Goal: Task Accomplishment & Management: Use online tool/utility

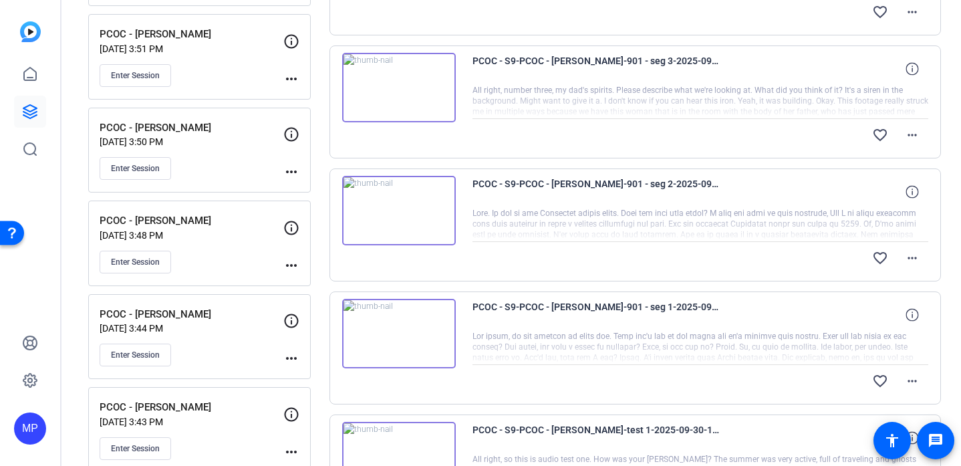
scroll to position [346, 0]
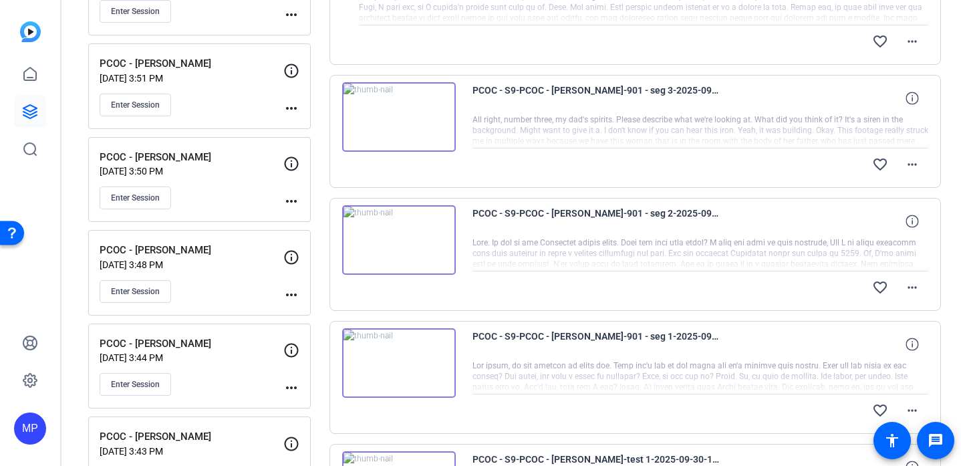
click at [400, 126] on img at bounding box center [399, 116] width 114 height 69
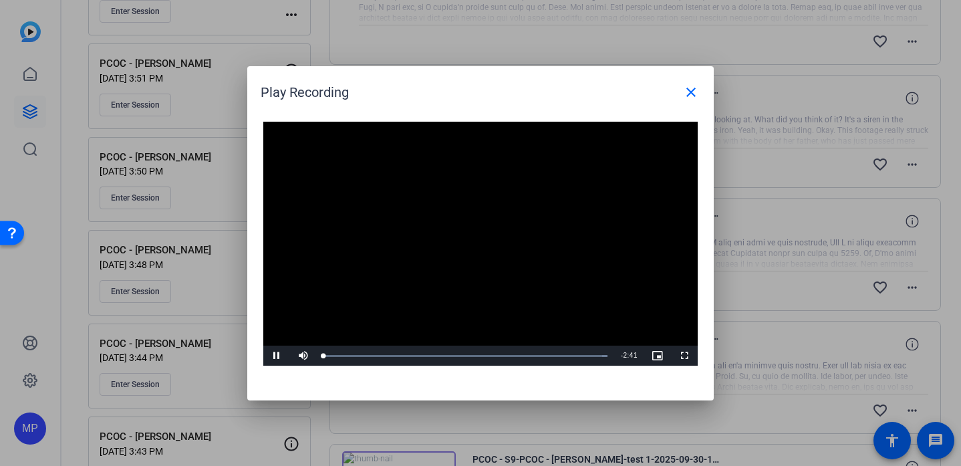
click at [481, 230] on div "Video Player is loading. Play Video Pause Mute Current Time 0:00 / Duration 2:4…" at bounding box center [480, 244] width 434 height 244
click at [701, 90] on span at bounding box center [691, 92] width 32 height 32
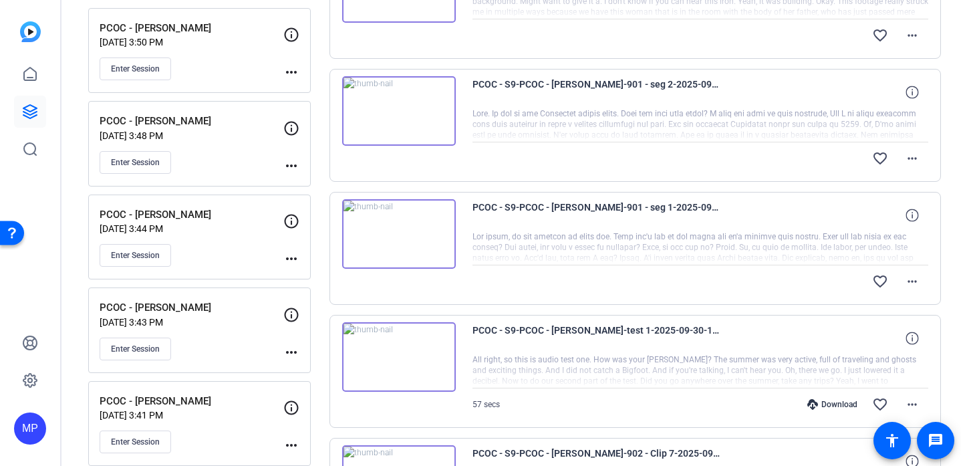
scroll to position [492, 0]
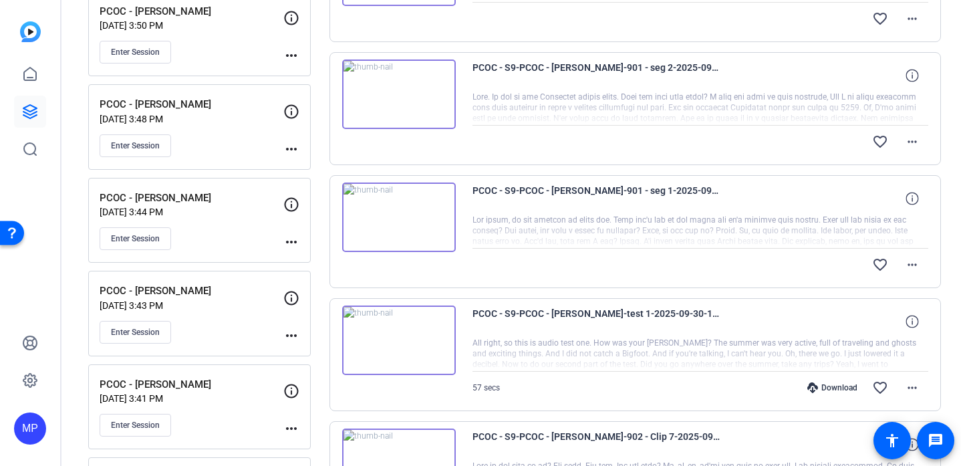
click at [401, 216] on img at bounding box center [399, 216] width 114 height 69
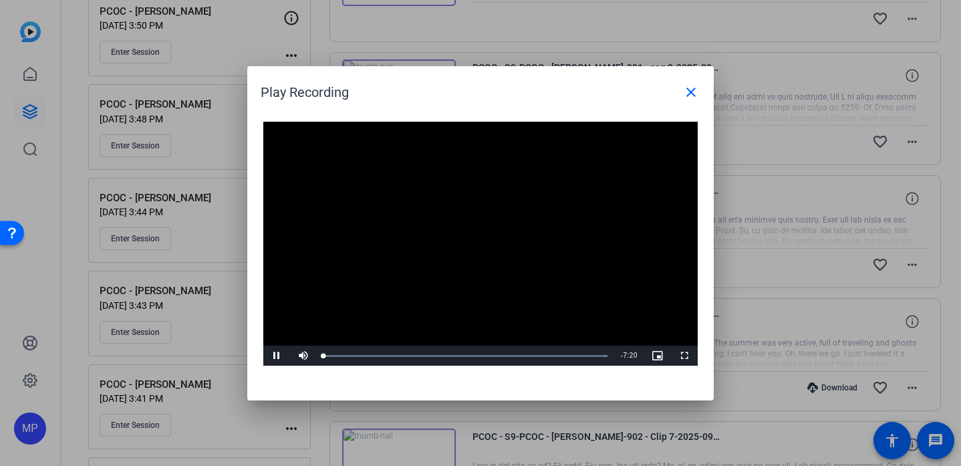
click at [445, 240] on div "Video Player is loading. Play Video Pause Mute Current Time 0:00 / Duration 7:2…" at bounding box center [480, 244] width 434 height 244
click at [448, 256] on video "Video Player" at bounding box center [480, 244] width 434 height 244
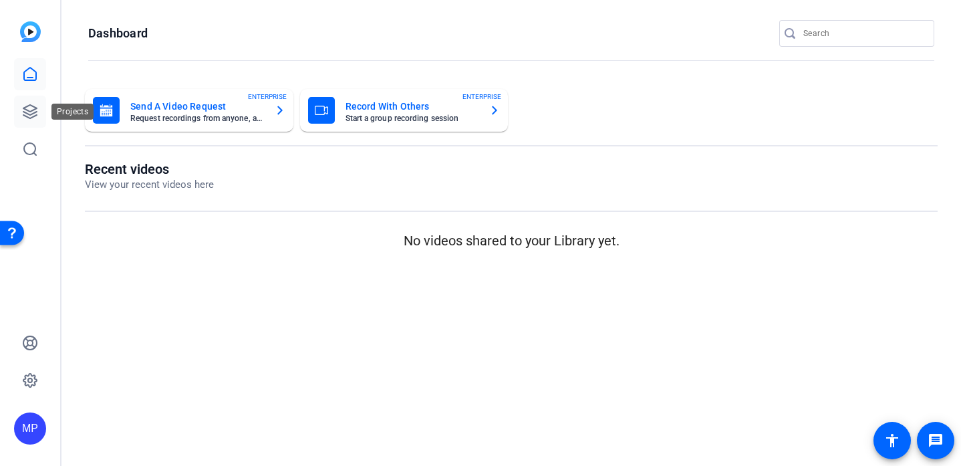
click at [40, 116] on link at bounding box center [30, 112] width 32 height 32
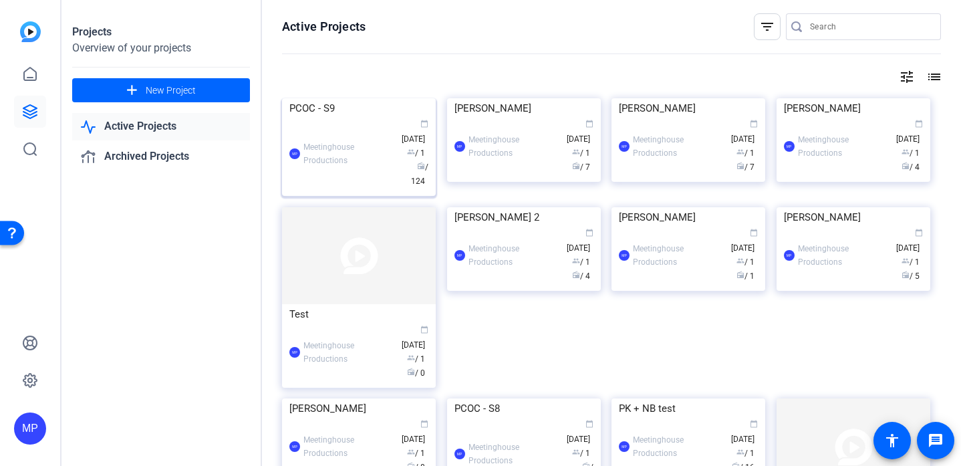
click at [385, 98] on img at bounding box center [359, 98] width 154 height 0
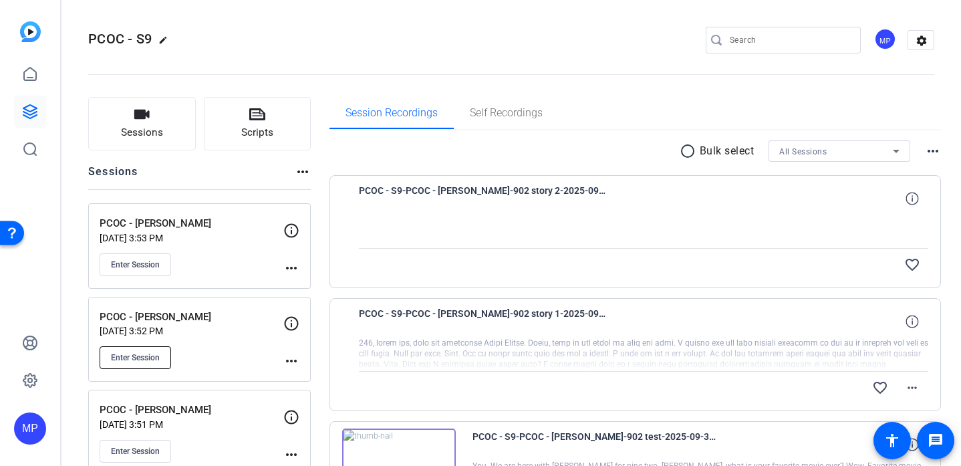
click at [141, 365] on button "Enter Session" at bounding box center [135, 357] width 71 height 23
drag, startPoint x: 0, startPoint y: 0, endPoint x: 423, endPoint y: 20, distance: 423.3
click at [434, 20] on div "PCOC - S9 edit MP settings" at bounding box center [511, 40] width 846 height 101
click at [158, 263] on span "Enter Session" at bounding box center [135, 264] width 49 height 11
click at [30, 73] on icon at bounding box center [30, 74] width 16 height 16
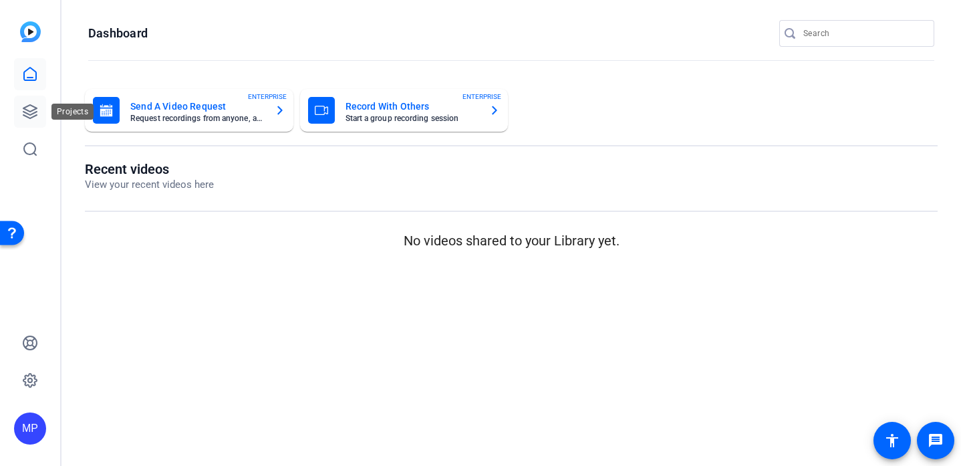
click at [22, 101] on link at bounding box center [30, 112] width 32 height 32
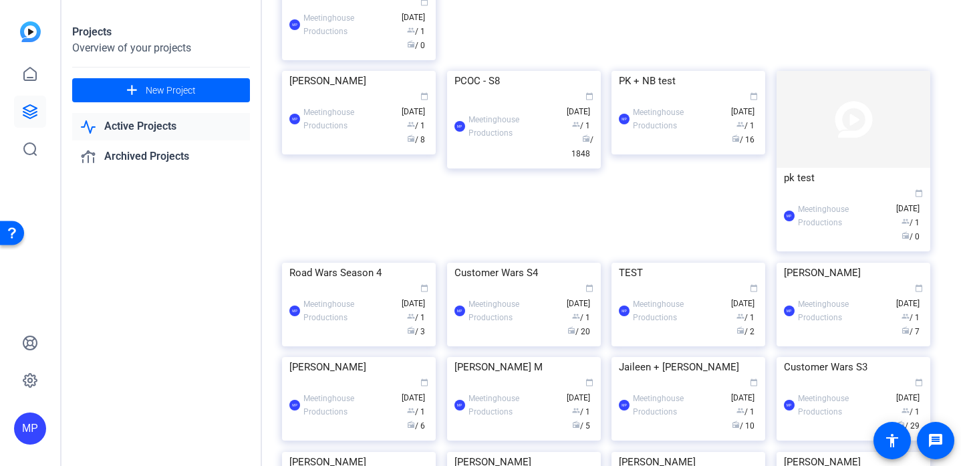
scroll to position [351, 0]
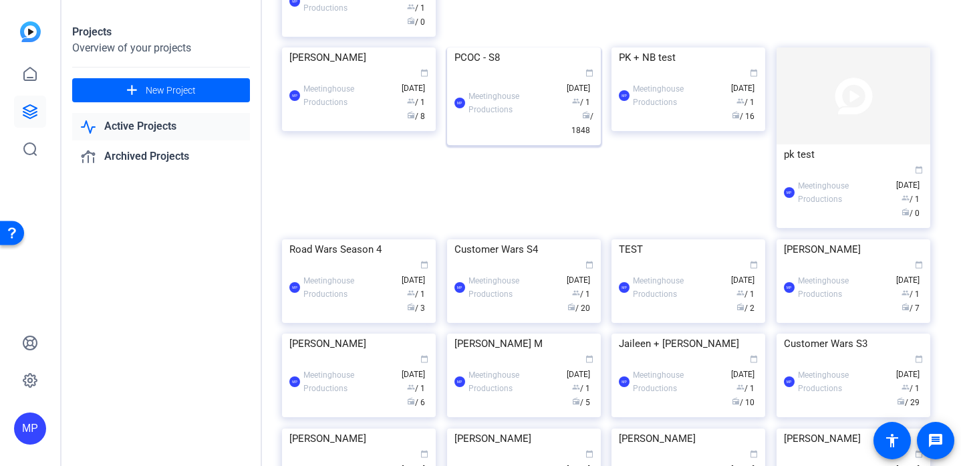
click at [544, 47] on img at bounding box center [524, 47] width 154 height 0
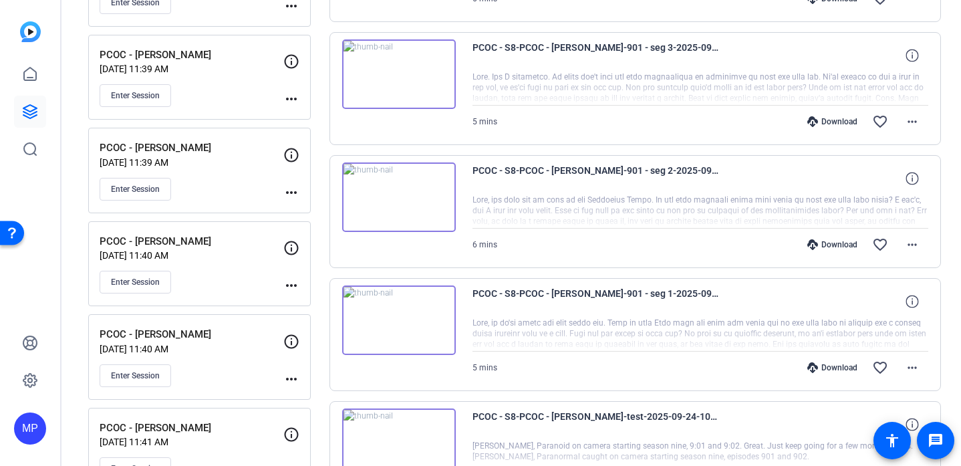
scroll to position [633, 0]
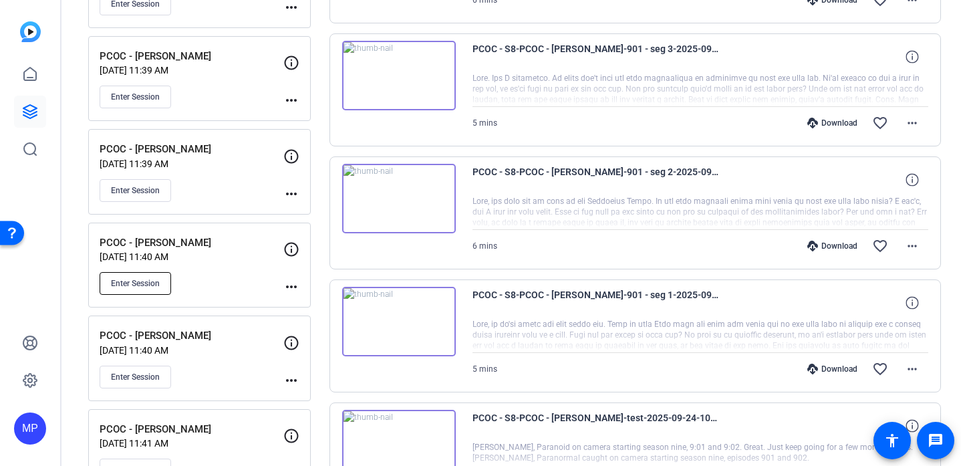
click at [131, 279] on span "Enter Session" at bounding box center [135, 283] width 49 height 11
click at [25, 79] on icon at bounding box center [30, 73] width 12 height 13
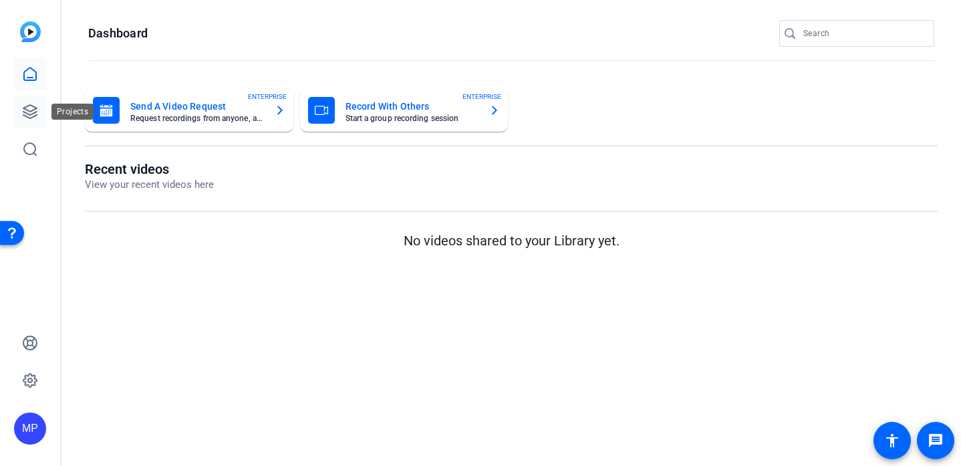
click at [31, 107] on icon at bounding box center [30, 112] width 16 height 16
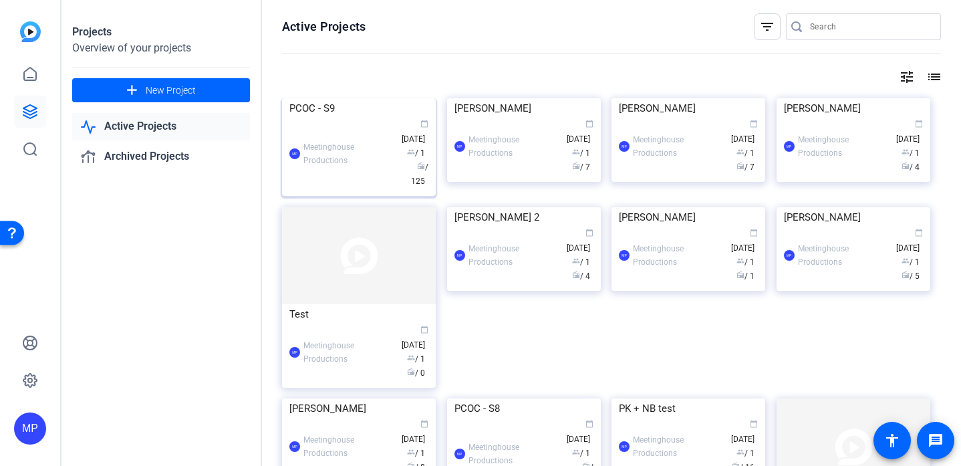
click at [320, 98] on img at bounding box center [359, 98] width 154 height 0
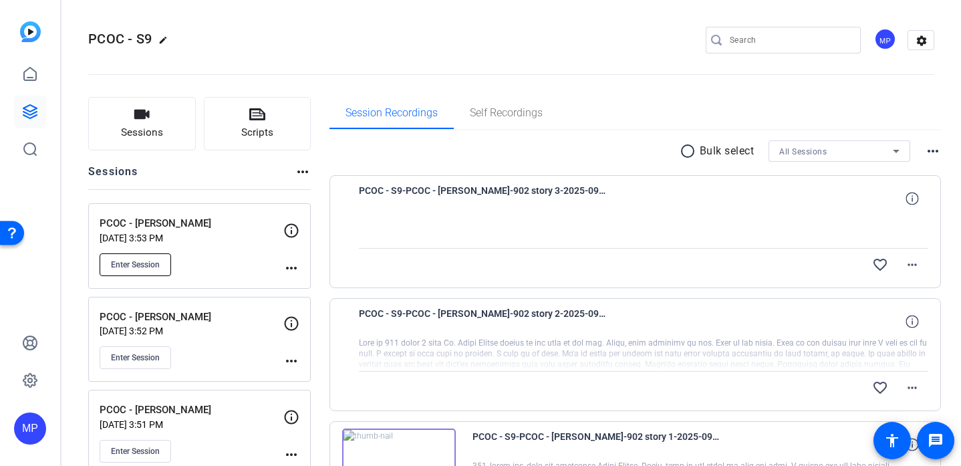
click at [139, 268] on span "Enter Session" at bounding box center [135, 264] width 49 height 11
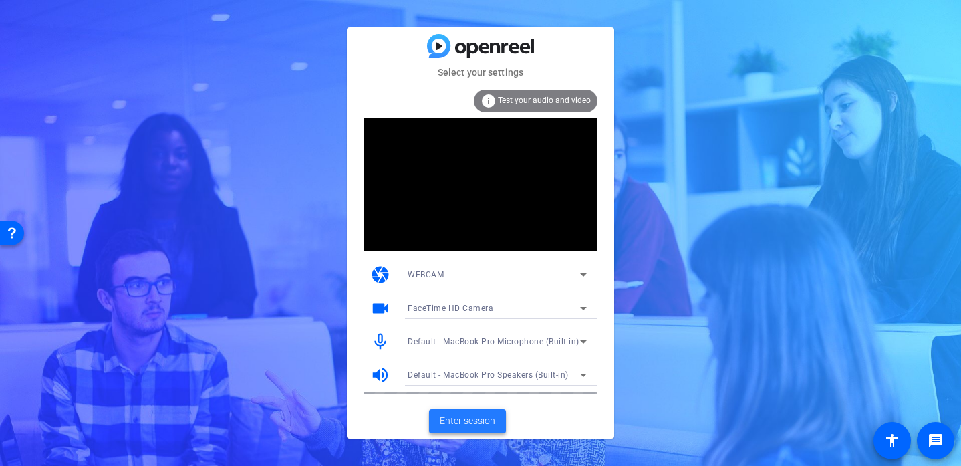
click at [475, 419] on span "Enter session" at bounding box center [467, 420] width 55 height 14
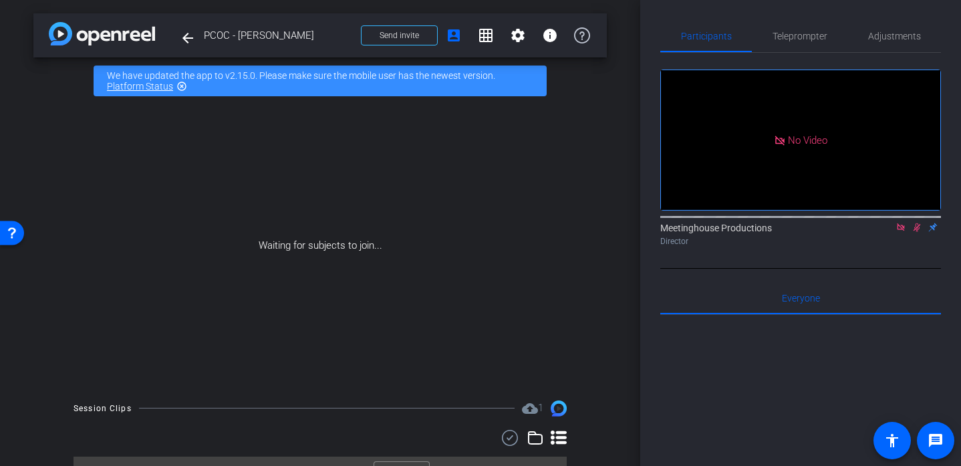
click at [914, 232] on icon at bounding box center [916, 227] width 7 height 9
click at [901, 232] on icon at bounding box center [900, 226] width 11 height 9
click at [288, 35] on span "PCOC - [PERSON_NAME]" at bounding box center [278, 35] width 149 height 27
click at [878, 33] on span "Adjustments" at bounding box center [894, 35] width 53 height 9
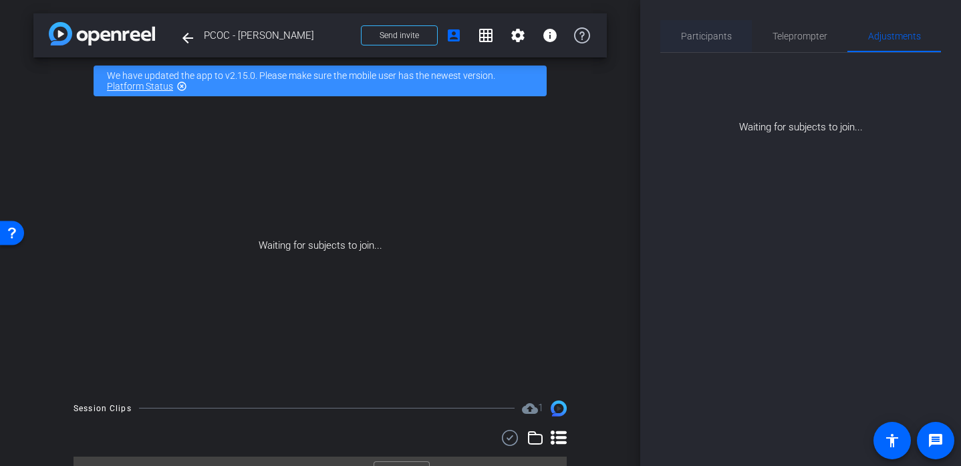
click at [713, 32] on span "Participants" at bounding box center [706, 35] width 51 height 9
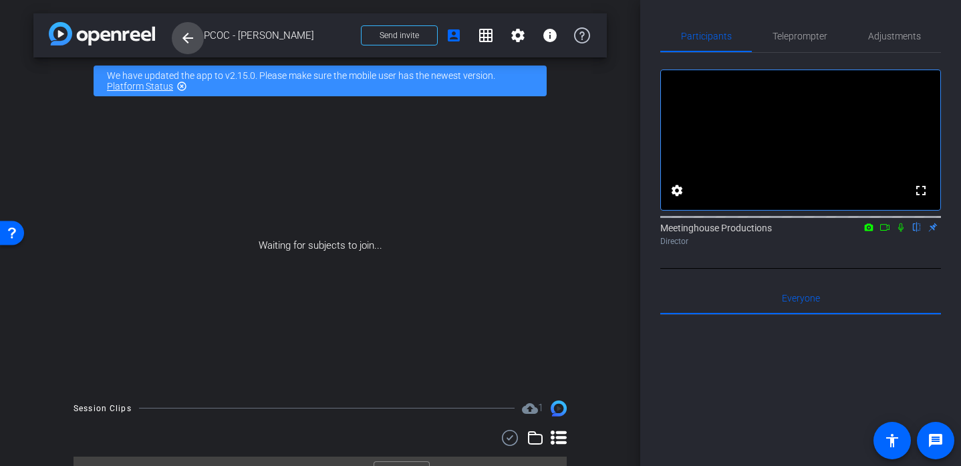
click at [188, 31] on mat-icon "arrow_back" at bounding box center [188, 38] width 16 height 16
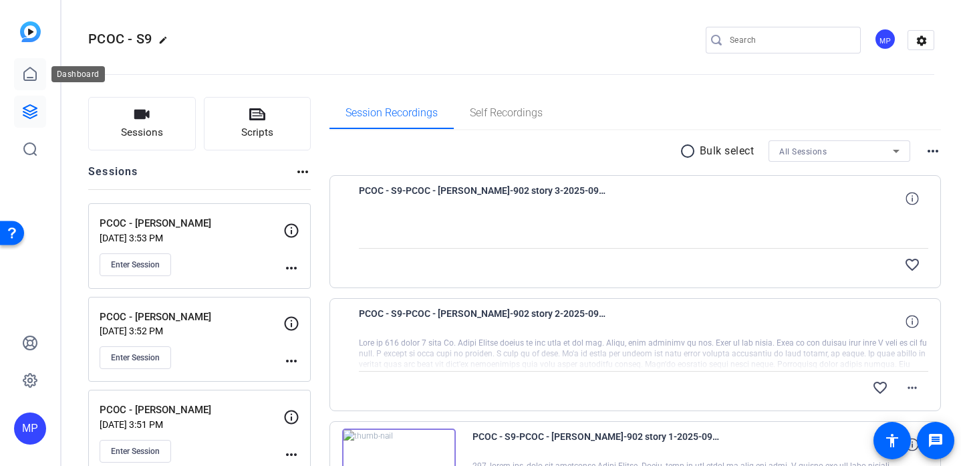
click at [18, 67] on link at bounding box center [30, 74] width 32 height 32
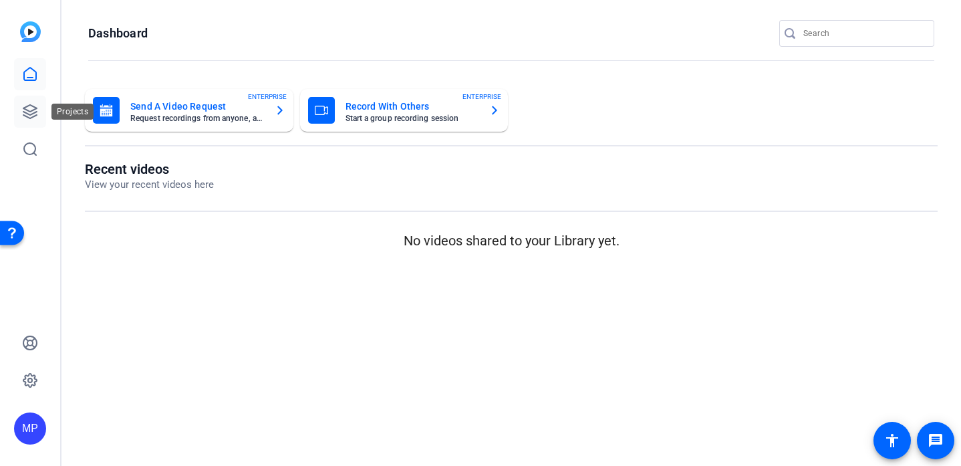
click at [35, 108] on icon at bounding box center [29, 111] width 13 height 13
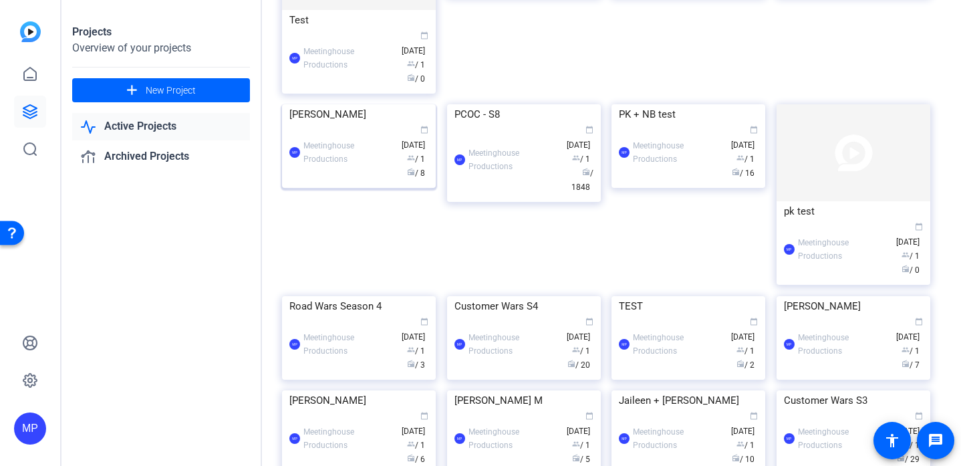
scroll to position [302, 0]
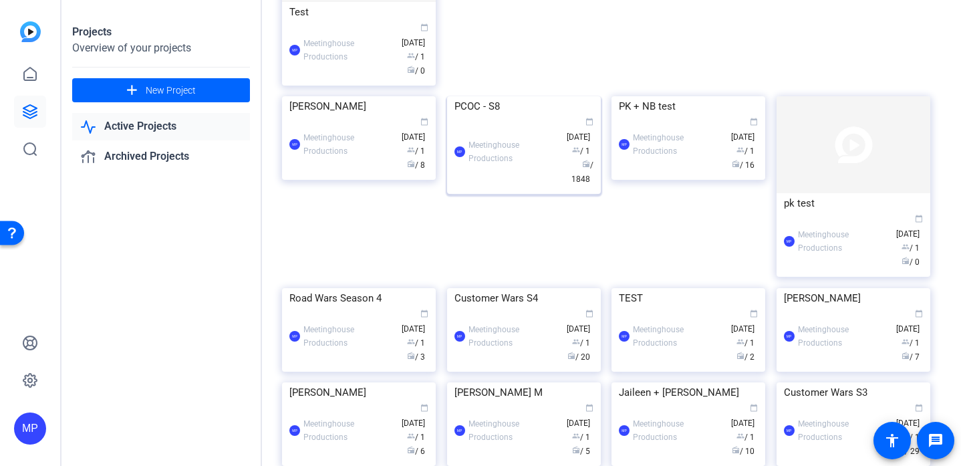
click at [511, 96] on img at bounding box center [524, 96] width 154 height 0
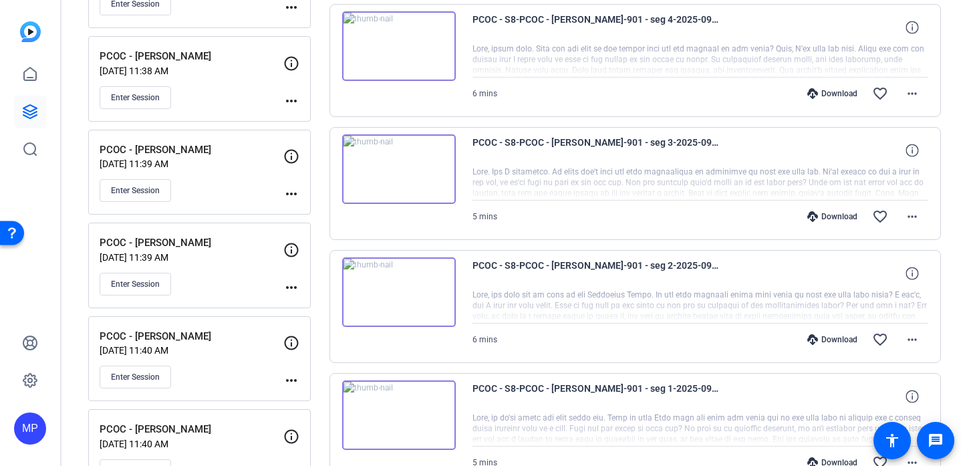
scroll to position [573, 0]
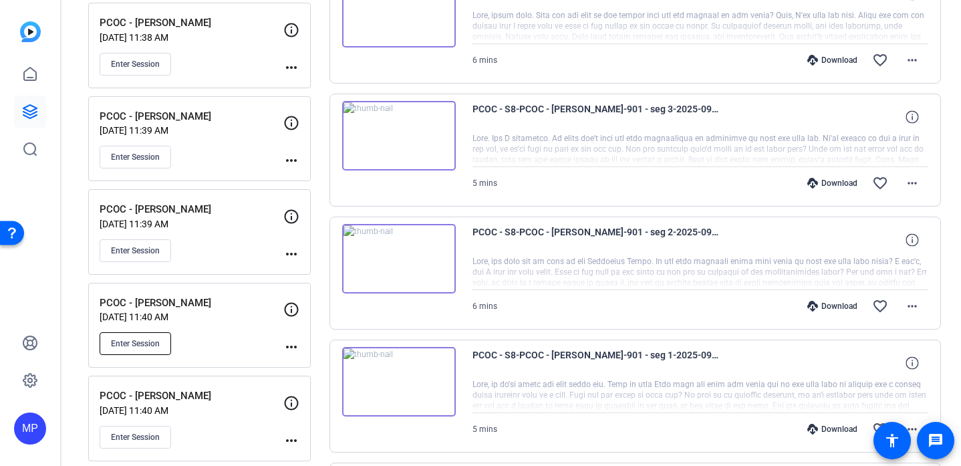
click at [146, 347] on span "Enter Session" at bounding box center [135, 343] width 49 height 11
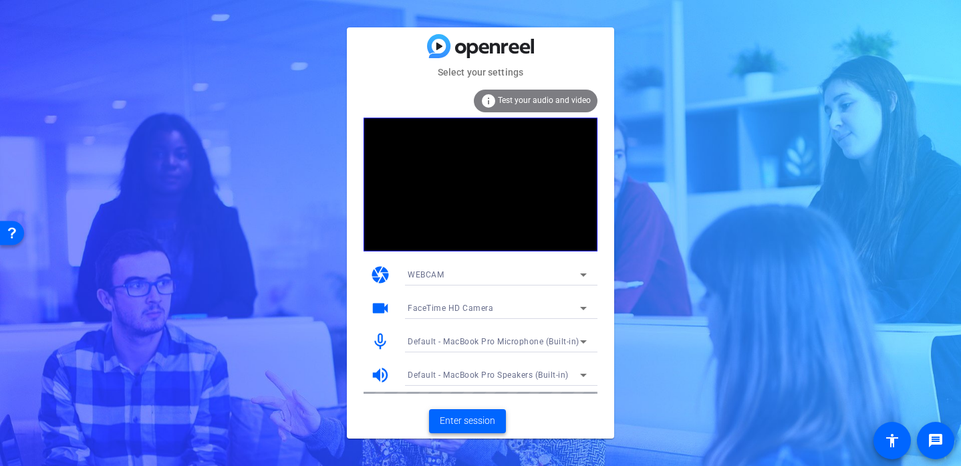
click at [484, 428] on span at bounding box center [467, 421] width 77 height 32
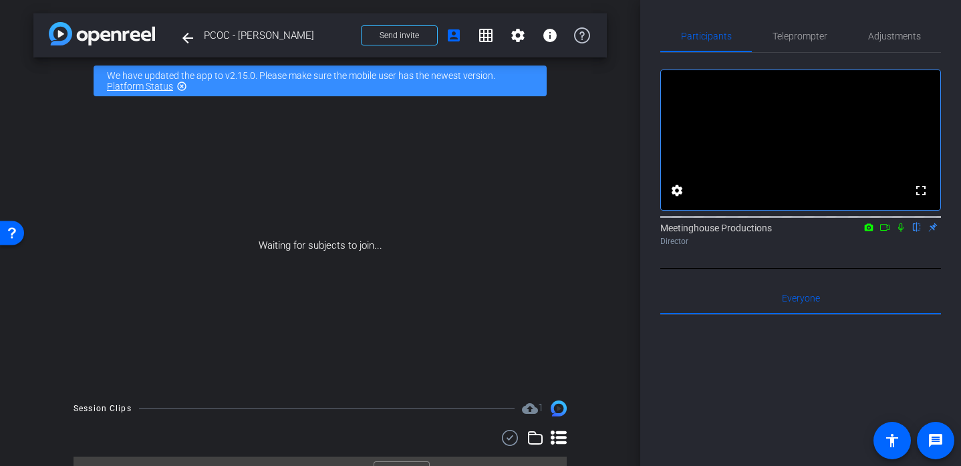
click at [345, 236] on div "Waiting for subjects to join..." at bounding box center [319, 245] width 573 height 283
click at [177, 39] on span at bounding box center [188, 38] width 32 height 32
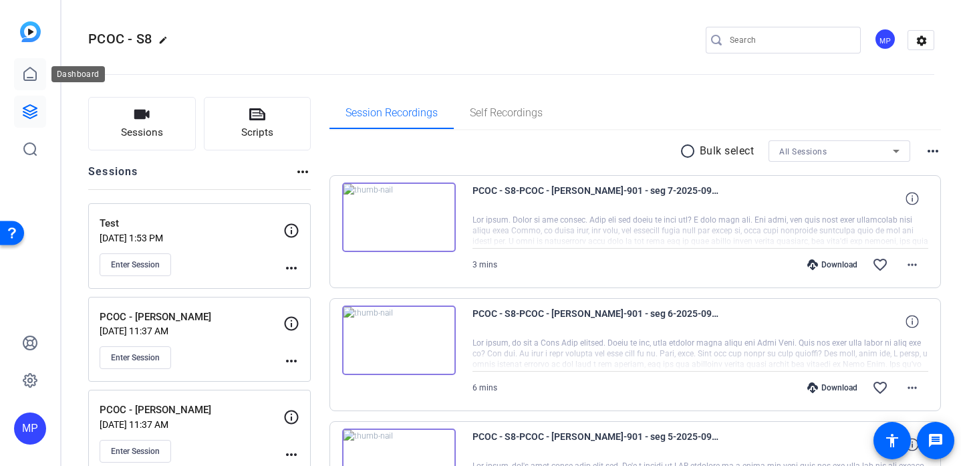
click at [37, 66] on icon at bounding box center [30, 74] width 16 height 16
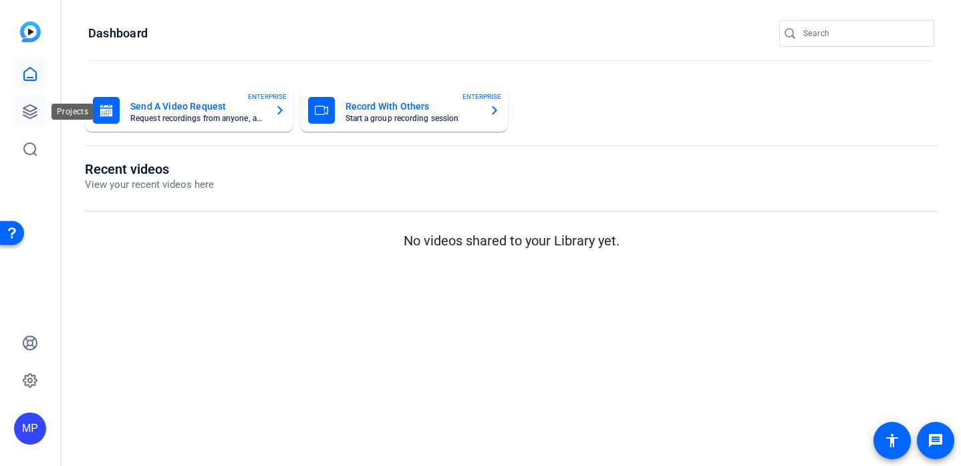
click at [20, 107] on link at bounding box center [30, 112] width 32 height 32
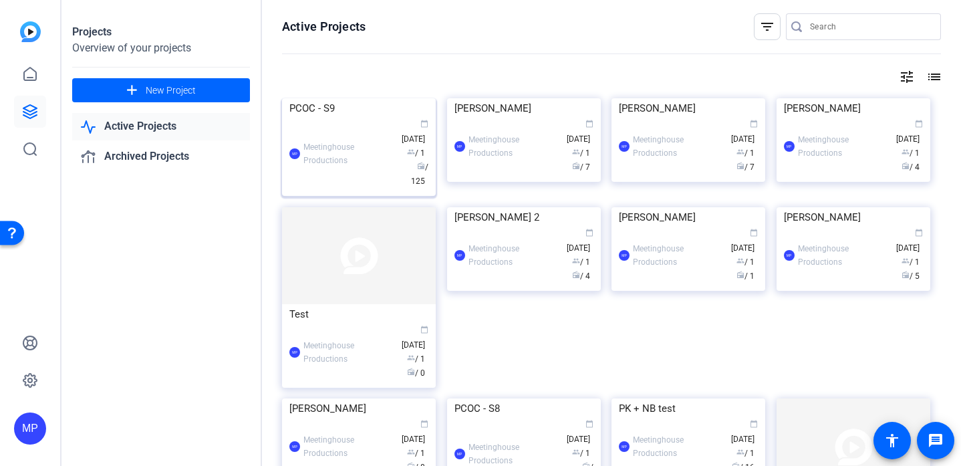
click at [383, 98] on img at bounding box center [359, 98] width 154 height 0
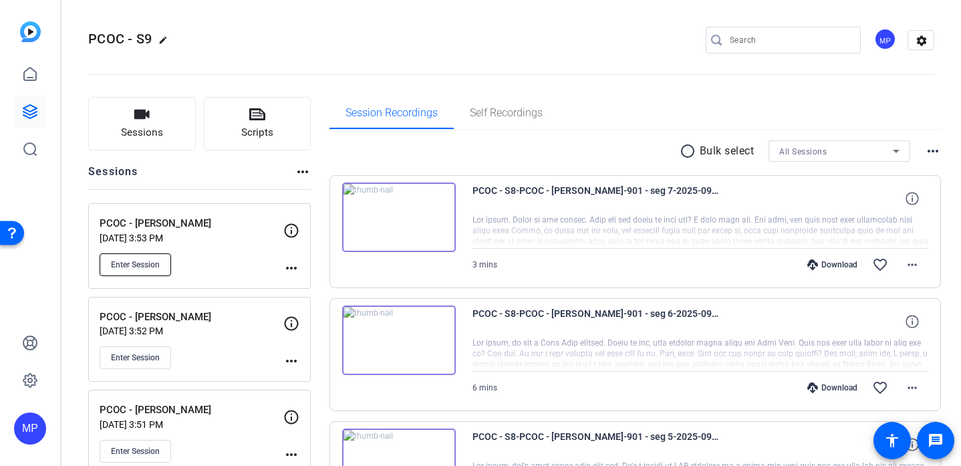
click at [152, 263] on span "Enter Session" at bounding box center [135, 264] width 49 height 11
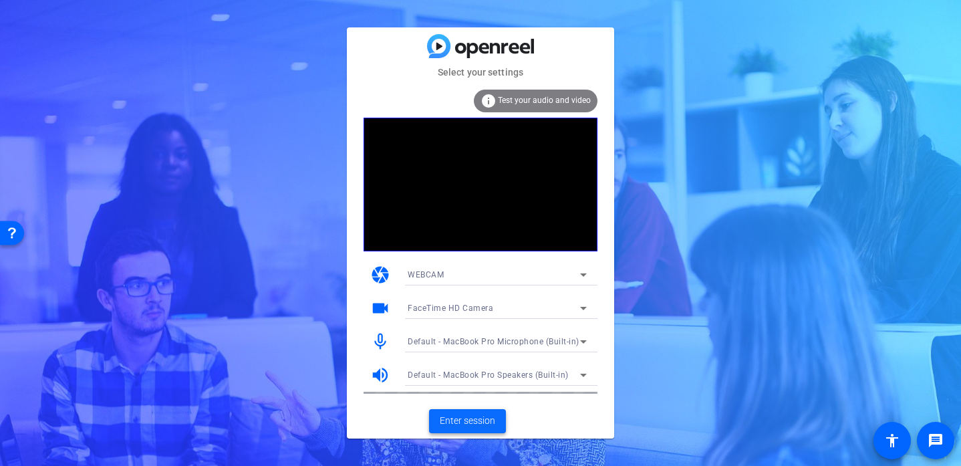
click at [494, 420] on span "Enter session" at bounding box center [467, 420] width 55 height 14
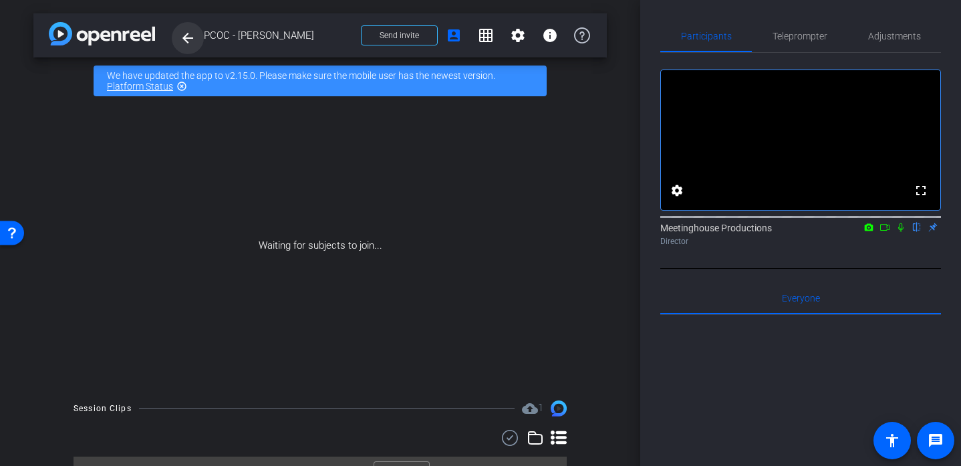
click at [182, 36] on mat-icon "arrow_back" at bounding box center [188, 38] width 16 height 16
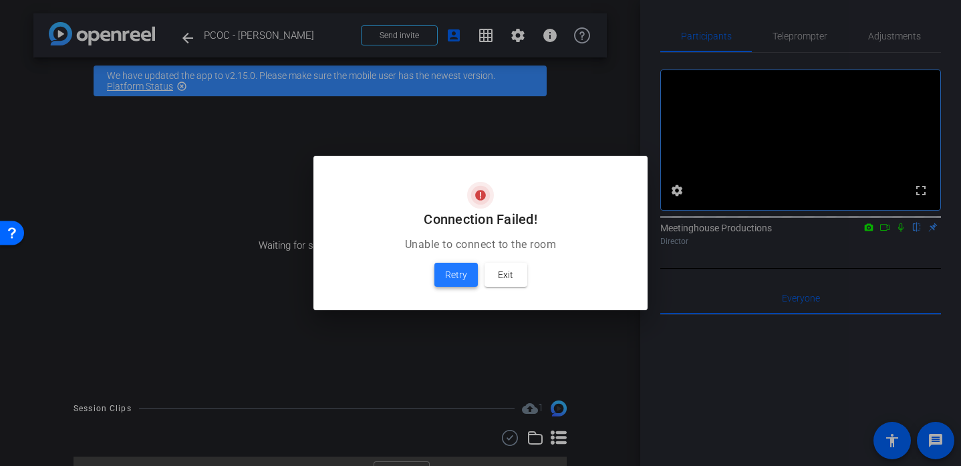
click at [464, 279] on span "Retry" at bounding box center [456, 275] width 22 height 16
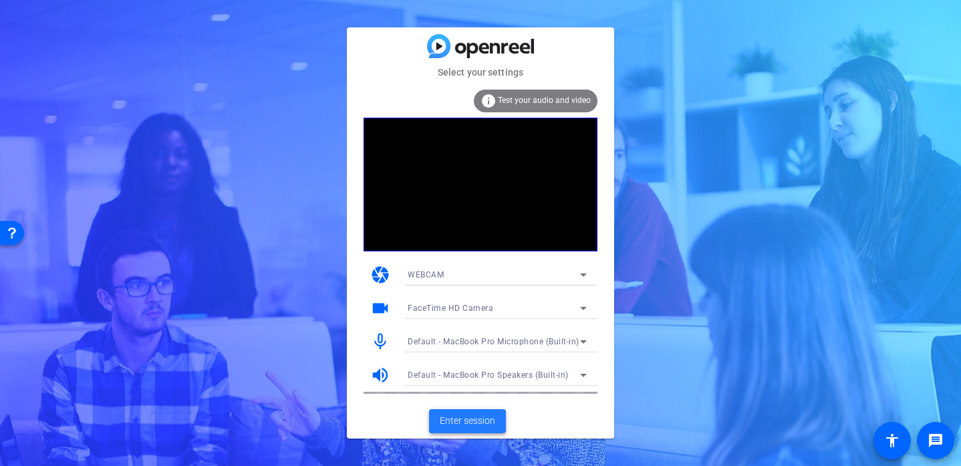
click at [467, 423] on span "Enter session" at bounding box center [467, 420] width 55 height 14
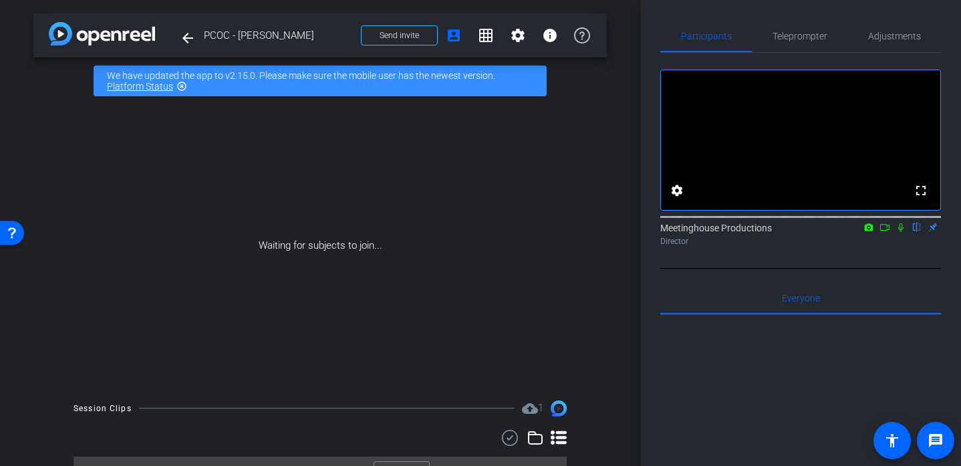
click at [358, 251] on div "Waiting for subjects to join..." at bounding box center [319, 245] width 573 height 283
click at [284, 236] on div "Waiting for subjects to join..." at bounding box center [319, 245] width 573 height 283
click at [362, 226] on div "Waiting for subjects to join..." at bounding box center [319, 245] width 573 height 283
click at [347, 262] on div "Waiting for subjects to join..." at bounding box center [319, 245] width 573 height 283
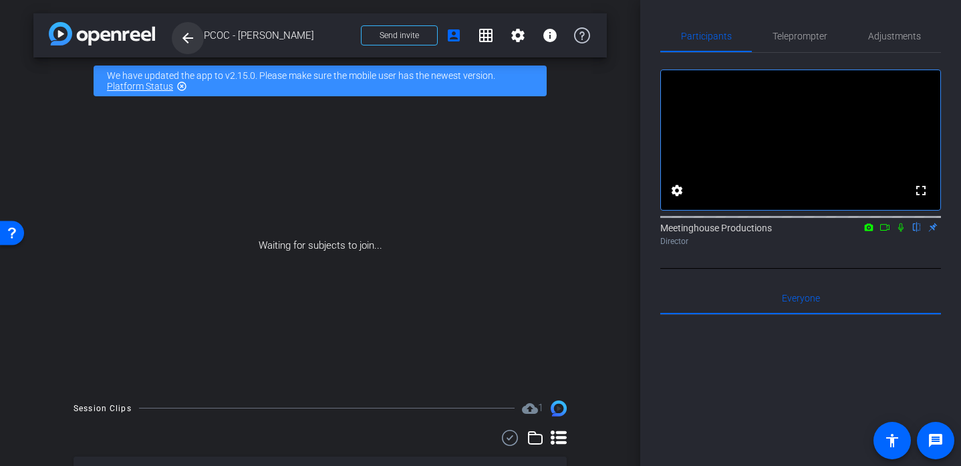
click at [192, 43] on mat-icon "arrow_back" at bounding box center [188, 38] width 16 height 16
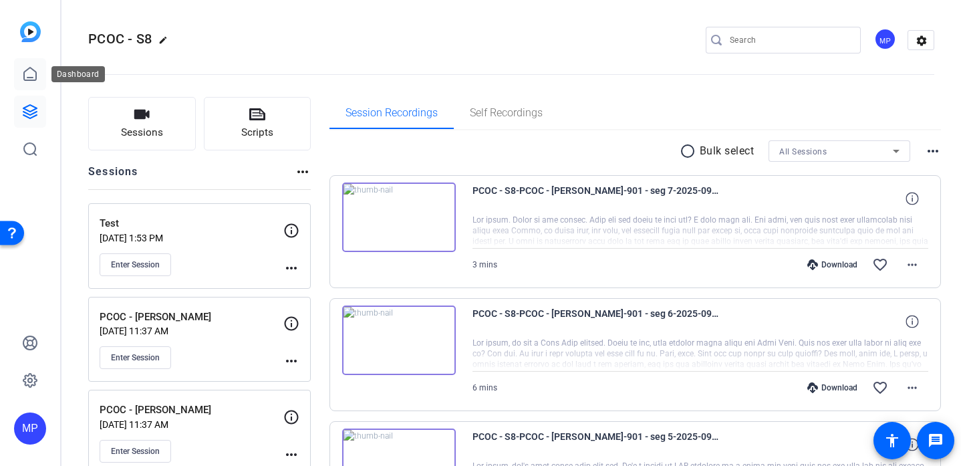
click at [27, 72] on icon at bounding box center [30, 74] width 16 height 16
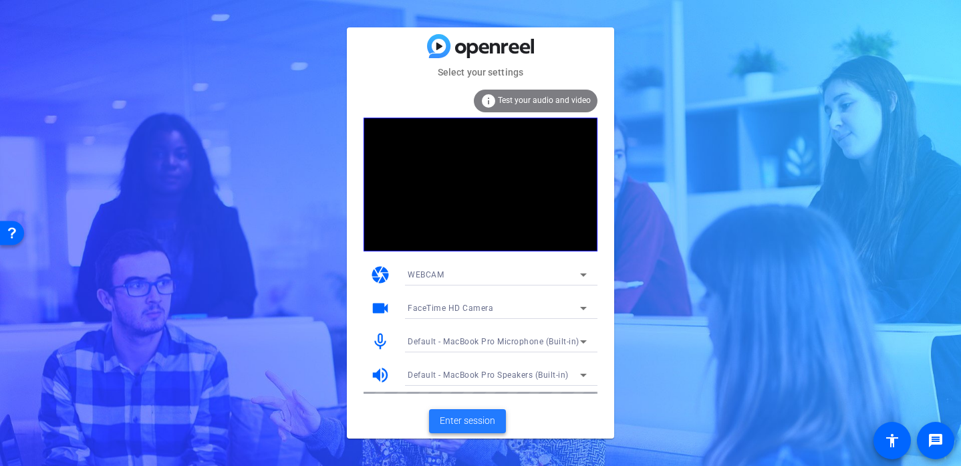
click at [470, 411] on span at bounding box center [467, 421] width 77 height 32
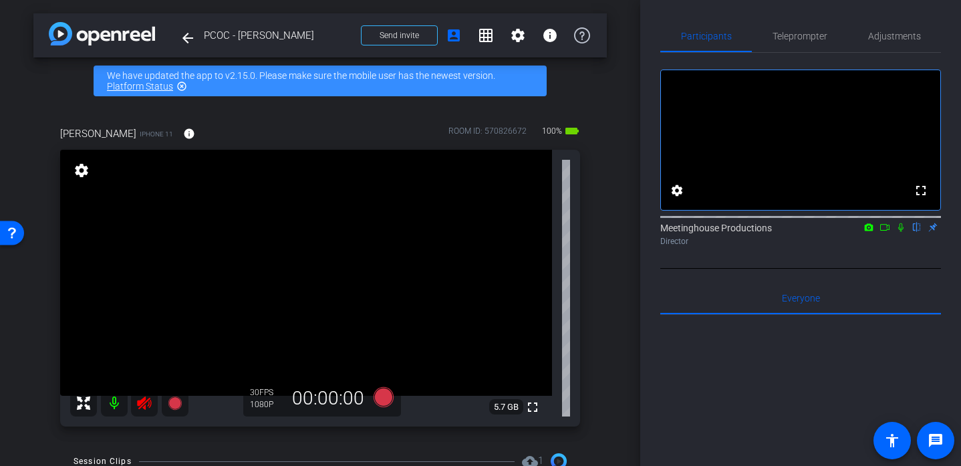
click at [144, 403] on icon at bounding box center [144, 403] width 16 height 16
click at [898, 33] on span "Adjustments" at bounding box center [894, 35] width 53 height 9
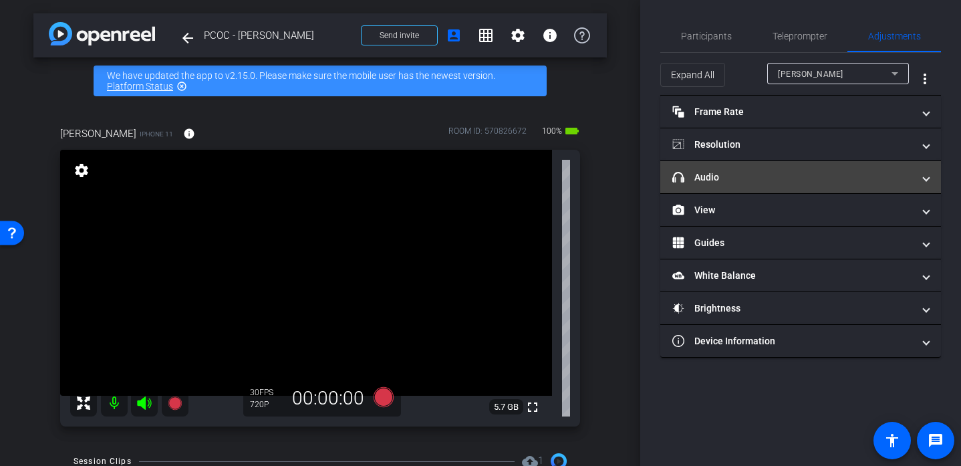
click at [728, 178] on mat-panel-title "headphone icon Audio" at bounding box center [792, 177] width 240 height 14
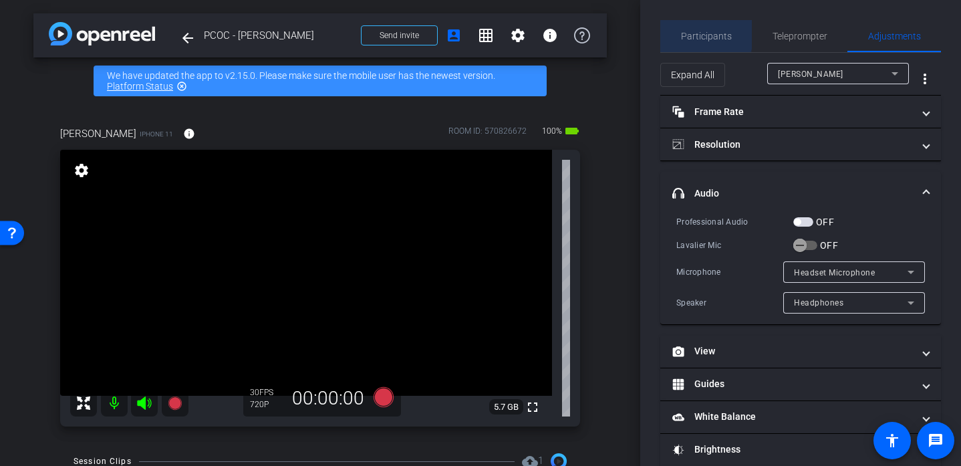
click at [698, 34] on span "Participants" at bounding box center [706, 35] width 51 height 9
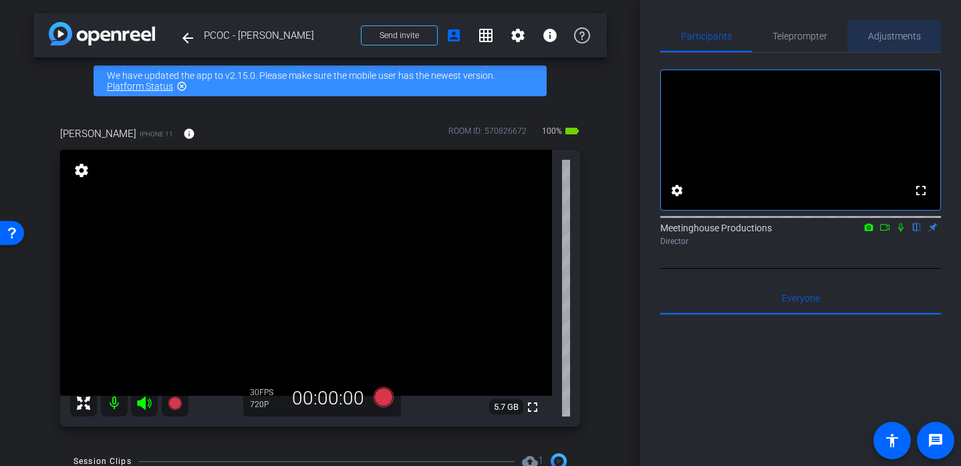
click at [890, 37] on span "Adjustments" at bounding box center [894, 35] width 53 height 9
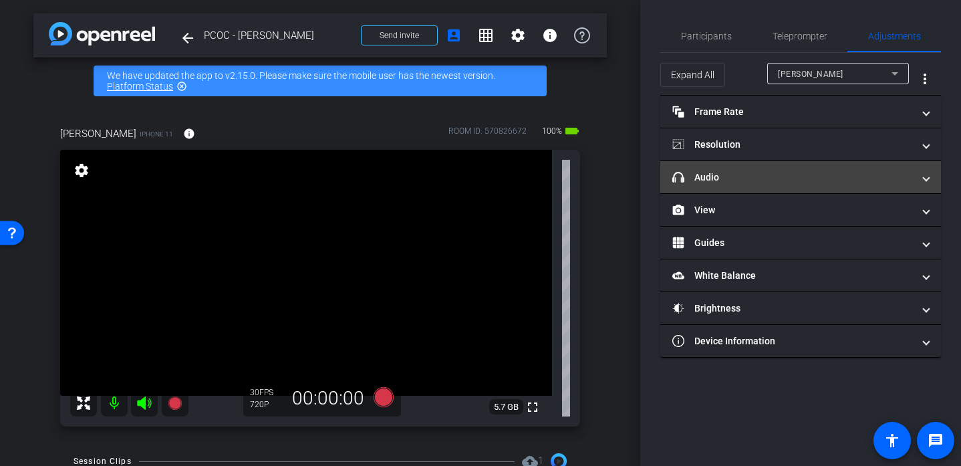
click at [760, 171] on mat-panel-title "headphone icon Audio" at bounding box center [792, 177] width 240 height 14
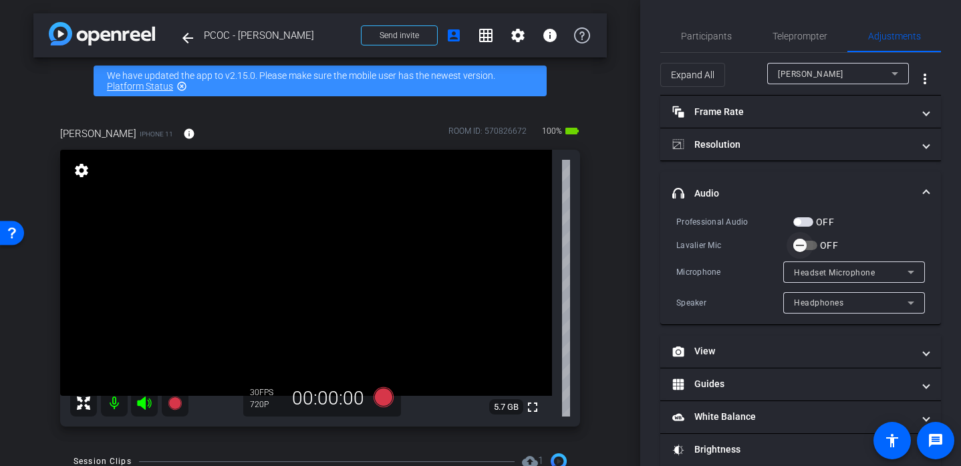
click at [795, 244] on icon "button" at bounding box center [800, 245] width 12 height 12
click at [804, 226] on div "OFF" at bounding box center [813, 221] width 41 height 13
click at [796, 220] on span "button" at bounding box center [797, 221] width 7 height 7
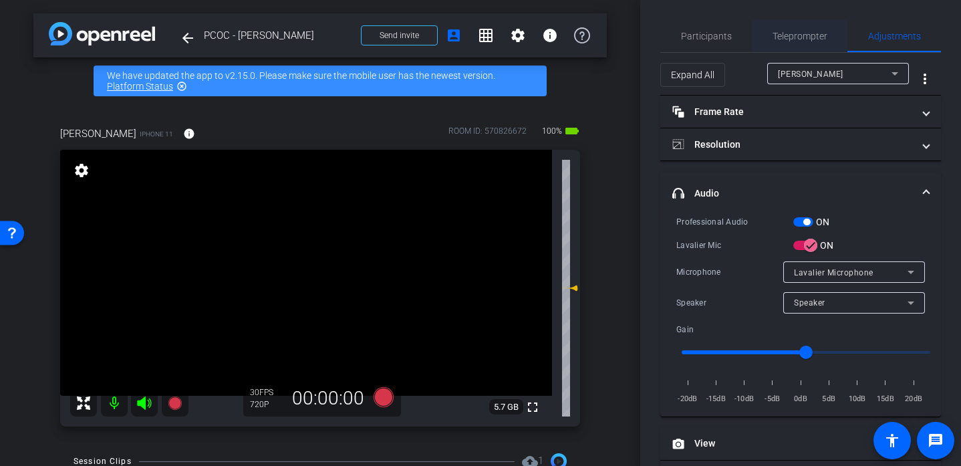
click at [805, 45] on span "Teleprompter" at bounding box center [799, 36] width 55 height 32
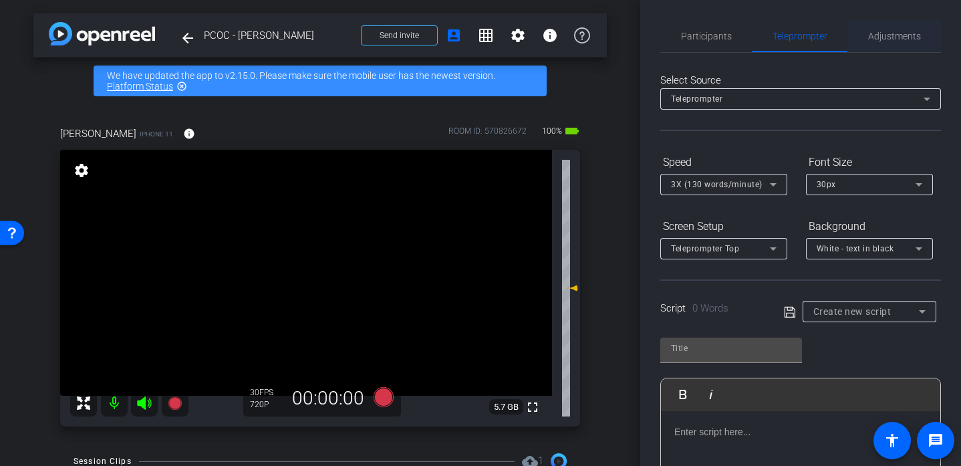
click at [901, 46] on span "Adjustments" at bounding box center [894, 36] width 53 height 32
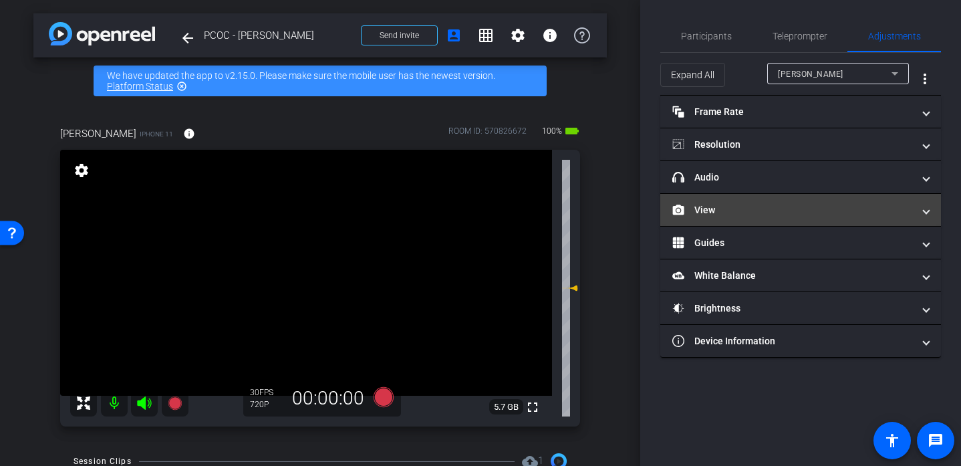
click at [725, 207] on mat-panel-title "View" at bounding box center [792, 210] width 240 height 14
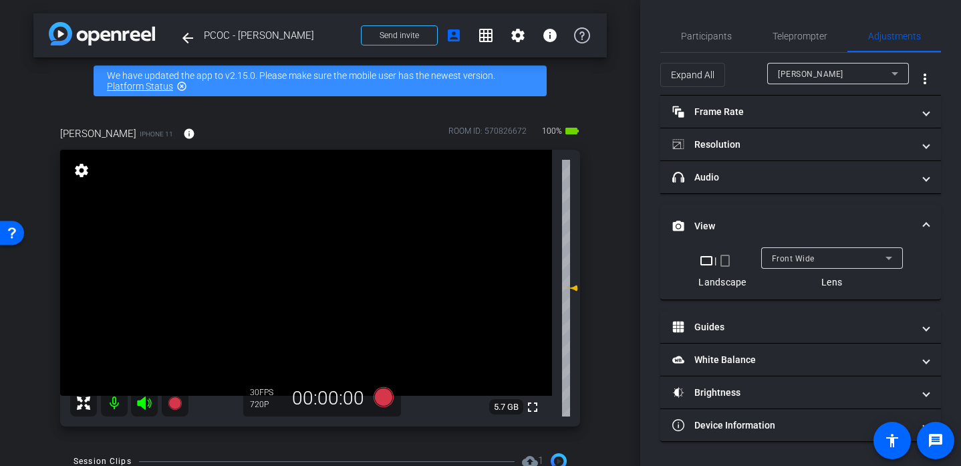
click at [784, 258] on span "Front Wide" at bounding box center [792, 258] width 43 height 9
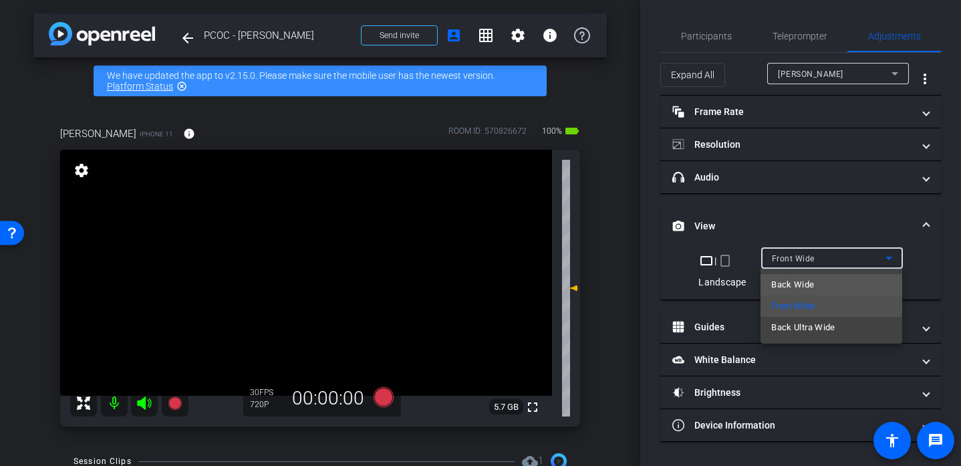
click at [804, 282] on span "Back Wide" at bounding box center [792, 285] width 43 height 16
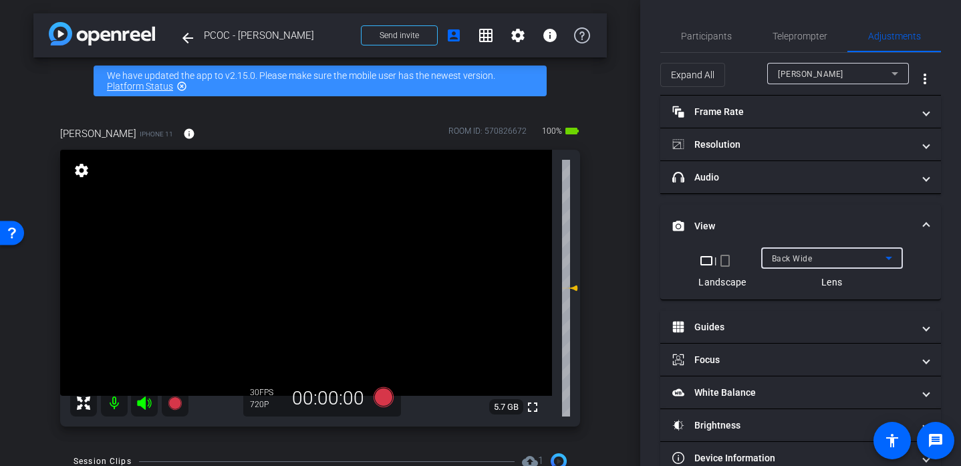
click at [713, 226] on mat-panel-title "View" at bounding box center [792, 226] width 240 height 14
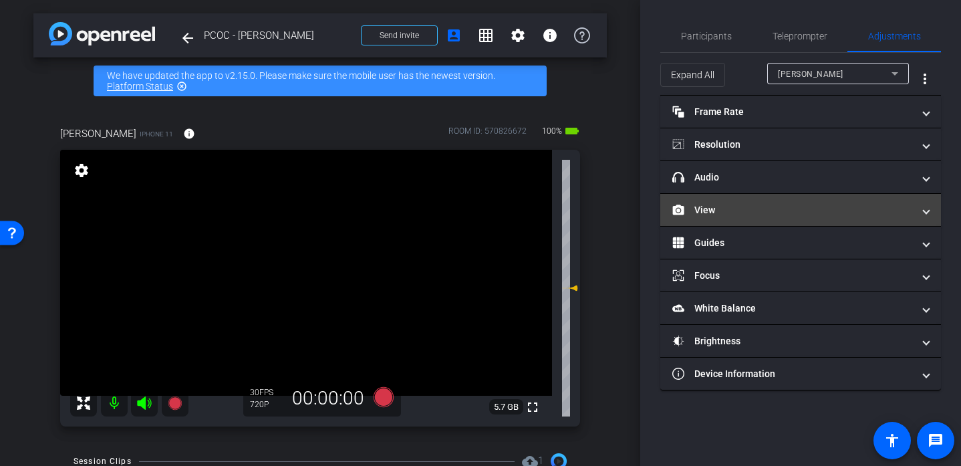
click at [718, 218] on mat-expansion-panel-header "View" at bounding box center [800, 210] width 281 height 32
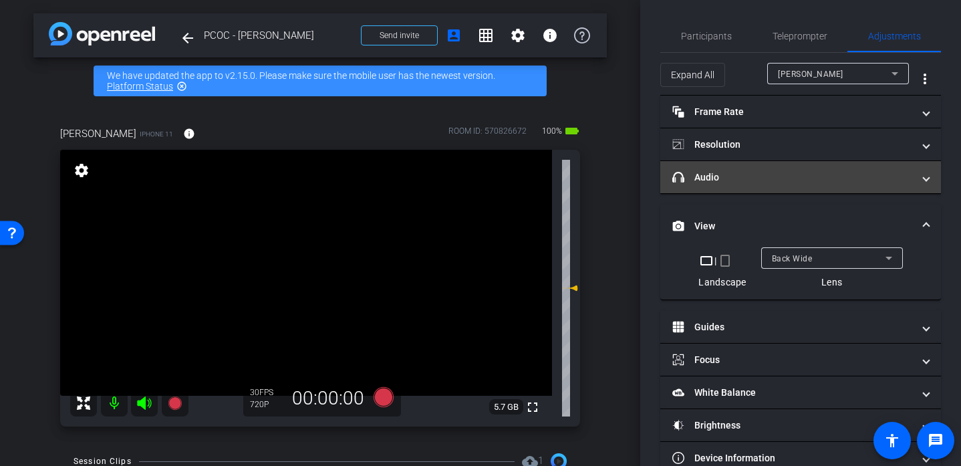
click at [748, 192] on mat-expansion-panel-header "headphone icon Audio" at bounding box center [800, 177] width 281 height 32
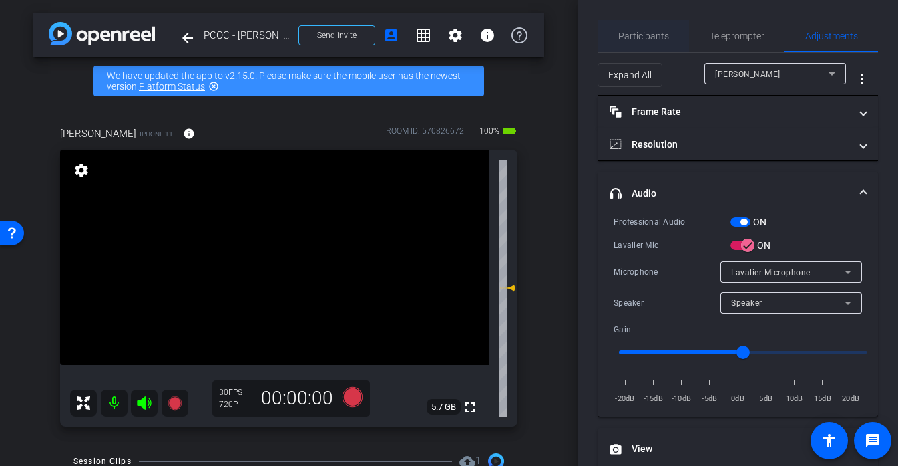
click at [650, 39] on span "Participants" at bounding box center [644, 35] width 51 height 9
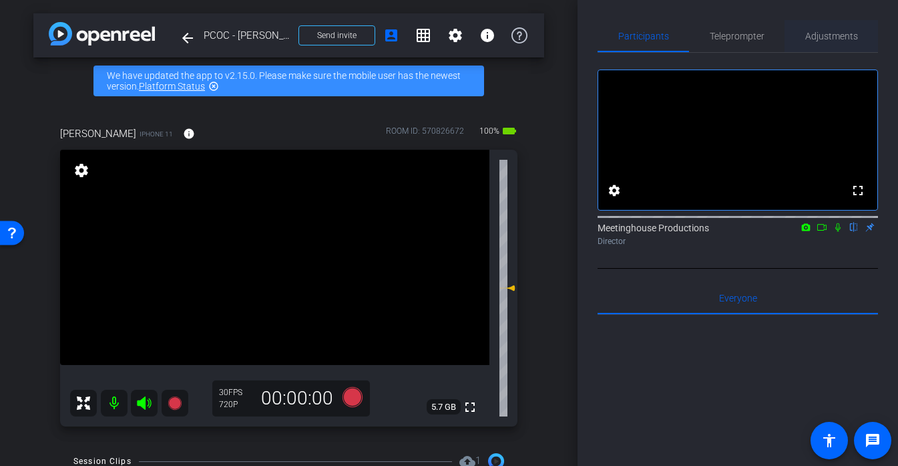
click at [826, 46] on span "Adjustments" at bounding box center [832, 36] width 53 height 32
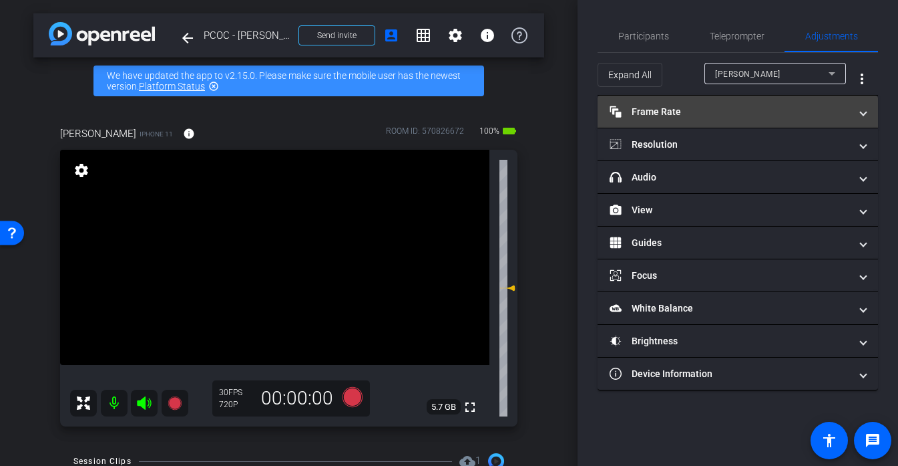
click at [686, 108] on mat-panel-title "Frame Rate Frame Rate" at bounding box center [730, 112] width 240 height 14
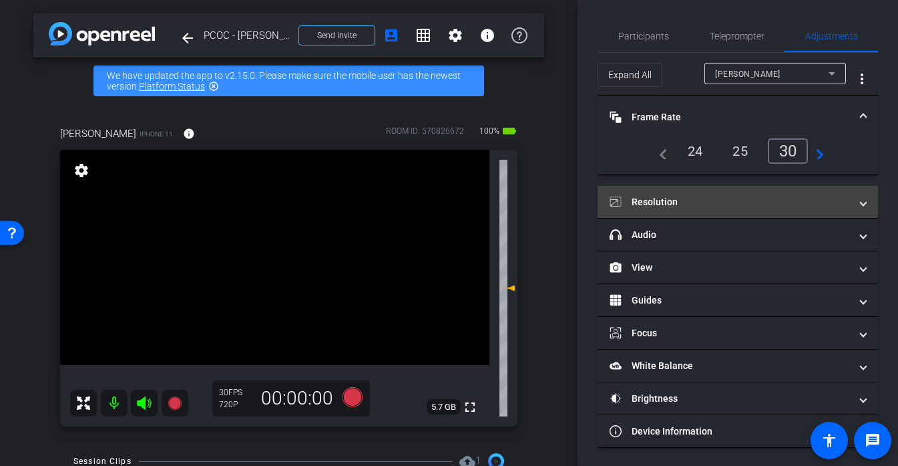
click at [663, 216] on mat-expansion-panel-header "Resolution" at bounding box center [738, 202] width 281 height 32
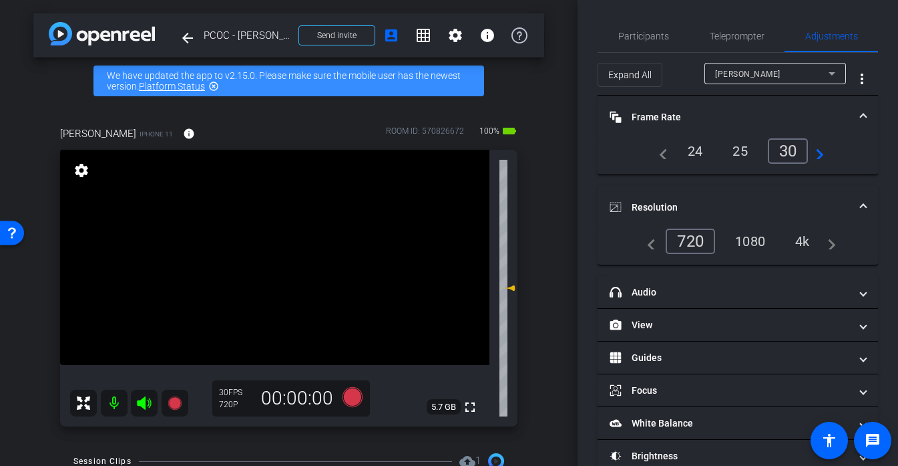
click at [816, 242] on div "4k" at bounding box center [803, 241] width 35 height 23
click at [471, 415] on span at bounding box center [470, 407] width 32 height 32
click at [470, 407] on mat-icon "fullscreen" at bounding box center [470, 407] width 16 height 16
click at [467, 408] on mat-icon "fullscreen" at bounding box center [470, 407] width 16 height 16
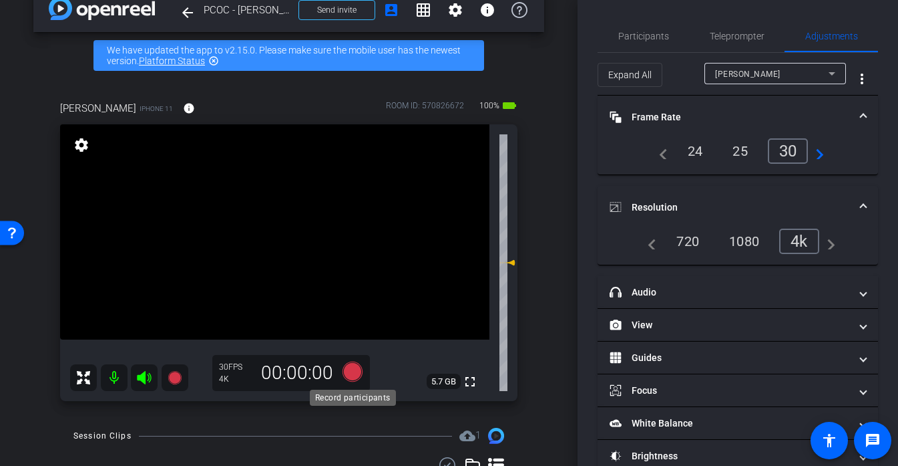
click at [350, 371] on icon at bounding box center [352, 371] width 20 height 20
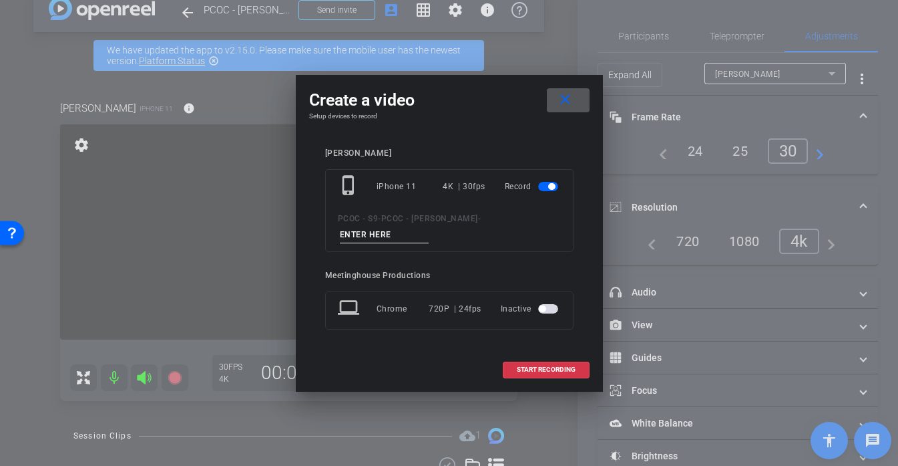
click at [375, 231] on input at bounding box center [385, 234] width 90 height 17
type input "TEST"
click at [526, 373] on span "START RECORDING" at bounding box center [546, 369] width 59 height 7
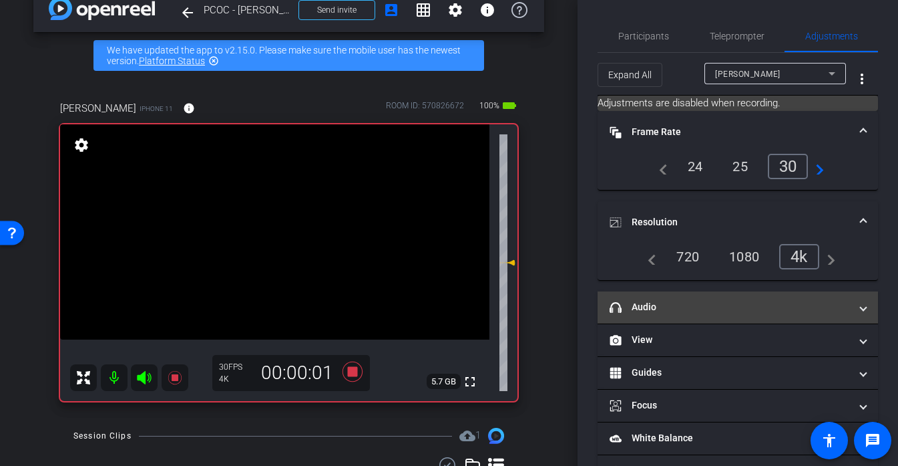
click at [695, 313] on mat-panel-title "headphone icon Audio" at bounding box center [730, 307] width 240 height 14
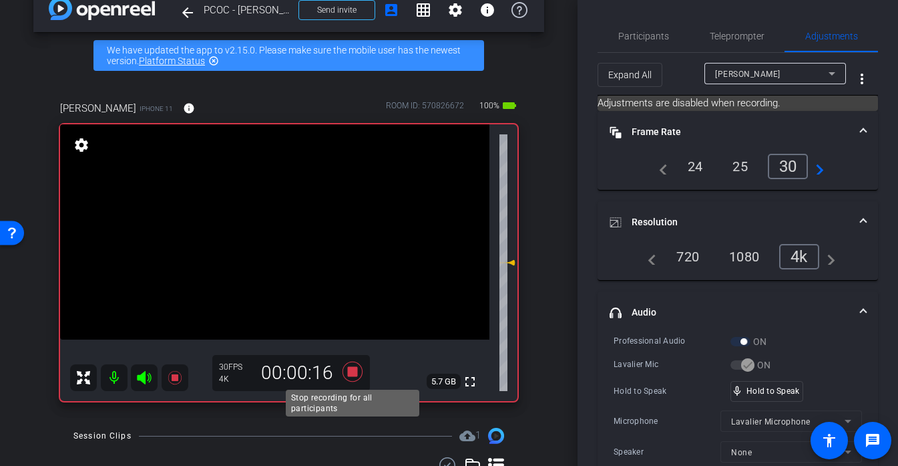
click at [355, 371] on icon at bounding box center [352, 371] width 20 height 20
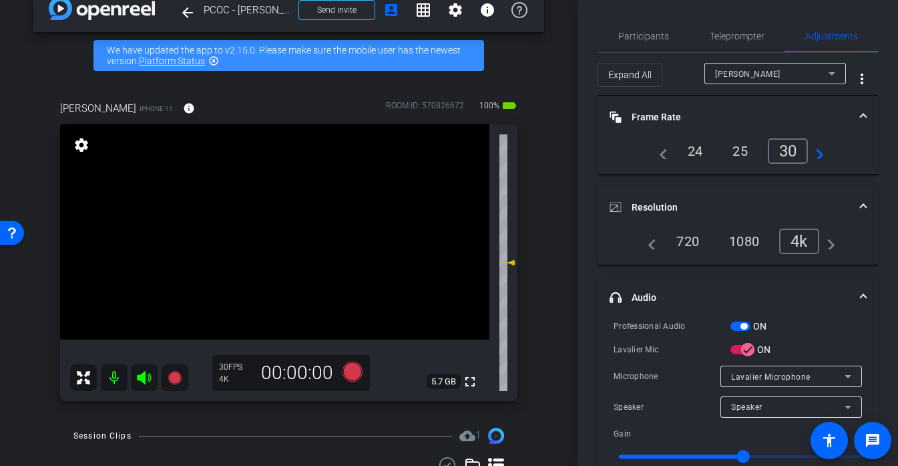
scroll to position [150, 0]
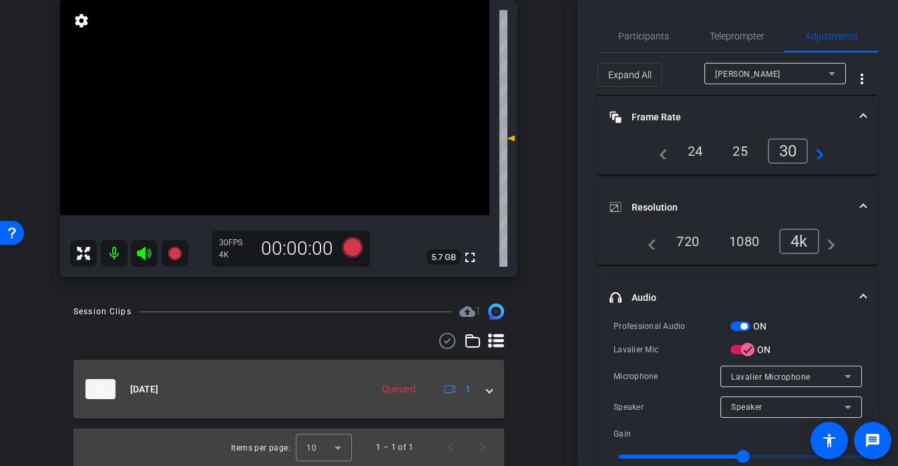
click at [488, 388] on span at bounding box center [489, 389] width 5 height 14
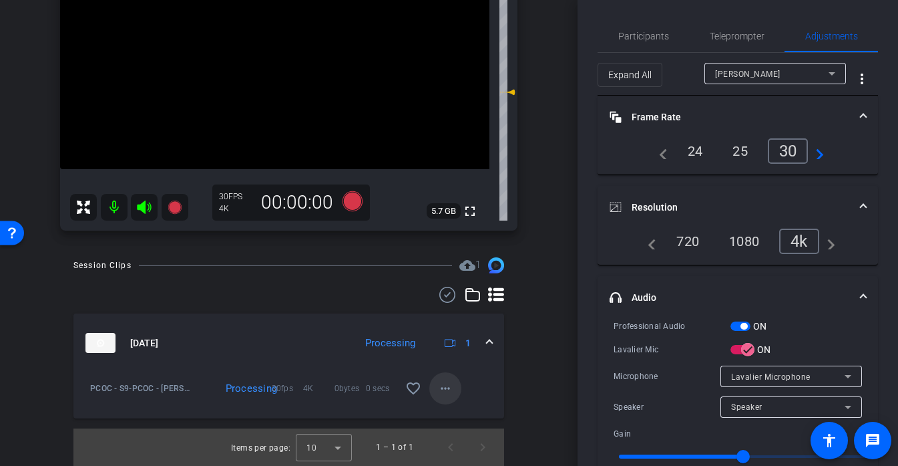
scroll to position [194, 0]
click at [450, 381] on mat-icon "more_horiz" at bounding box center [446, 389] width 16 height 16
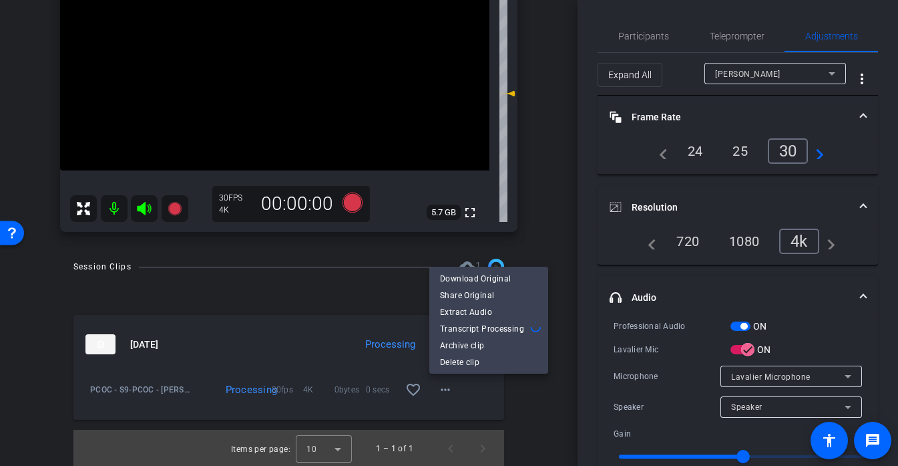
click at [538, 229] on div at bounding box center [449, 233] width 898 height 466
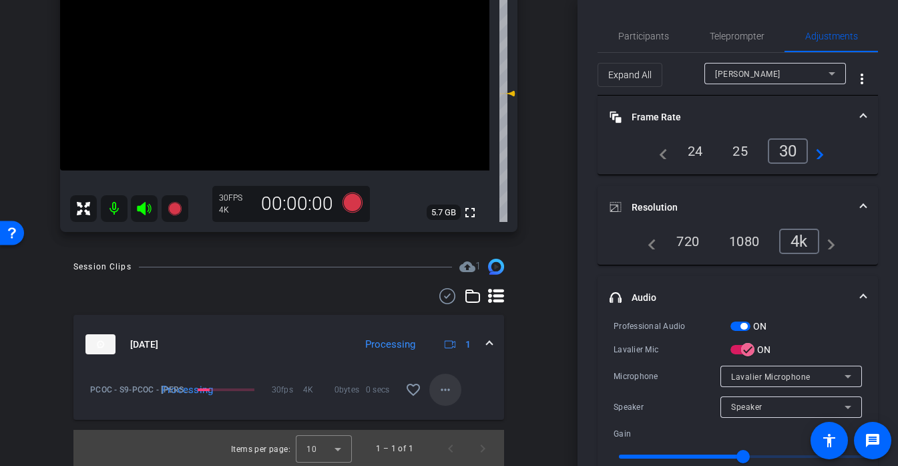
click at [448, 391] on mat-icon "more_horiz" at bounding box center [446, 389] width 16 height 16
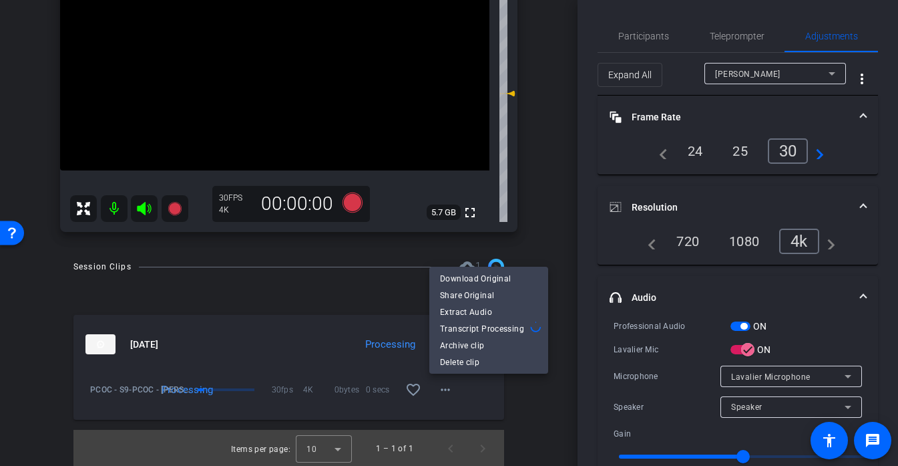
click at [560, 233] on div at bounding box center [449, 233] width 898 height 466
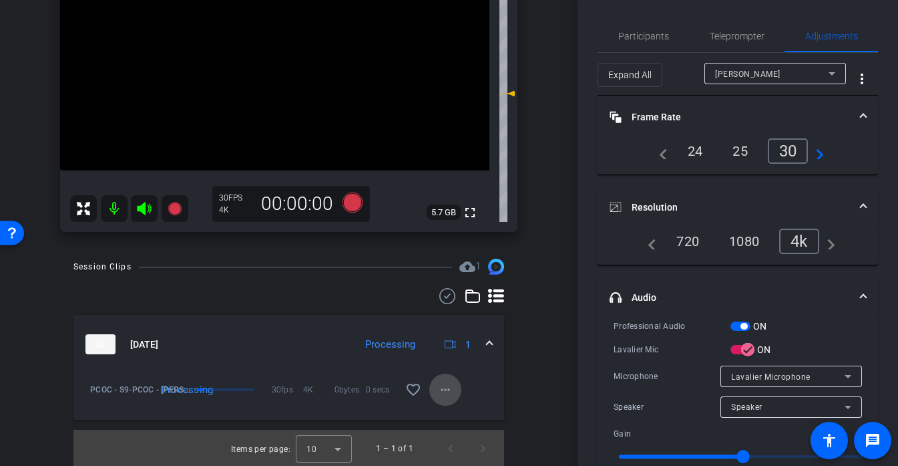
click at [453, 395] on span at bounding box center [445, 389] width 32 height 32
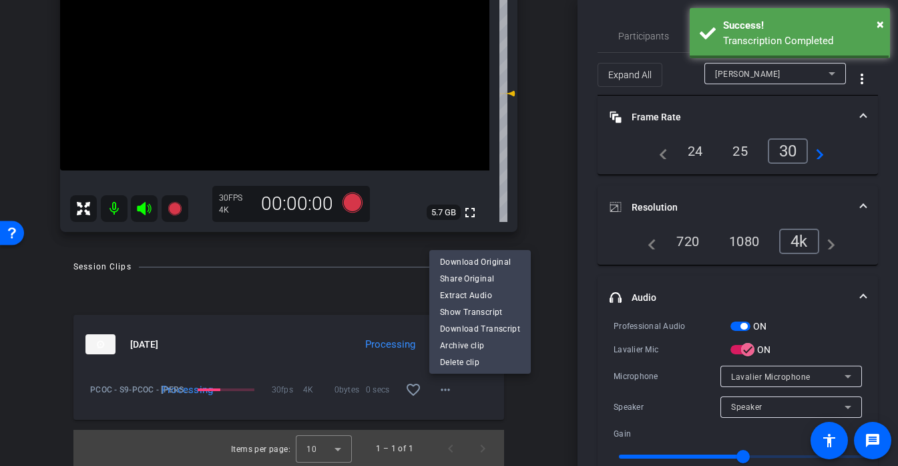
click at [553, 235] on div at bounding box center [449, 233] width 898 height 466
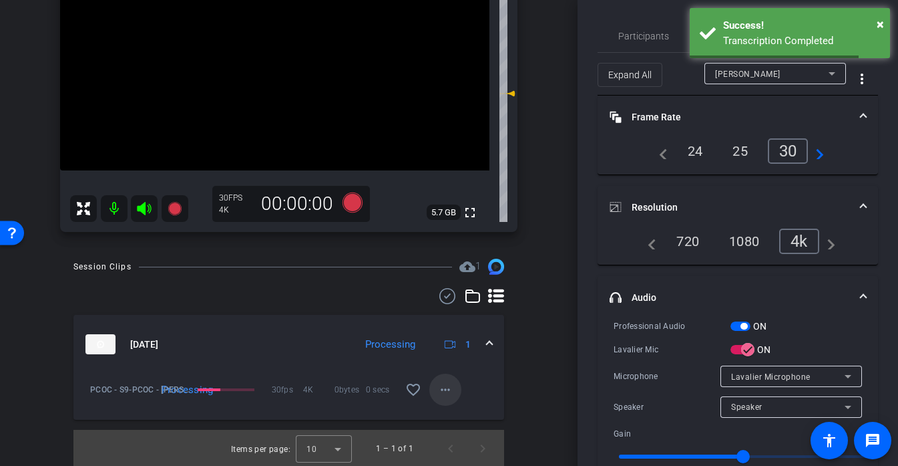
click at [448, 393] on mat-icon "more_horiz" at bounding box center [446, 389] width 16 height 16
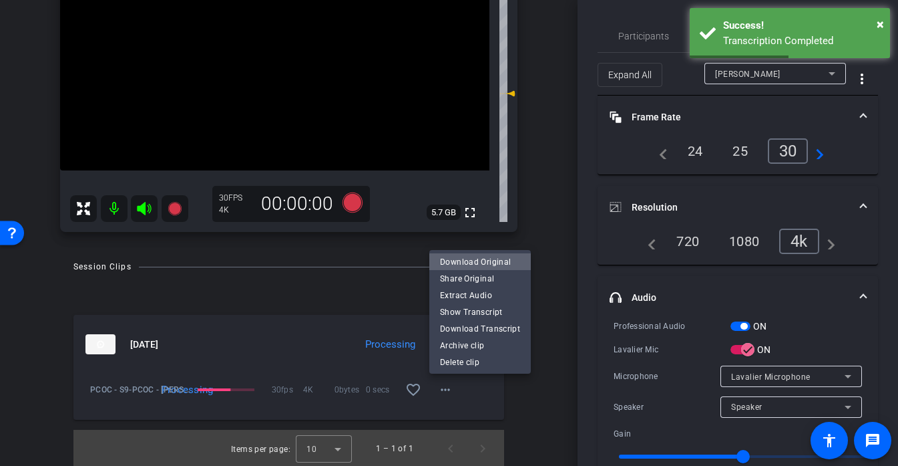
click at [503, 264] on span "Download Original" at bounding box center [480, 262] width 80 height 16
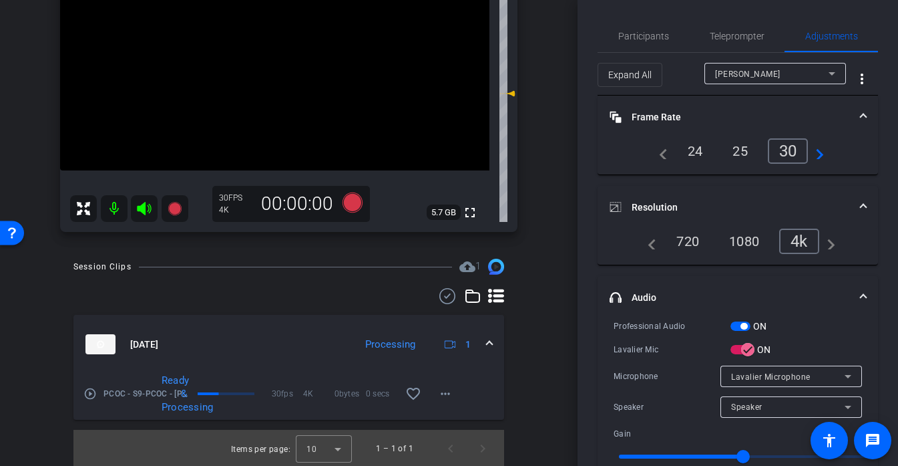
scroll to position [196, 0]
click at [444, 396] on mat-icon "more_horiz" at bounding box center [446, 392] width 16 height 16
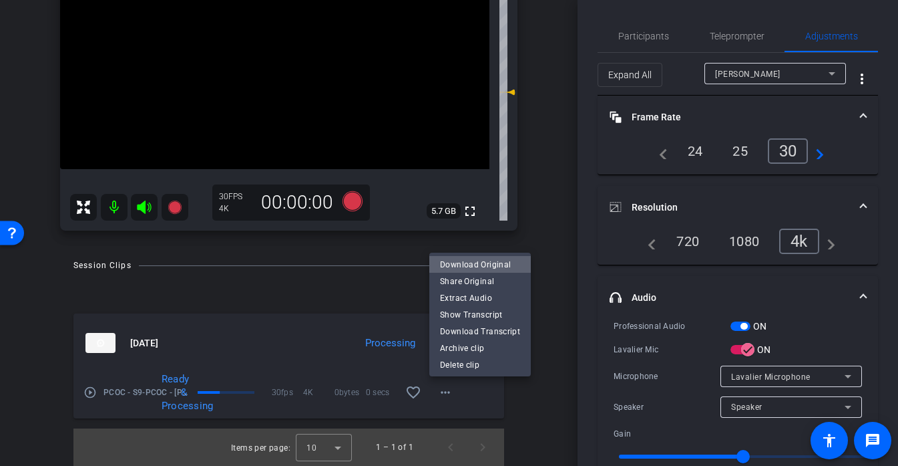
click at [507, 271] on span "Download Original" at bounding box center [480, 264] width 80 height 16
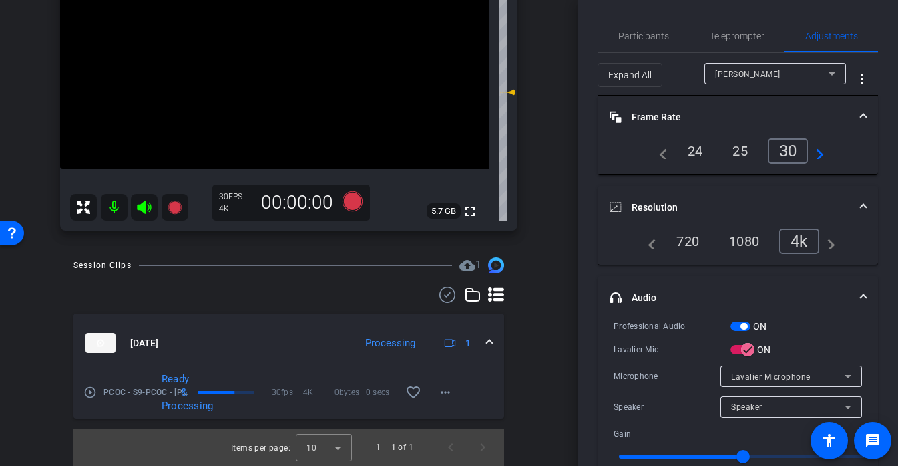
scroll to position [162, 0]
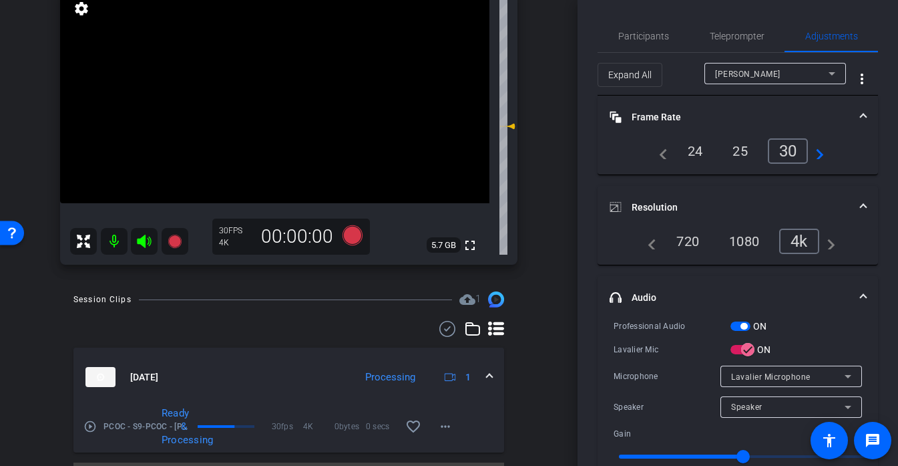
click at [280, 85] on video at bounding box center [274, 95] width 429 height 215
click at [263, 69] on span at bounding box center [263, 69] width 0 height 0
click at [284, 75] on video at bounding box center [274, 95] width 429 height 215
click at [272, 77] on div at bounding box center [283, 75] width 33 height 33
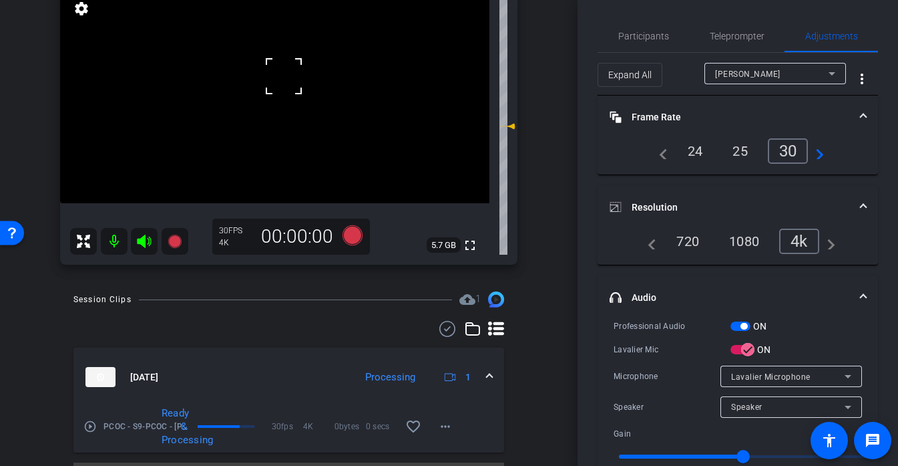
click at [272, 77] on div at bounding box center [283, 75] width 33 height 33
click at [268, 81] on div at bounding box center [283, 75] width 33 height 33
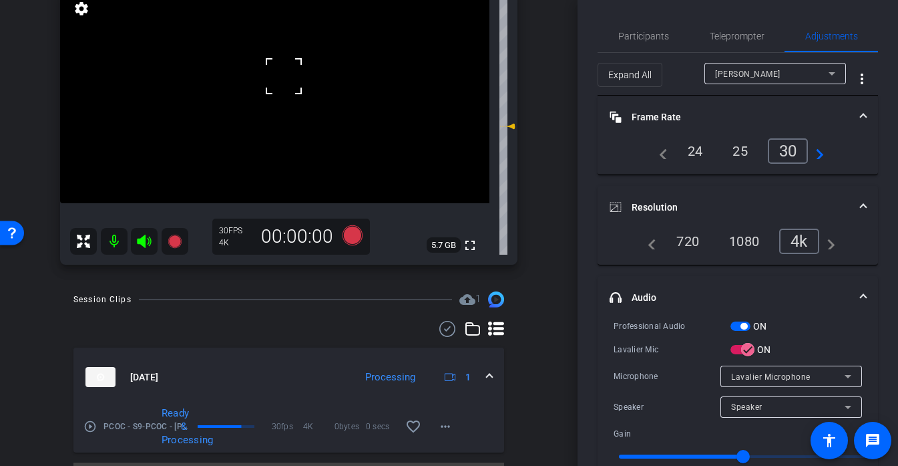
click at [268, 81] on div at bounding box center [283, 75] width 33 height 33
click at [266, 85] on video at bounding box center [274, 95] width 429 height 215
click at [266, 85] on div at bounding box center [265, 85] width 33 height 33
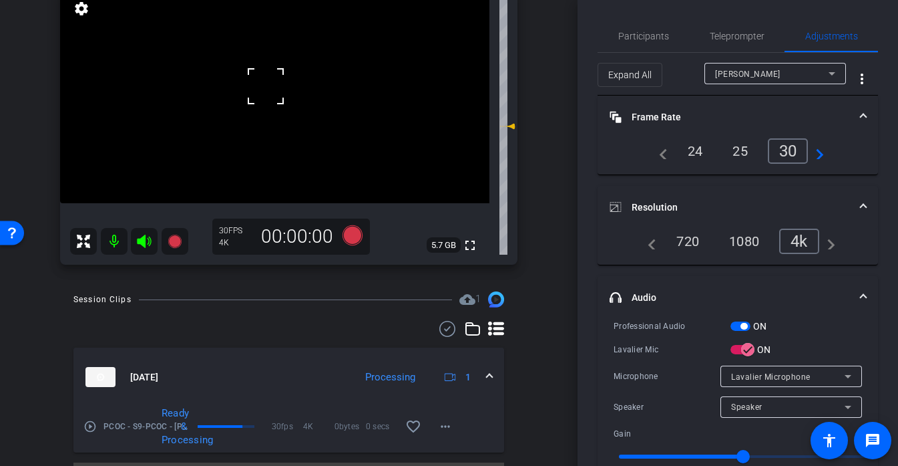
click at [273, 89] on div at bounding box center [265, 85] width 33 height 33
click at [272, 79] on div at bounding box center [265, 85] width 33 height 33
click at [272, 79] on video at bounding box center [274, 95] width 429 height 215
click at [272, 79] on div at bounding box center [271, 79] width 33 height 33
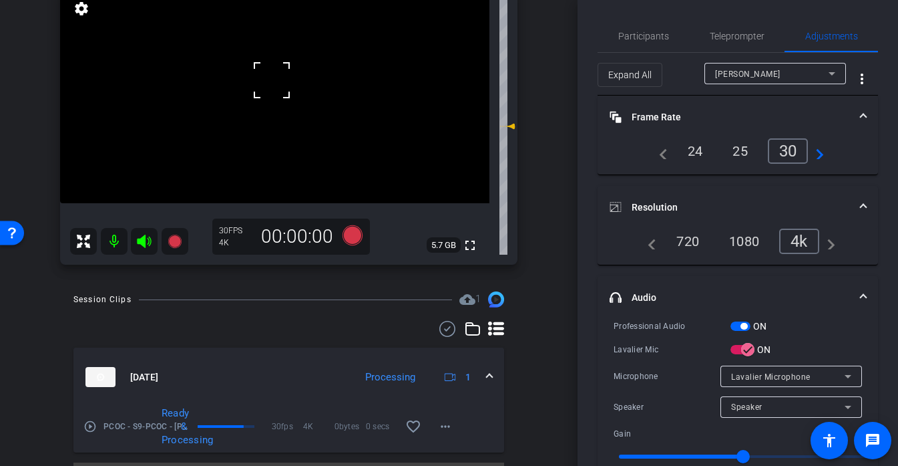
click at [272, 79] on div at bounding box center [271, 79] width 33 height 33
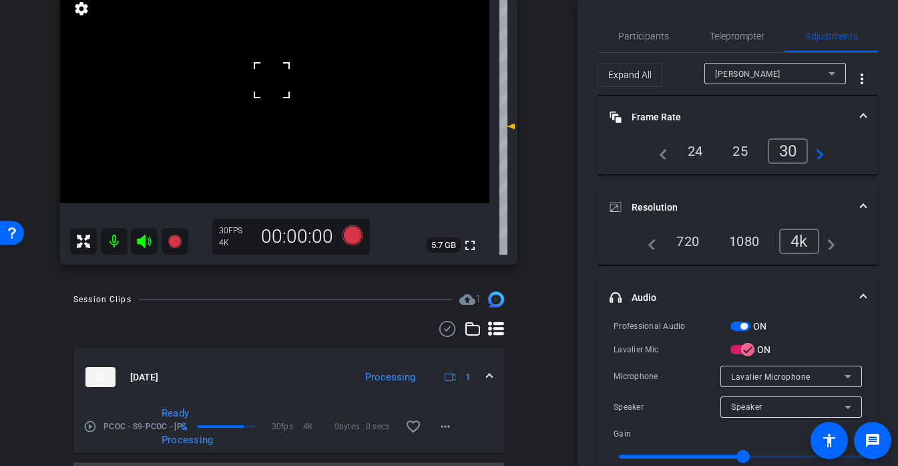
click at [272, 79] on div at bounding box center [271, 79] width 33 height 33
click at [268, 74] on div at bounding box center [271, 79] width 33 height 33
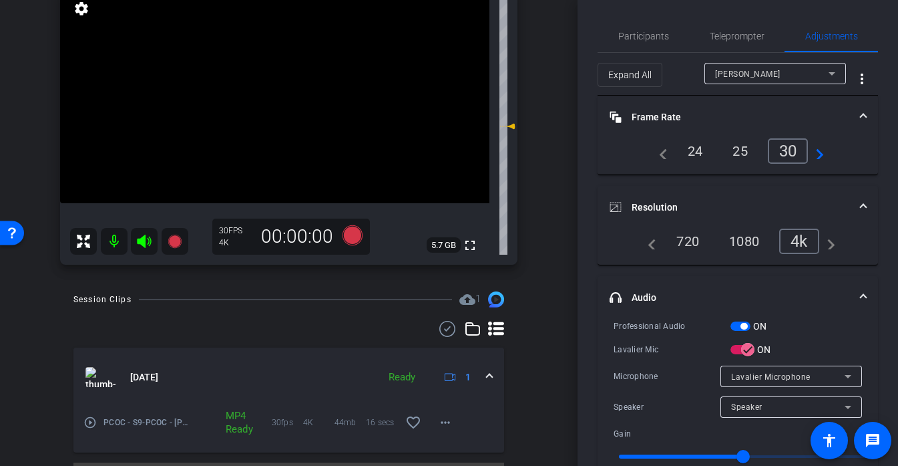
click at [272, 91] on video at bounding box center [274, 95] width 429 height 215
click at [272, 91] on div at bounding box center [271, 79] width 33 height 33
click at [269, 82] on video at bounding box center [274, 95] width 429 height 215
click at [269, 82] on div at bounding box center [271, 91] width 33 height 33
click at [269, 82] on div at bounding box center [268, 82] width 33 height 33
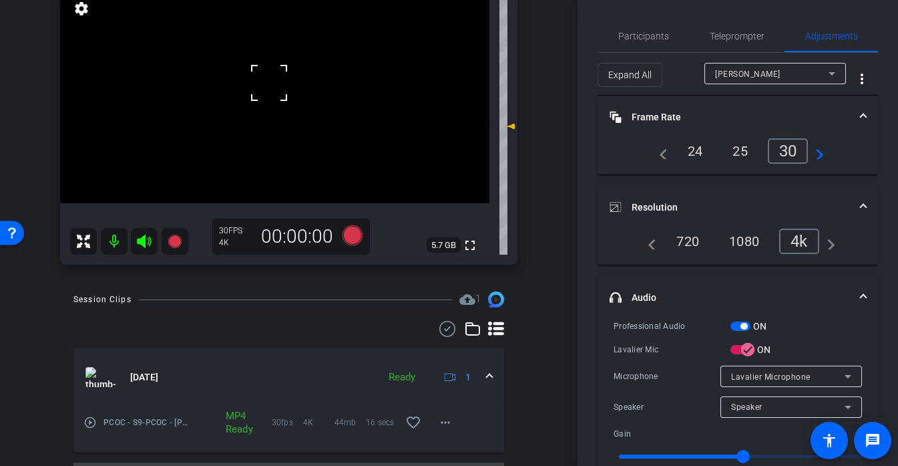
click at [269, 82] on div at bounding box center [268, 82] width 33 height 33
click at [273, 94] on video at bounding box center [274, 95] width 429 height 215
click at [273, 94] on div at bounding box center [272, 93] width 33 height 33
click at [281, 90] on div at bounding box center [272, 93] width 33 height 33
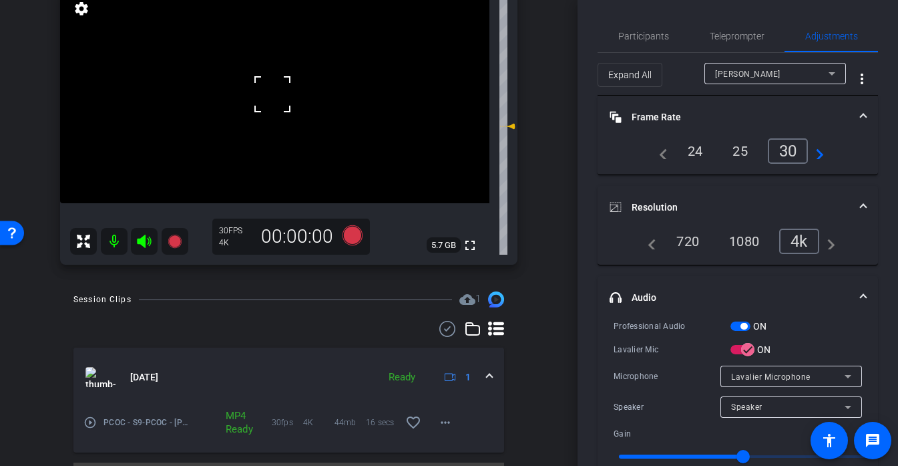
click at [290, 83] on video at bounding box center [274, 95] width 429 height 215
click at [289, 83] on div at bounding box center [272, 93] width 33 height 33
click at [290, 83] on div at bounding box center [289, 83] width 33 height 33
click at [258, 83] on video at bounding box center [274, 95] width 429 height 215
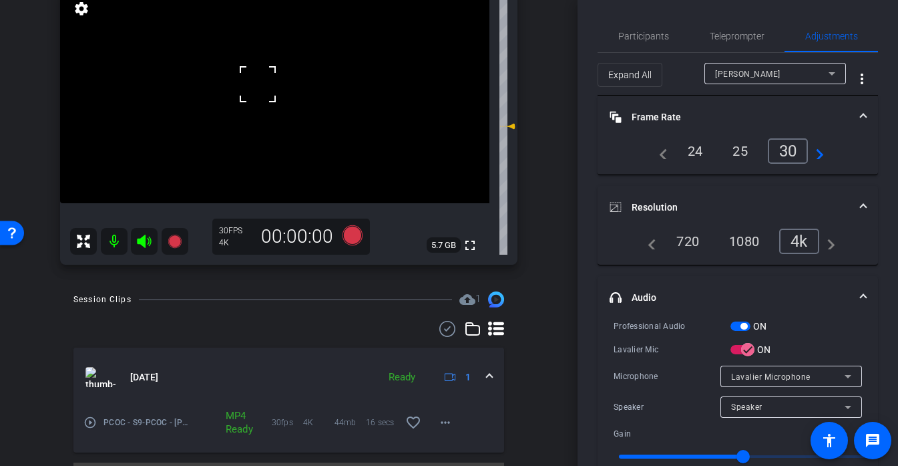
click at [258, 83] on div at bounding box center [257, 83] width 33 height 33
click at [278, 109] on video at bounding box center [274, 95] width 429 height 215
click at [278, 109] on div at bounding box center [277, 109] width 33 height 33
click at [264, 86] on video at bounding box center [274, 95] width 429 height 215
click at [250, 88] on div at bounding box center [263, 86] width 33 height 33
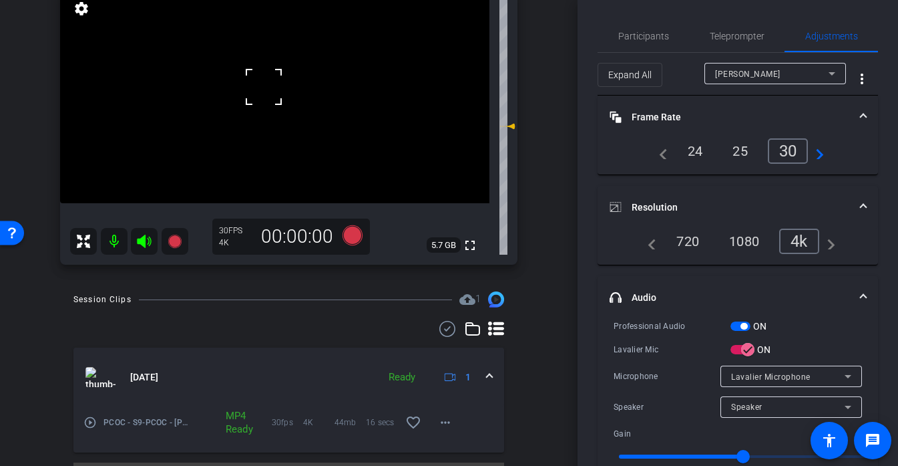
click at [263, 83] on div at bounding box center [263, 86] width 33 height 33
click at [258, 83] on div at bounding box center [263, 86] width 33 height 33
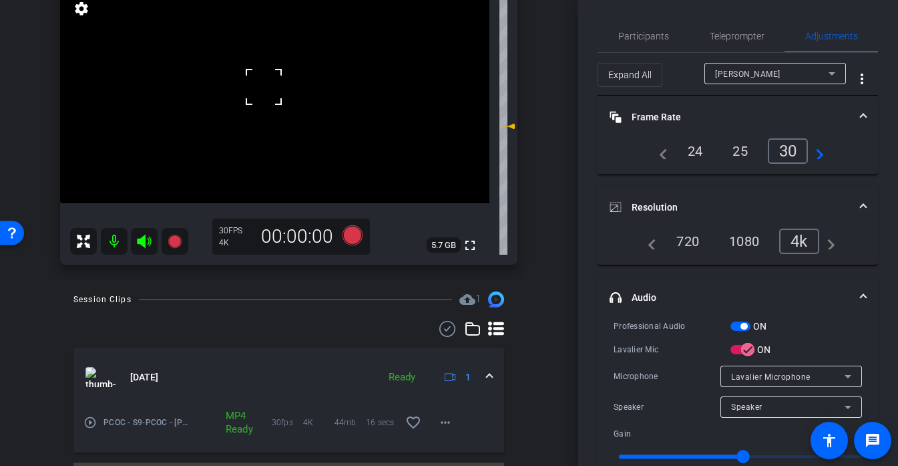
click at [258, 83] on div at bounding box center [263, 86] width 33 height 33
click at [258, 83] on video at bounding box center [274, 95] width 429 height 215
click at [258, 83] on div at bounding box center [258, 83] width 33 height 33
click at [269, 81] on video at bounding box center [274, 95] width 429 height 215
click at [269, 81] on div at bounding box center [258, 83] width 33 height 33
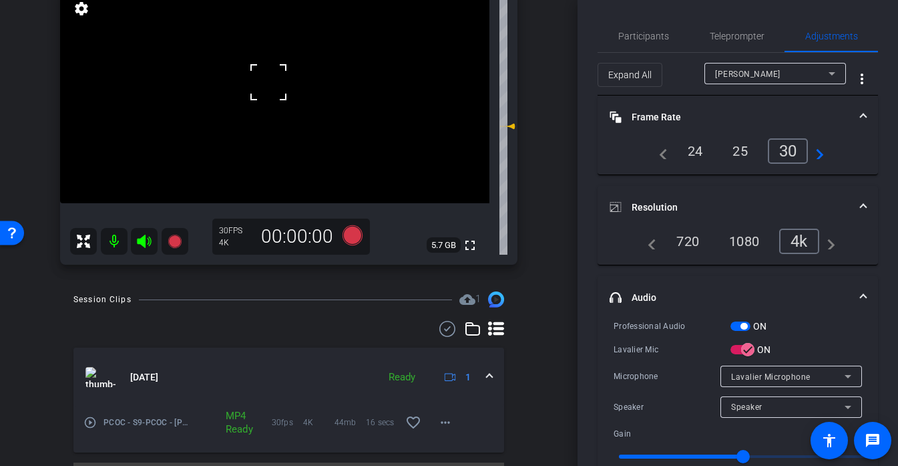
click at [269, 81] on div at bounding box center [268, 81] width 33 height 33
click at [269, 88] on div at bounding box center [268, 81] width 33 height 33
click at [267, 94] on video at bounding box center [274, 95] width 429 height 215
click at [267, 94] on div at bounding box center [268, 81] width 33 height 33
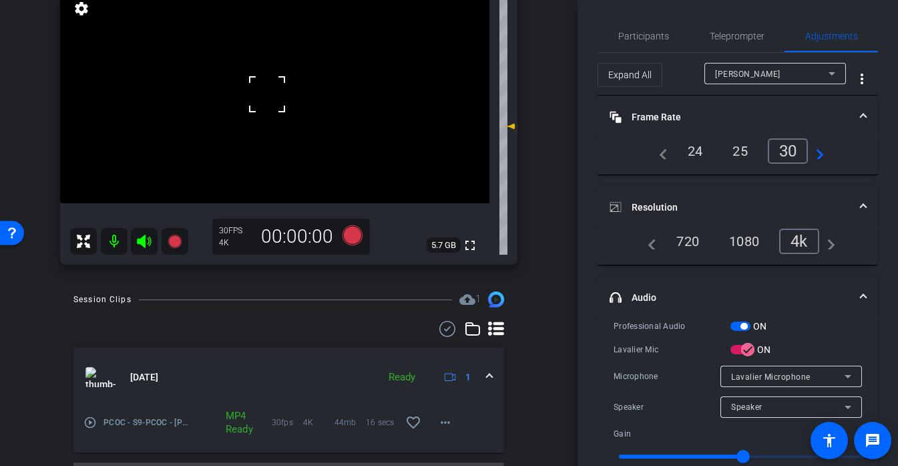
click at [279, 98] on div at bounding box center [266, 93] width 33 height 33
click at [279, 98] on video at bounding box center [274, 95] width 429 height 215
click at [279, 98] on div at bounding box center [266, 93] width 33 height 33
click at [279, 98] on div at bounding box center [279, 98] width 33 height 33
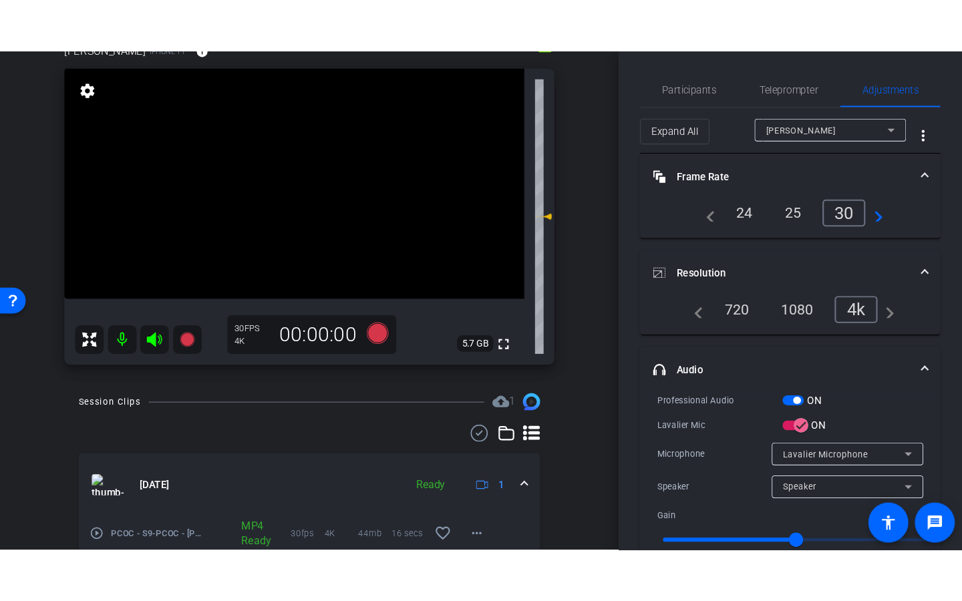
scroll to position [132, 0]
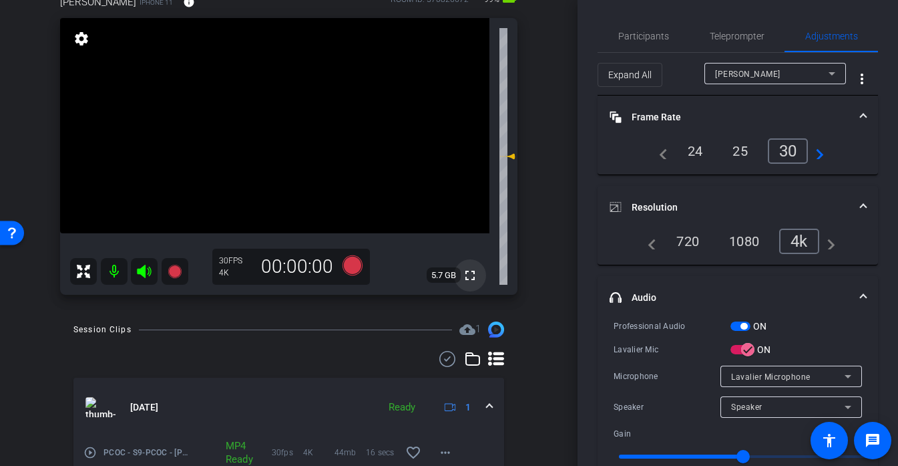
click at [470, 274] on mat-icon "fullscreen" at bounding box center [470, 275] width 16 height 16
click at [289, 132] on video at bounding box center [274, 125] width 429 height 215
click at [351, 265] on icon at bounding box center [352, 265] width 20 height 20
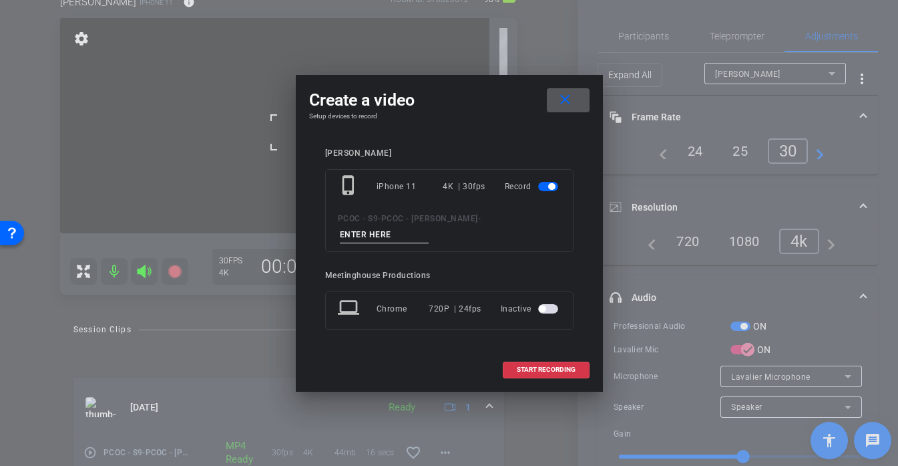
click at [405, 234] on input at bounding box center [385, 234] width 90 height 17
type input "901 story 1"
click at [552, 367] on span "START RECORDING" at bounding box center [546, 369] width 59 height 7
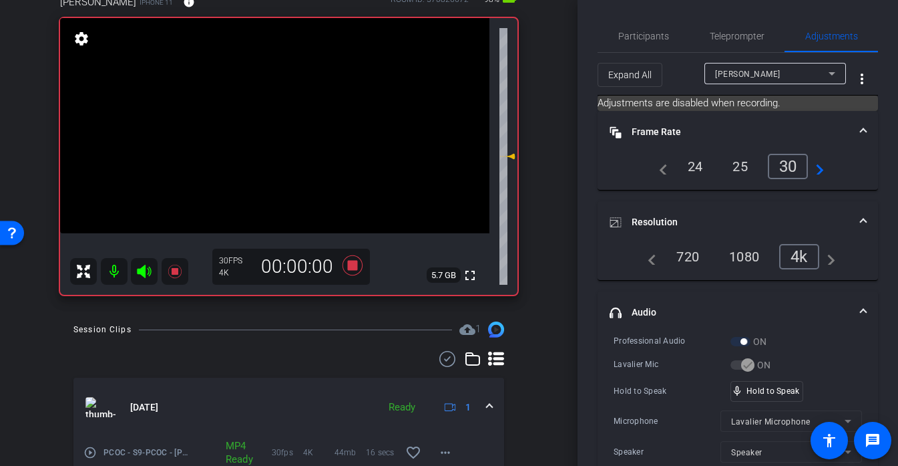
click at [289, 138] on video at bounding box center [274, 125] width 429 height 215
click at [284, 126] on video at bounding box center [274, 125] width 429 height 215
click at [284, 126] on div at bounding box center [283, 126] width 33 height 33
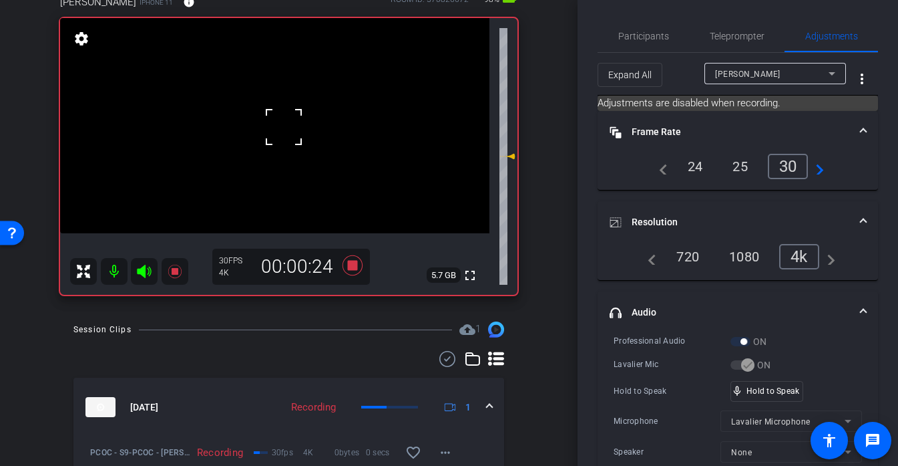
click at [284, 126] on div at bounding box center [283, 126] width 33 height 33
click at [289, 130] on video at bounding box center [274, 125] width 429 height 215
click at [293, 122] on div at bounding box center [289, 130] width 33 height 33
click at [296, 126] on video at bounding box center [274, 125] width 429 height 215
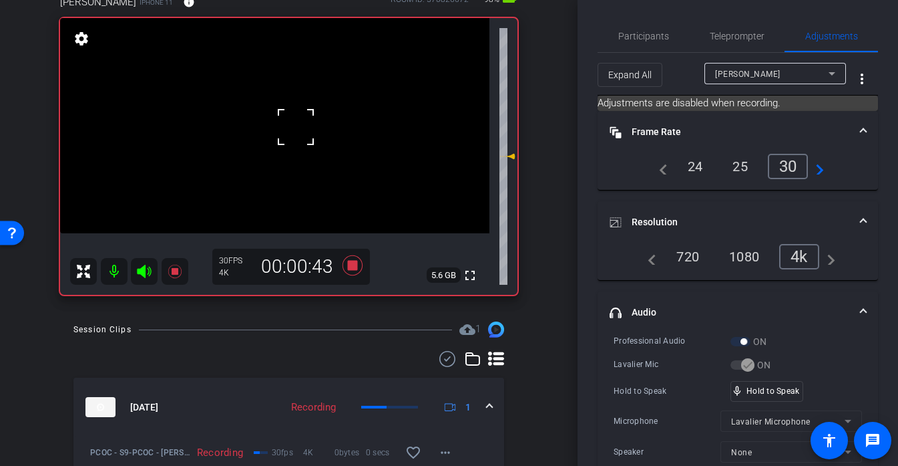
click at [293, 119] on div at bounding box center [295, 126] width 33 height 33
click at [285, 98] on video at bounding box center [274, 125] width 429 height 215
click at [269, 102] on div at bounding box center [284, 97] width 33 height 33
click at [287, 102] on div at bounding box center [284, 97] width 33 height 33
click at [295, 118] on video at bounding box center [274, 125] width 429 height 215
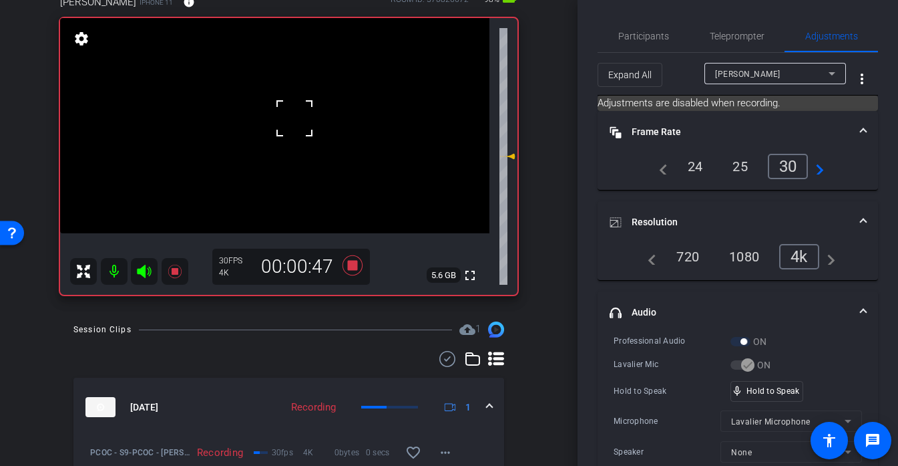
click at [289, 107] on div at bounding box center [294, 118] width 33 height 33
click at [285, 106] on video at bounding box center [274, 125] width 429 height 215
click at [298, 130] on video at bounding box center [274, 125] width 429 height 215
click at [304, 128] on video at bounding box center [274, 125] width 429 height 215
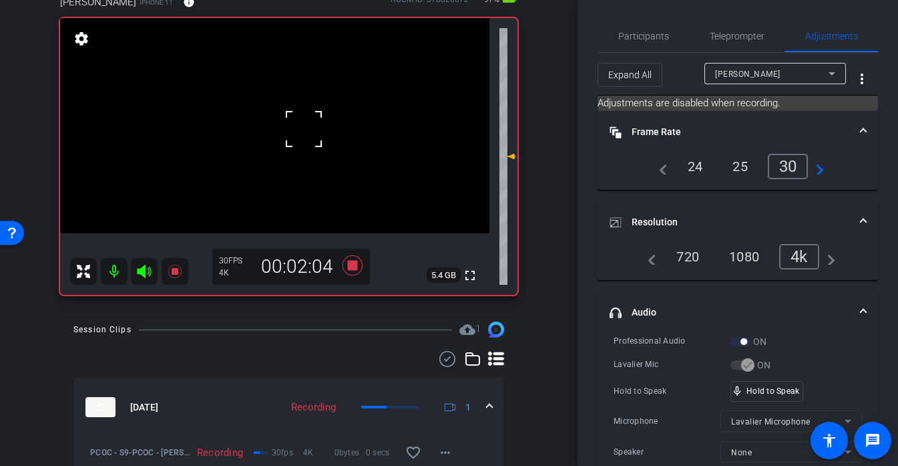
click at [284, 116] on video at bounding box center [274, 125] width 429 height 215
click at [289, 116] on div at bounding box center [283, 116] width 33 height 33
click at [279, 97] on video at bounding box center [274, 125] width 429 height 215
click at [285, 110] on div at bounding box center [278, 97] width 33 height 33
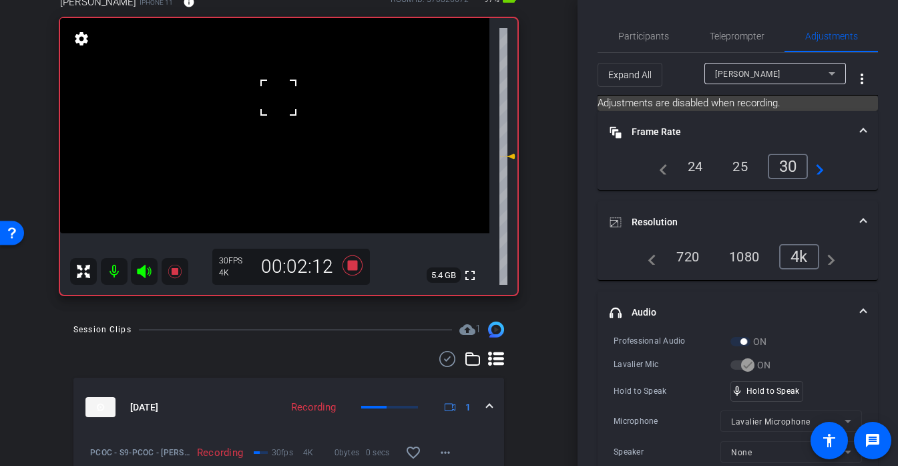
click at [285, 110] on div at bounding box center [278, 97] width 33 height 33
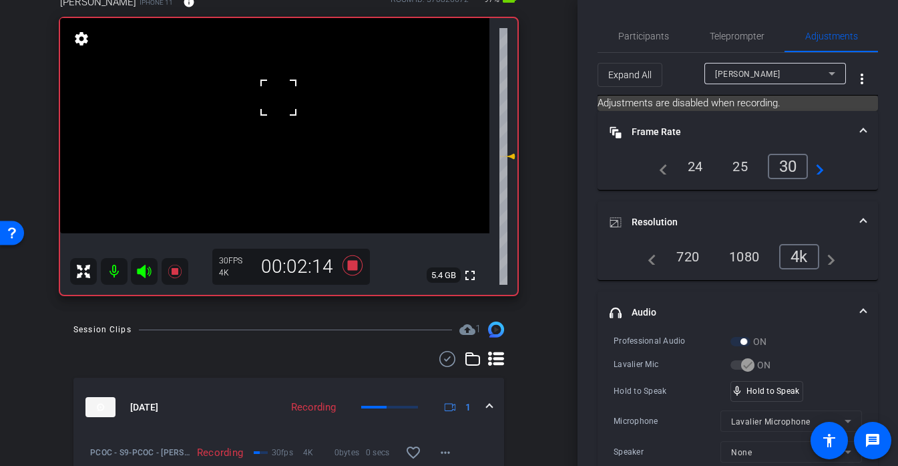
click at [298, 110] on video at bounding box center [274, 125] width 429 height 215
click at [298, 110] on div at bounding box center [297, 110] width 33 height 33
click at [284, 112] on div at bounding box center [297, 110] width 33 height 33
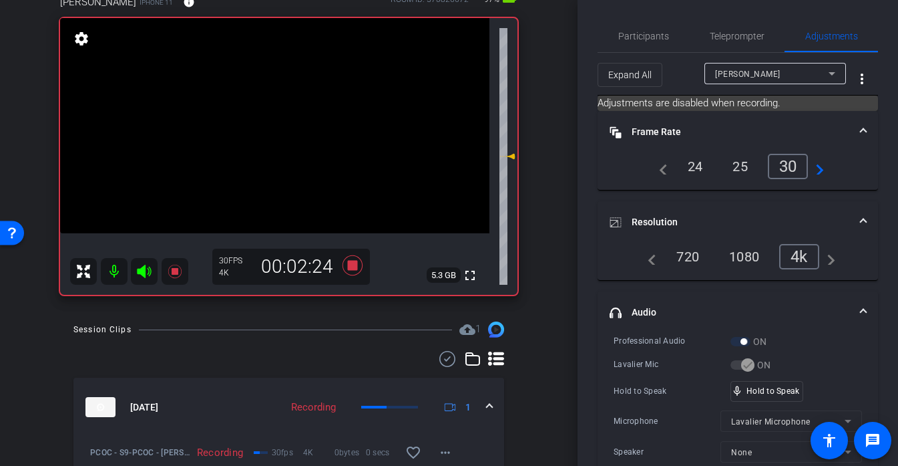
click at [276, 109] on video at bounding box center [274, 125] width 429 height 215
click at [281, 109] on div at bounding box center [297, 110] width 33 height 33
click at [276, 109] on div at bounding box center [275, 109] width 33 height 33
click at [277, 105] on div at bounding box center [275, 109] width 33 height 33
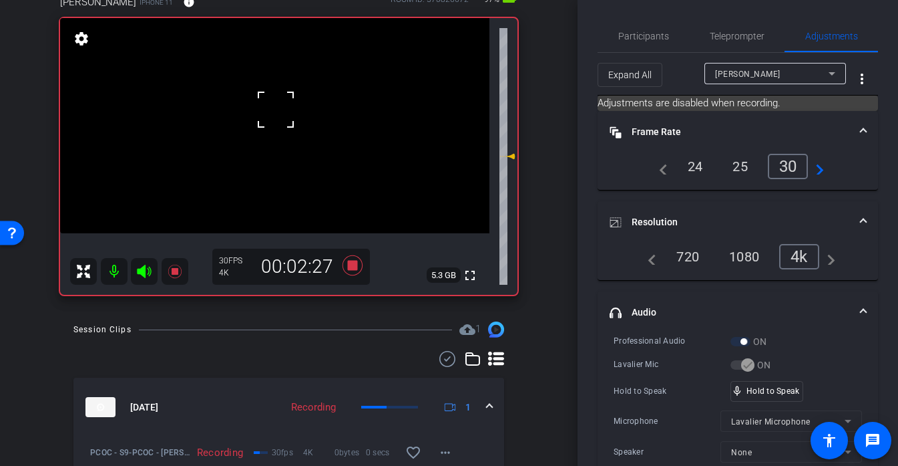
click at [276, 105] on div at bounding box center [275, 109] width 33 height 33
click at [651, 37] on span "Participants" at bounding box center [644, 35] width 51 height 9
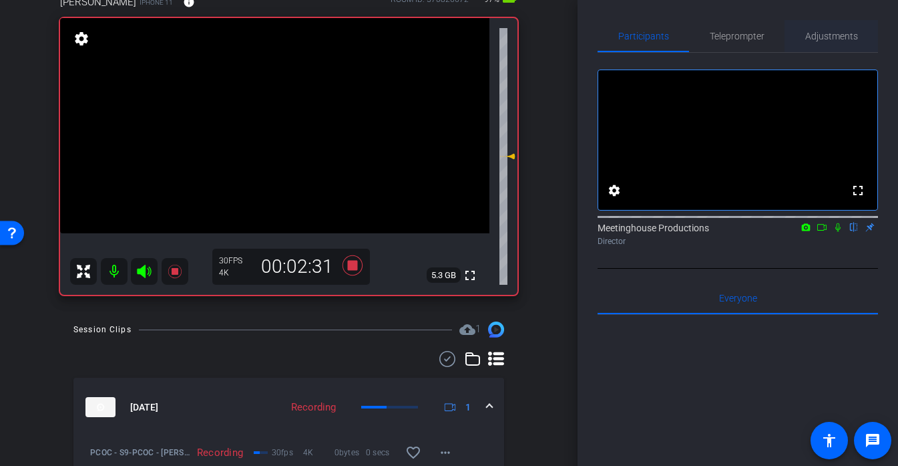
click at [836, 31] on span "Adjustments" at bounding box center [832, 35] width 53 height 9
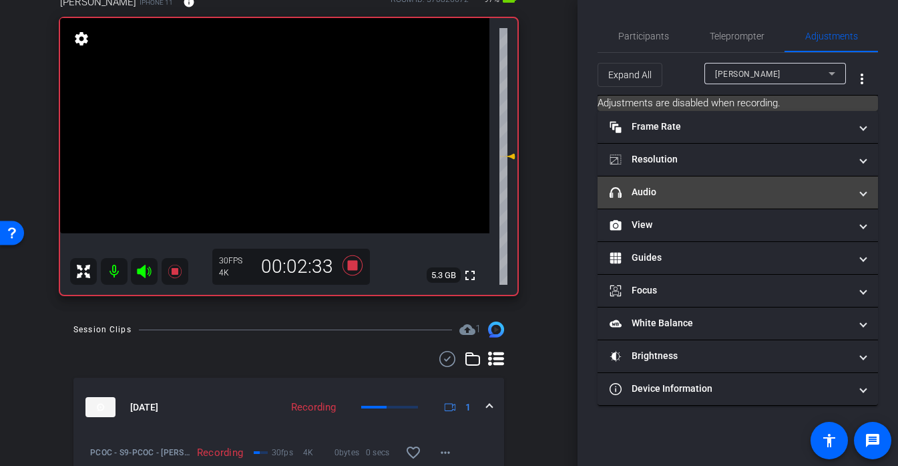
click at [660, 196] on mat-panel-title "headphone icon Audio" at bounding box center [730, 192] width 240 height 14
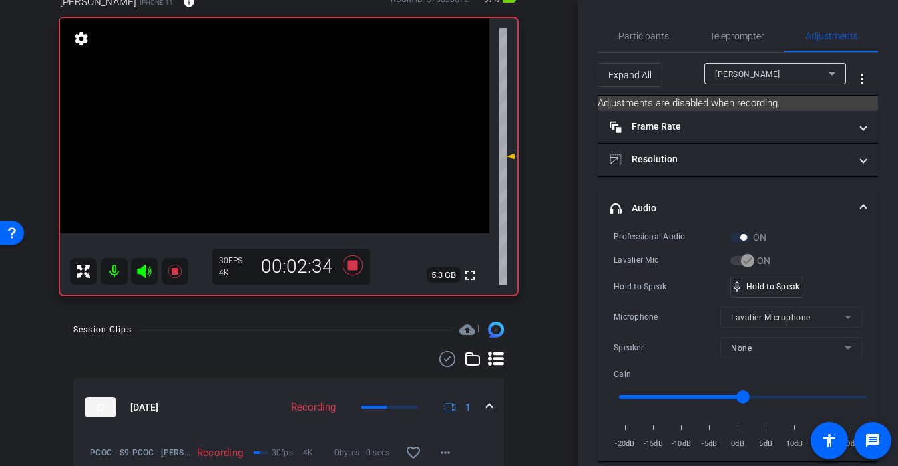
click at [281, 111] on video at bounding box center [274, 125] width 429 height 215
click at [281, 111] on div at bounding box center [281, 111] width 33 height 33
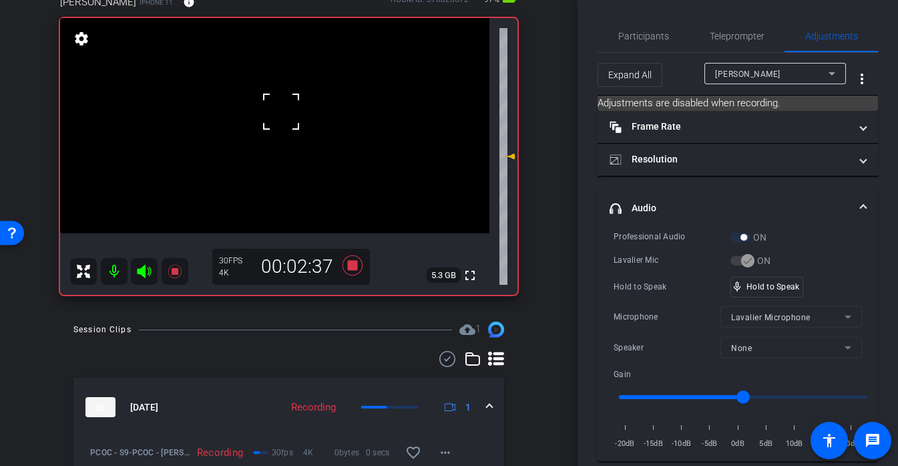
click at [281, 111] on div at bounding box center [281, 111] width 33 height 33
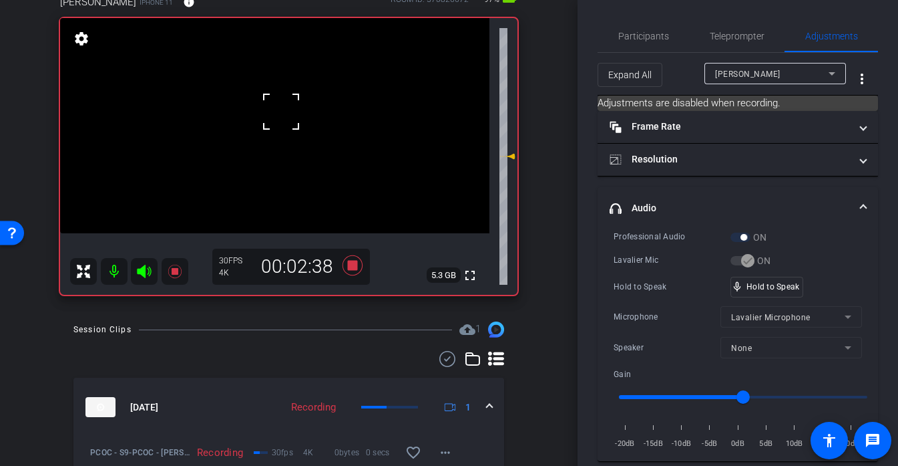
click at [281, 111] on div at bounding box center [281, 111] width 33 height 33
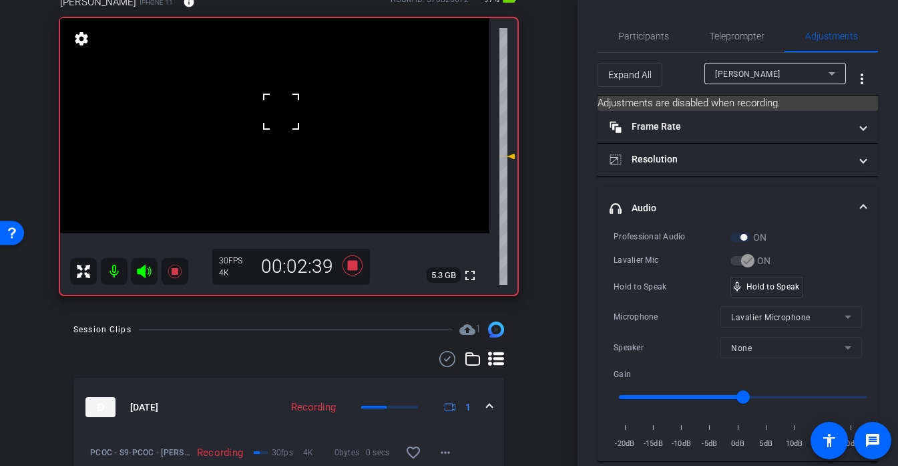
click at [281, 111] on div at bounding box center [281, 111] width 33 height 33
click at [281, 111] on video at bounding box center [274, 125] width 429 height 215
click at [281, 111] on div at bounding box center [281, 111] width 33 height 33
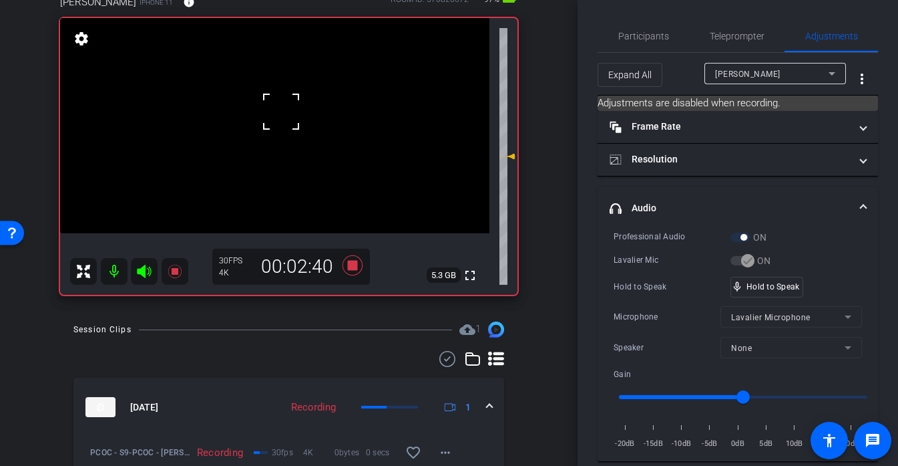
click at [281, 111] on div at bounding box center [281, 111] width 33 height 33
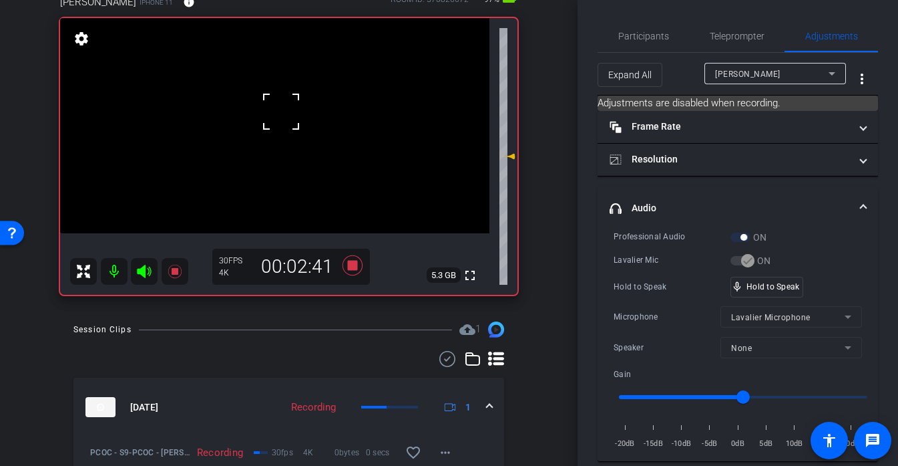
click at [281, 111] on div at bounding box center [281, 111] width 33 height 33
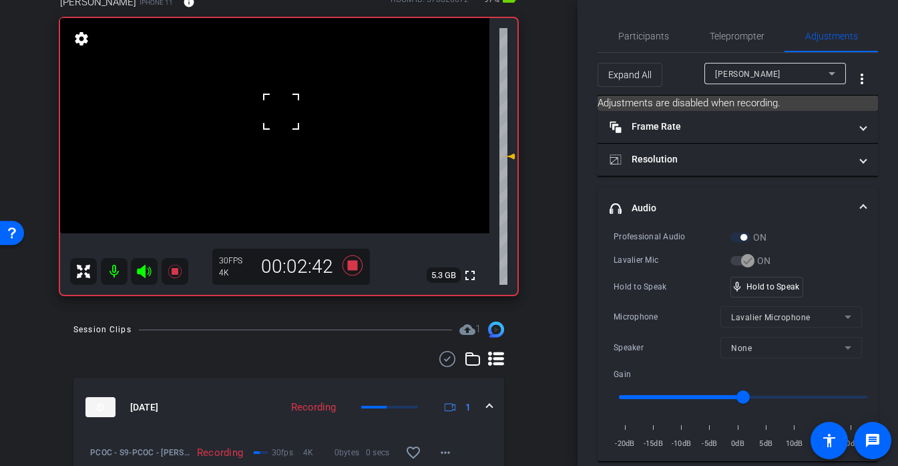
click at [281, 111] on div at bounding box center [281, 111] width 33 height 33
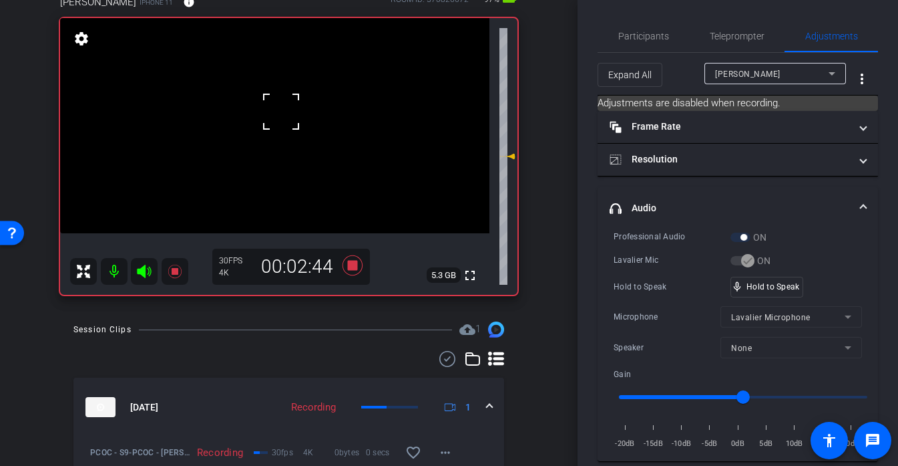
click at [281, 111] on div at bounding box center [281, 111] width 33 height 33
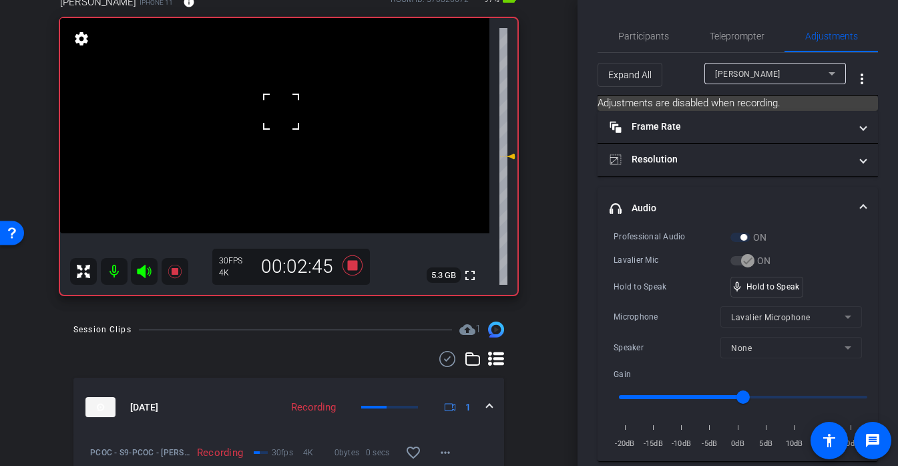
click at [281, 111] on video at bounding box center [274, 125] width 429 height 215
click at [281, 111] on div at bounding box center [281, 111] width 33 height 33
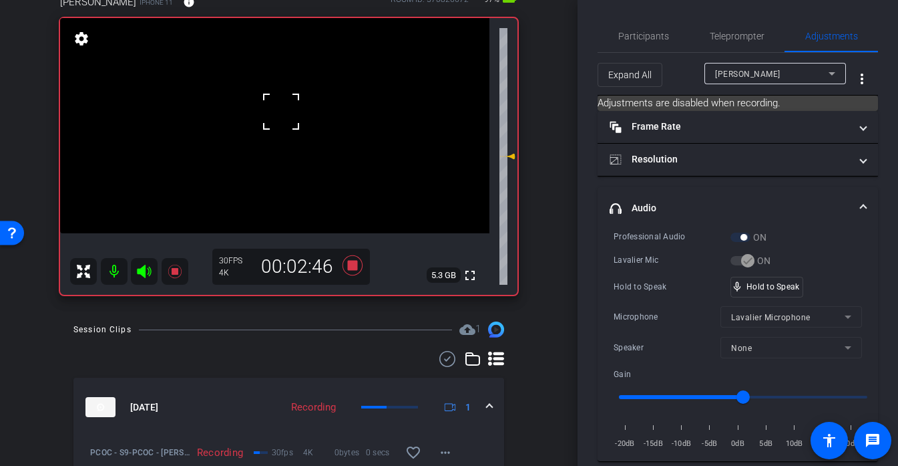
click at [281, 111] on div at bounding box center [281, 111] width 33 height 33
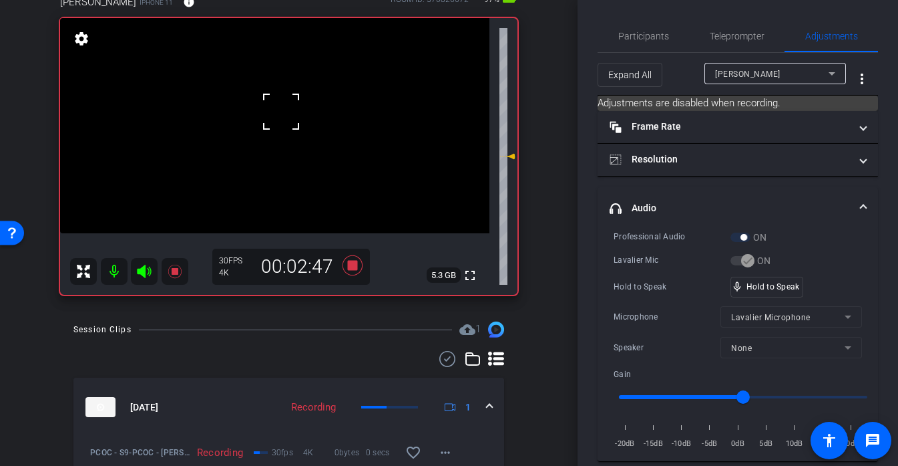
click at [281, 111] on div at bounding box center [281, 111] width 33 height 33
click at [277, 101] on div at bounding box center [281, 111] width 33 height 33
click at [273, 100] on div at bounding box center [281, 111] width 33 height 33
click at [274, 112] on div at bounding box center [281, 111] width 33 height 33
click at [274, 112] on div "fullscreen settings 5.3 GB" at bounding box center [289, 156] width 458 height 277
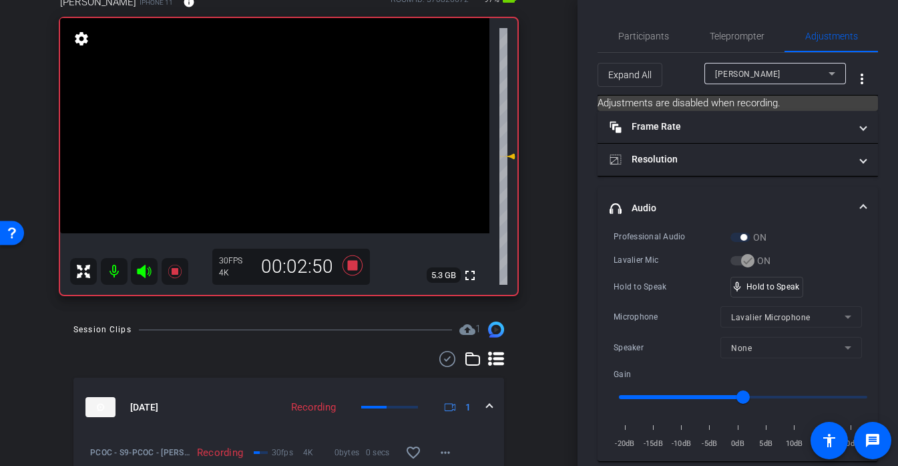
click at [274, 112] on video at bounding box center [274, 125] width 429 height 215
click at [269, 111] on div at bounding box center [273, 112] width 33 height 33
click at [276, 110] on div at bounding box center [273, 112] width 33 height 33
click at [272, 112] on div at bounding box center [273, 112] width 33 height 33
click at [273, 112] on div at bounding box center [273, 112] width 33 height 33
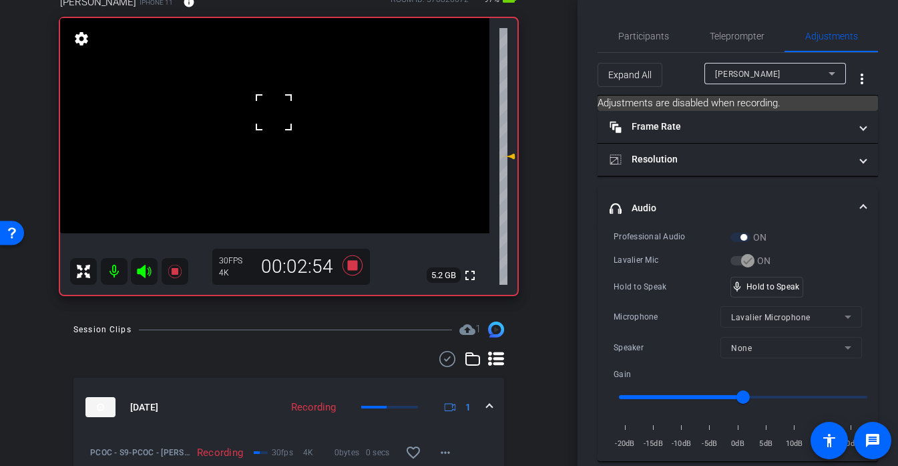
click at [273, 112] on div at bounding box center [273, 112] width 33 height 33
click at [280, 113] on video at bounding box center [274, 125] width 429 height 215
click at [280, 113] on div at bounding box center [279, 113] width 33 height 33
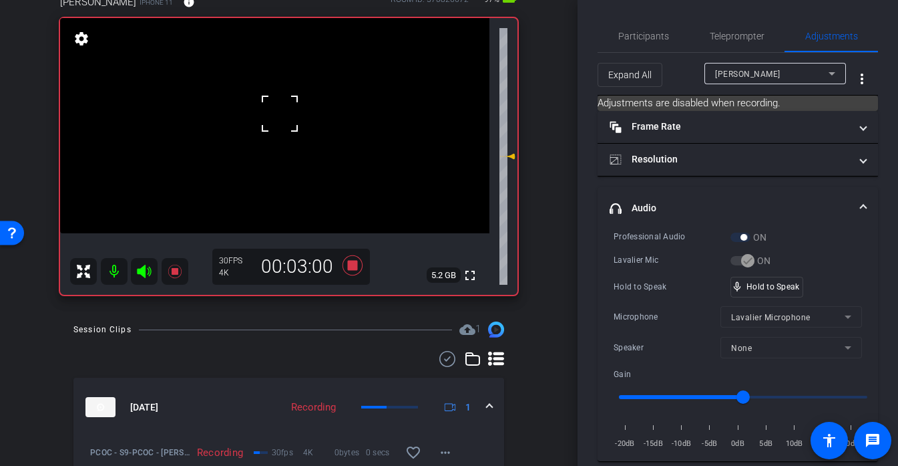
click at [280, 113] on div at bounding box center [279, 113] width 33 height 33
click at [281, 104] on video at bounding box center [274, 125] width 429 height 215
click at [281, 104] on div at bounding box center [281, 104] width 33 height 33
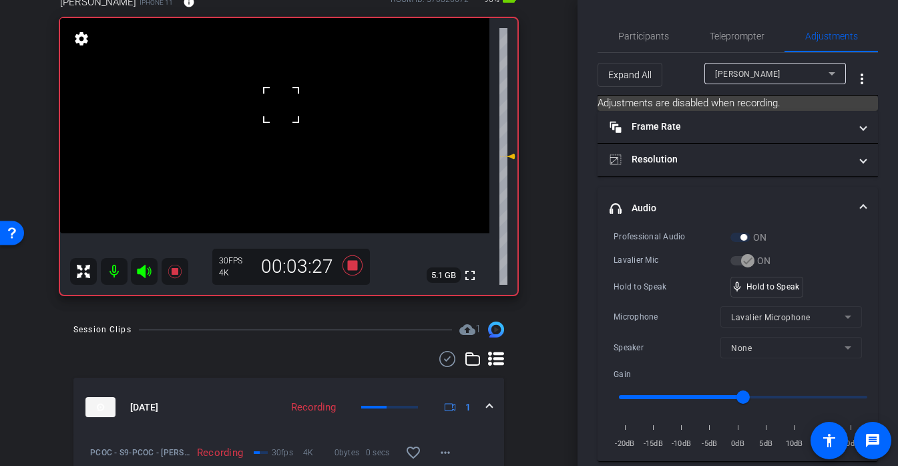
click at [281, 104] on div at bounding box center [281, 104] width 33 height 33
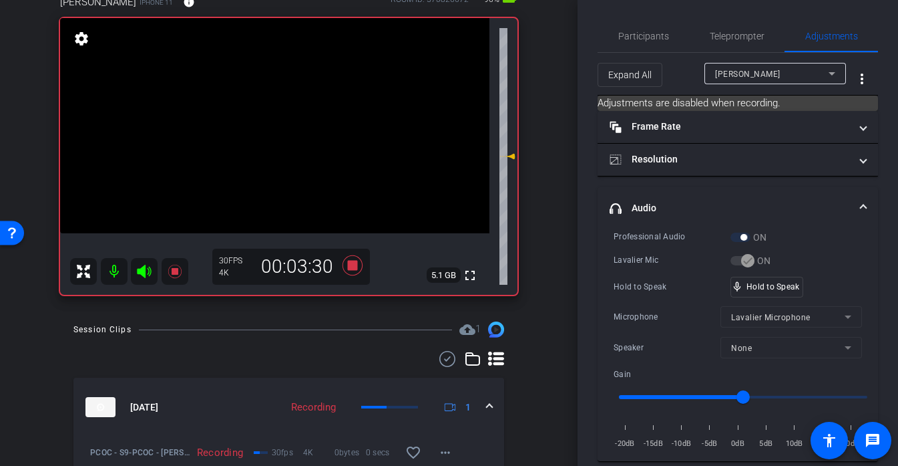
click at [281, 104] on video at bounding box center [274, 125] width 429 height 215
click at [281, 104] on div at bounding box center [281, 104] width 33 height 33
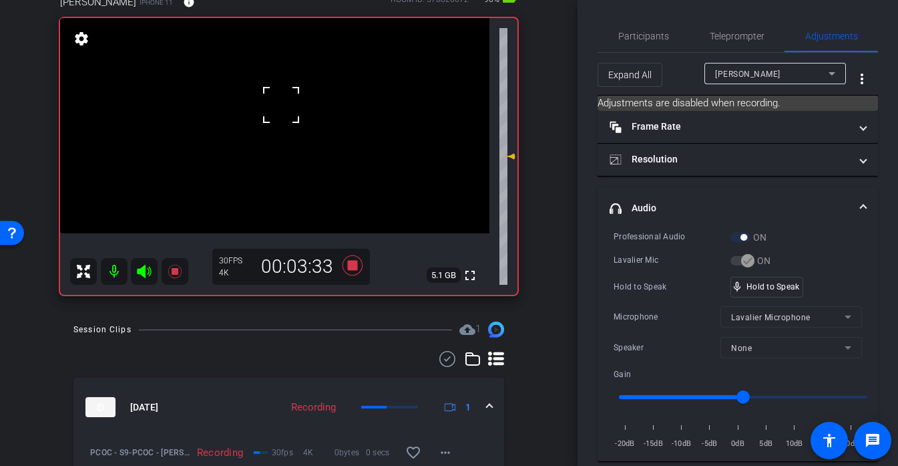
click at [281, 104] on div at bounding box center [281, 104] width 33 height 33
click at [285, 104] on div at bounding box center [281, 104] width 33 height 33
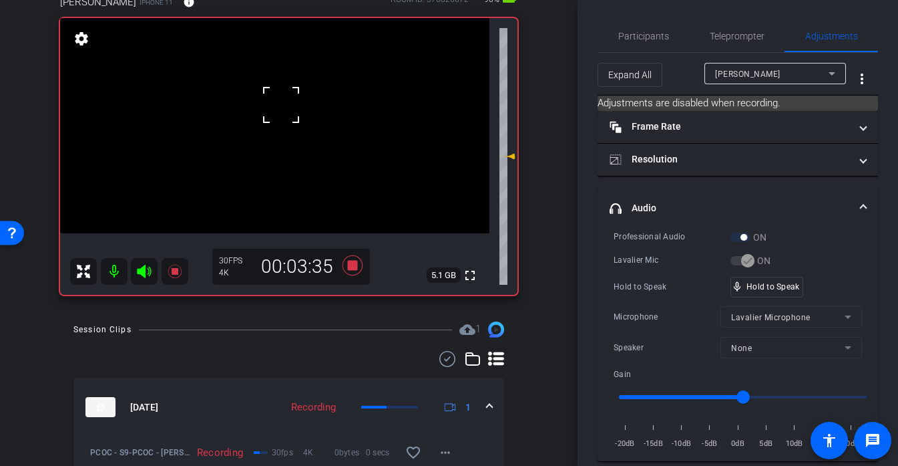
click at [285, 104] on div at bounding box center [281, 104] width 33 height 33
click at [285, 104] on video at bounding box center [274, 125] width 429 height 215
click at [285, 104] on div at bounding box center [285, 104] width 33 height 33
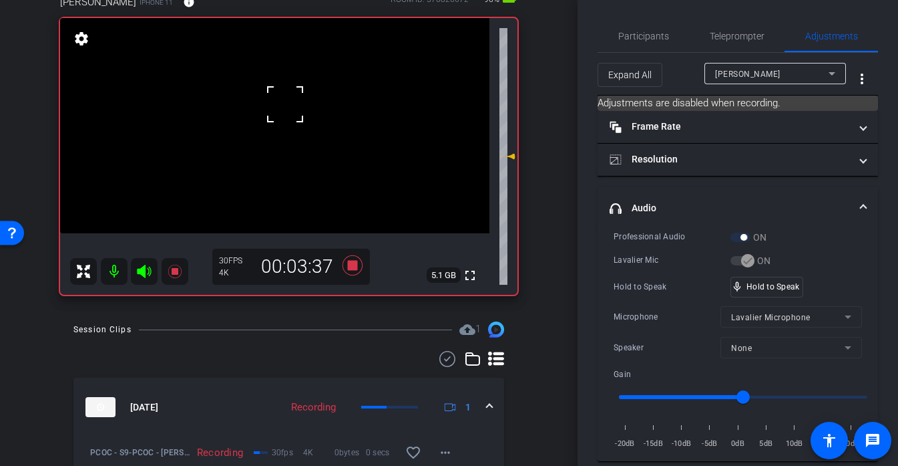
click at [285, 104] on div at bounding box center [285, 104] width 33 height 33
click at [277, 104] on div at bounding box center [285, 104] width 33 height 33
click at [273, 111] on div at bounding box center [285, 104] width 33 height 33
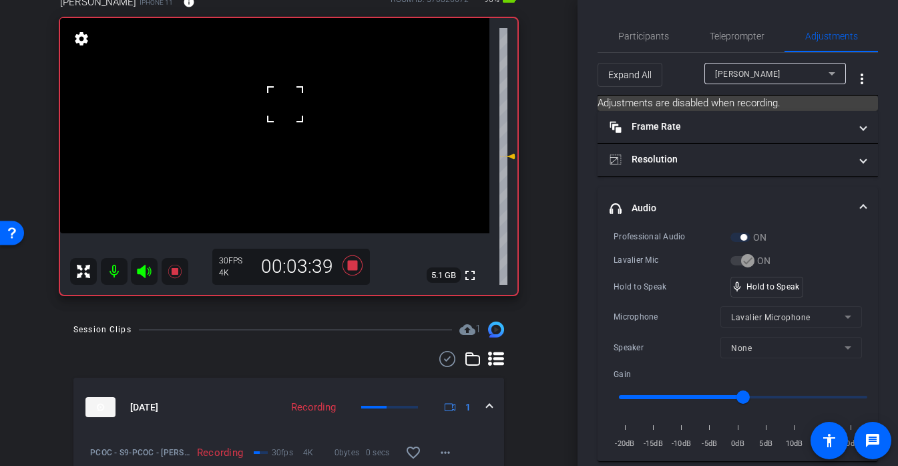
click at [273, 111] on div at bounding box center [285, 104] width 33 height 33
click at [275, 111] on div at bounding box center [285, 104] width 33 height 33
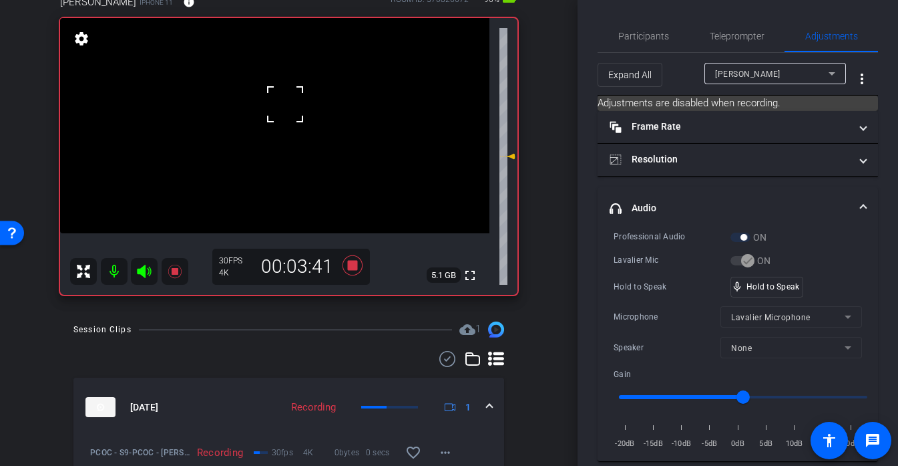
click at [275, 111] on div at bounding box center [285, 104] width 33 height 33
click at [275, 111] on video at bounding box center [274, 125] width 429 height 215
click at [275, 111] on div at bounding box center [274, 111] width 33 height 33
click at [277, 111] on video at bounding box center [274, 125] width 429 height 215
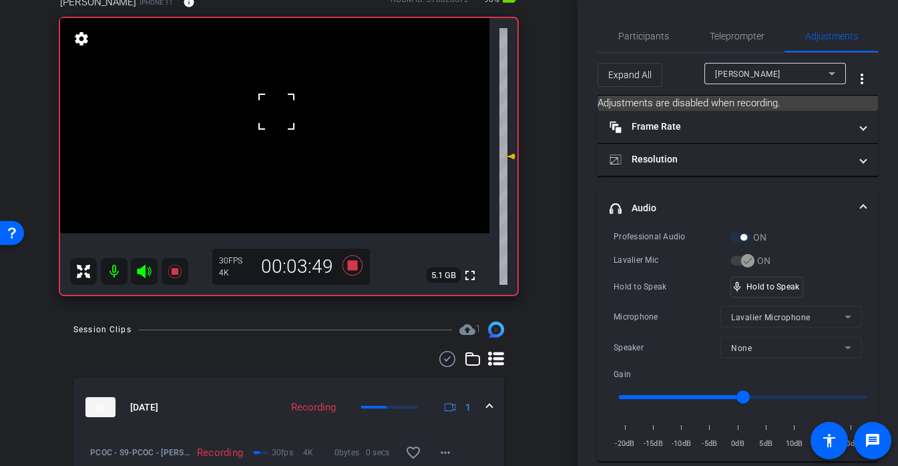
click at [281, 97] on div at bounding box center [276, 111] width 33 height 33
click at [284, 106] on div at bounding box center [276, 111] width 33 height 33
click at [284, 109] on div at bounding box center [276, 111] width 33 height 33
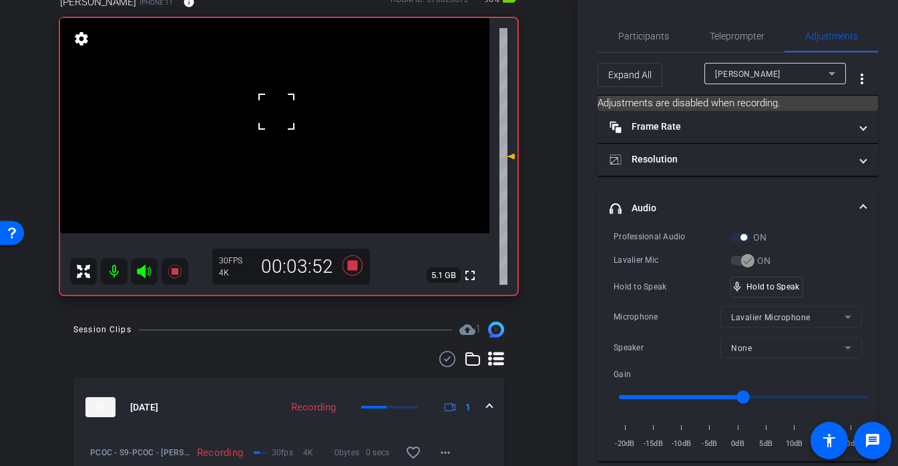
click at [284, 109] on div at bounding box center [276, 111] width 33 height 33
click at [284, 109] on video at bounding box center [274, 125] width 429 height 215
click at [293, 98] on div at bounding box center [283, 109] width 33 height 33
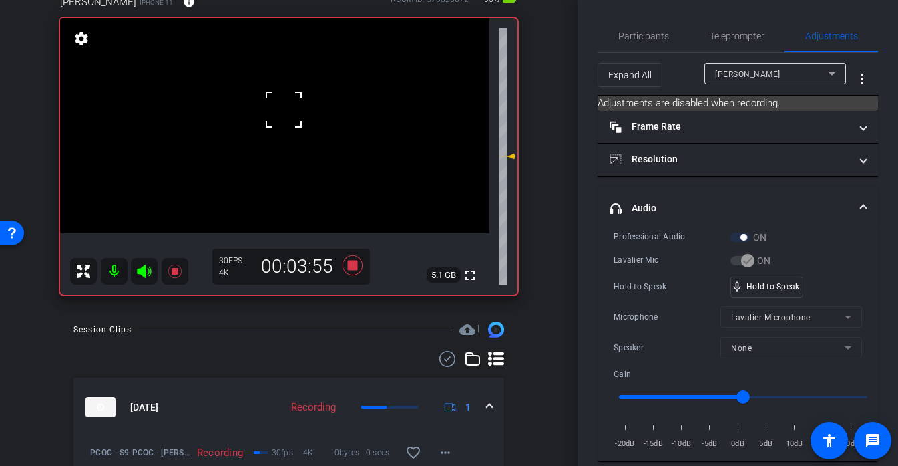
click at [291, 101] on div at bounding box center [283, 109] width 33 height 33
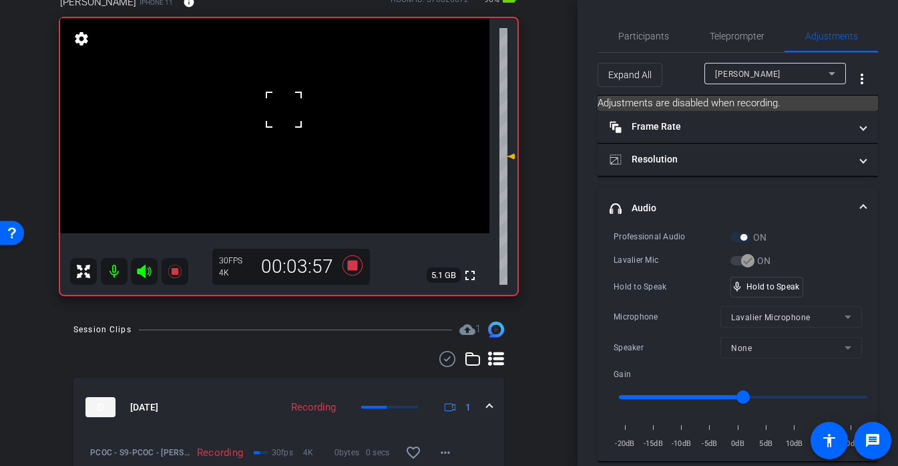
click at [285, 98] on div at bounding box center [283, 109] width 33 height 33
click at [285, 98] on video at bounding box center [274, 125] width 429 height 215
click at [285, 98] on div at bounding box center [283, 109] width 33 height 33
click at [285, 98] on div at bounding box center [284, 97] width 33 height 33
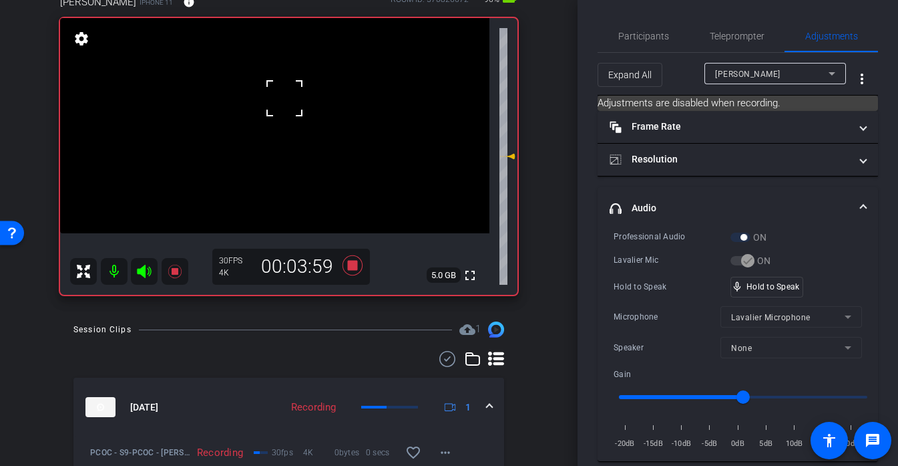
click at [285, 98] on div at bounding box center [284, 97] width 33 height 33
click at [285, 106] on div at bounding box center [284, 97] width 33 height 33
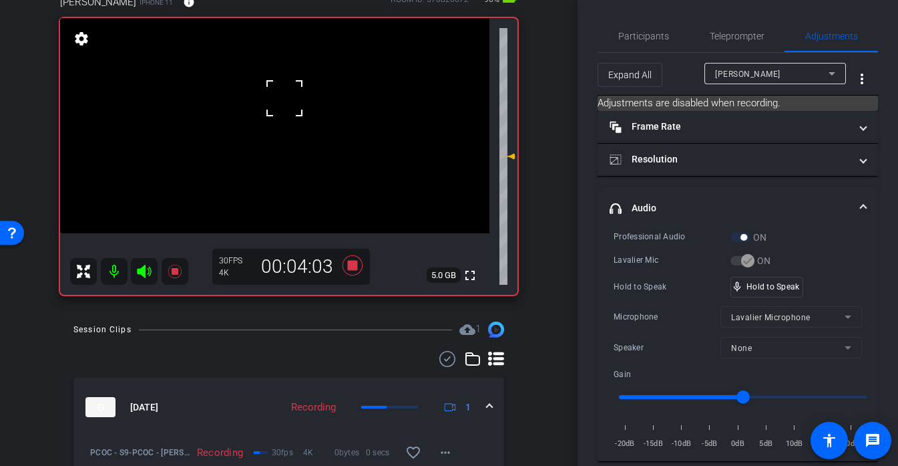
click at [289, 103] on video at bounding box center [274, 125] width 429 height 215
click at [289, 103] on div at bounding box center [288, 103] width 33 height 33
click at [288, 114] on div at bounding box center [288, 103] width 33 height 33
click at [287, 104] on div at bounding box center [288, 103] width 33 height 33
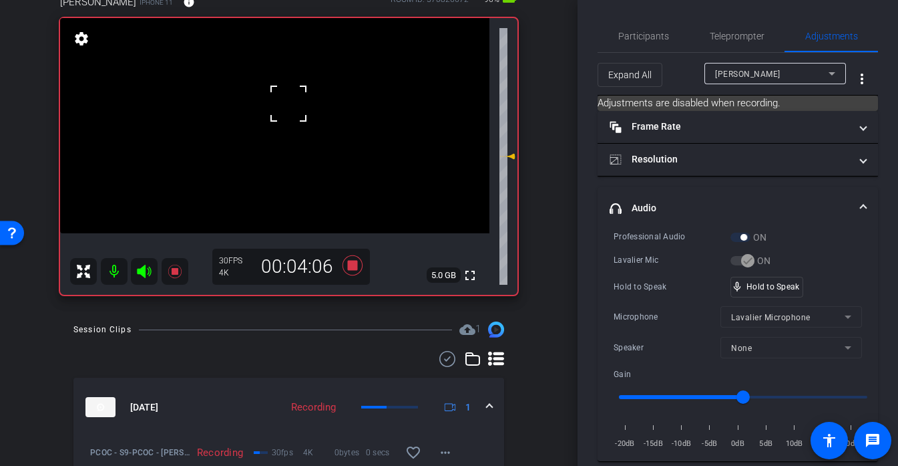
click at [287, 104] on div at bounding box center [288, 103] width 33 height 33
click at [779, 290] on div "mic_none Speaking..." at bounding box center [761, 286] width 60 height 19
click at [279, 116] on video at bounding box center [274, 125] width 429 height 215
click at [291, 108] on div at bounding box center [279, 116] width 33 height 33
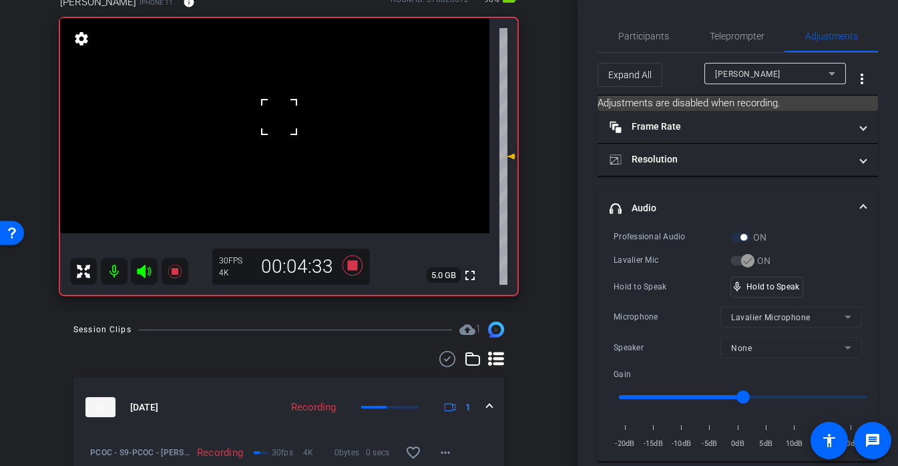
click at [288, 104] on div at bounding box center [279, 116] width 33 height 33
click at [285, 102] on div at bounding box center [279, 116] width 33 height 33
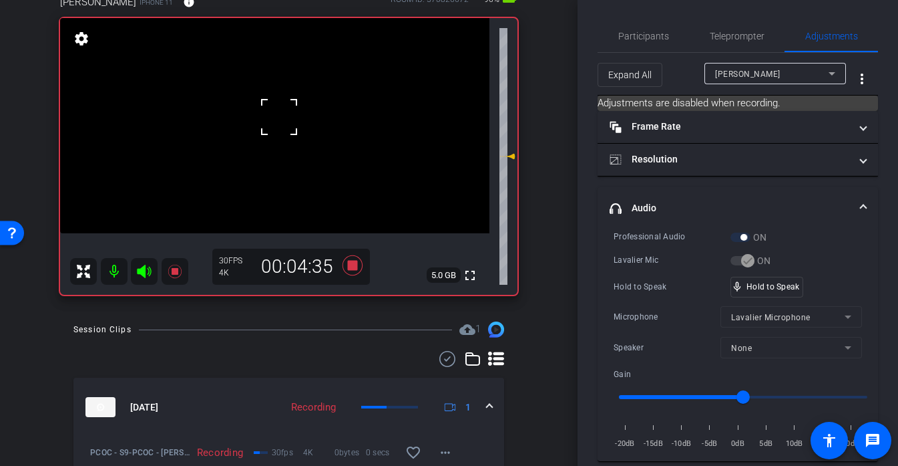
click at [283, 102] on div at bounding box center [279, 116] width 33 height 33
click at [790, 290] on div "mic_none Speaking..." at bounding box center [761, 286] width 60 height 19
click at [267, 104] on video at bounding box center [274, 125] width 429 height 215
click at [267, 104] on div at bounding box center [266, 104] width 33 height 33
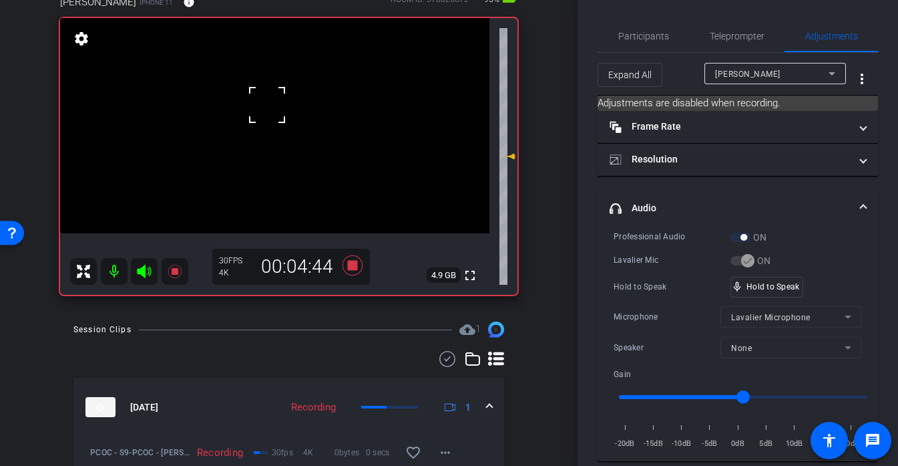
click at [267, 104] on div at bounding box center [266, 104] width 33 height 33
click at [278, 115] on div at bounding box center [266, 104] width 33 height 33
click at [280, 105] on div at bounding box center [266, 104] width 33 height 33
click at [281, 112] on video at bounding box center [274, 125] width 429 height 215
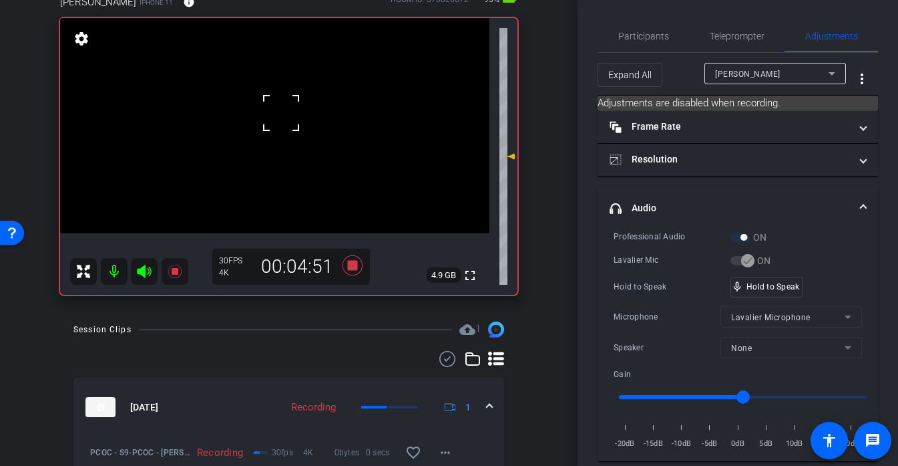
click at [281, 112] on div at bounding box center [281, 112] width 33 height 33
click at [255, 93] on video at bounding box center [274, 125] width 429 height 215
click at [270, 94] on div at bounding box center [254, 93] width 33 height 33
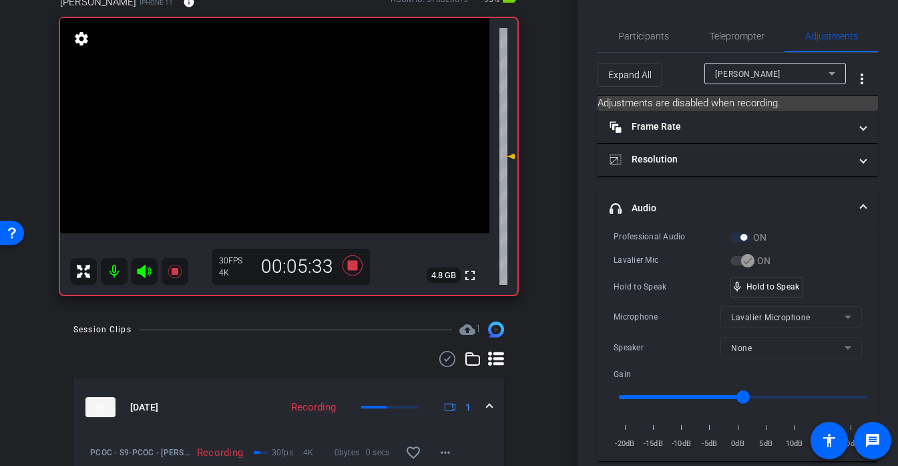
click at [267, 113] on video at bounding box center [274, 125] width 429 height 215
click at [267, 113] on div at bounding box center [266, 113] width 33 height 33
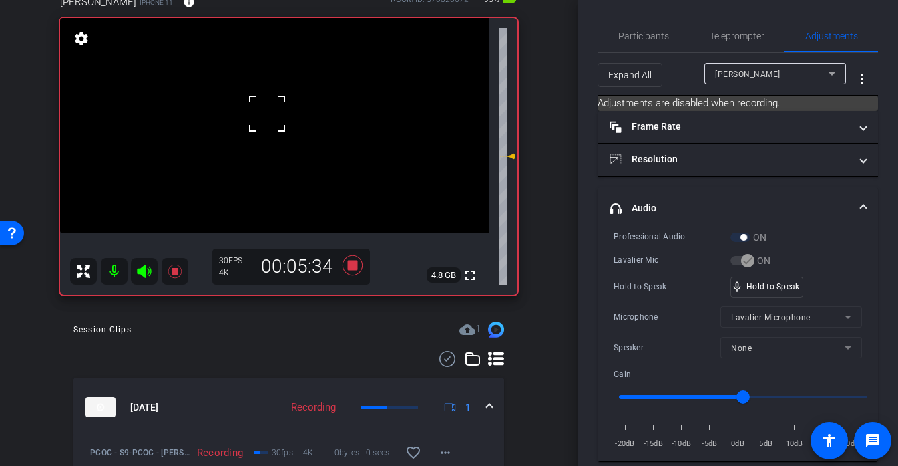
click at [267, 113] on div at bounding box center [266, 113] width 33 height 33
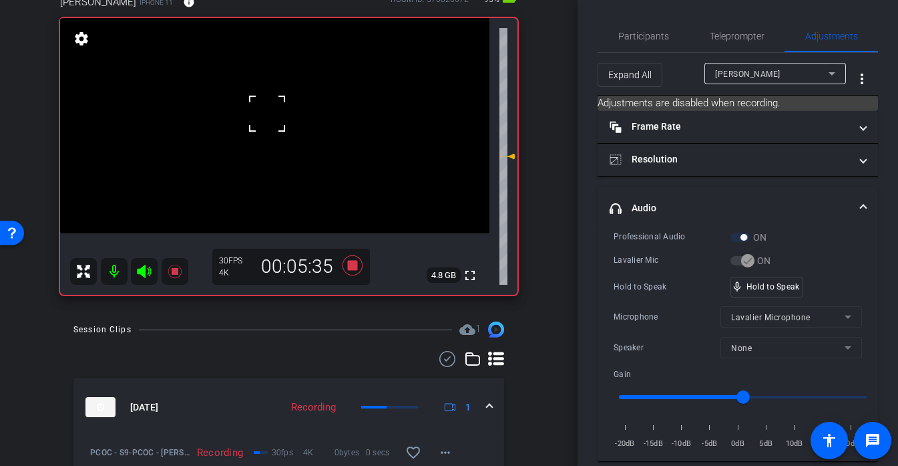
click at [267, 113] on div at bounding box center [266, 113] width 33 height 33
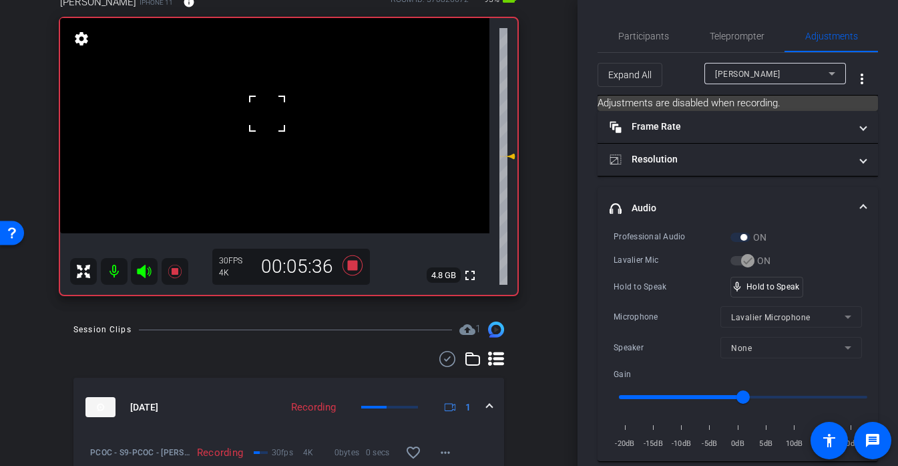
click at [267, 113] on div at bounding box center [266, 113] width 33 height 33
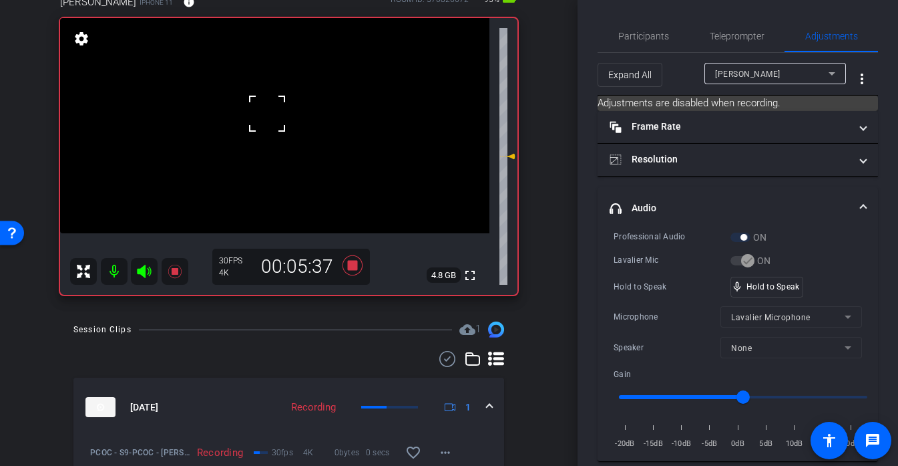
click at [267, 113] on div at bounding box center [266, 113] width 33 height 33
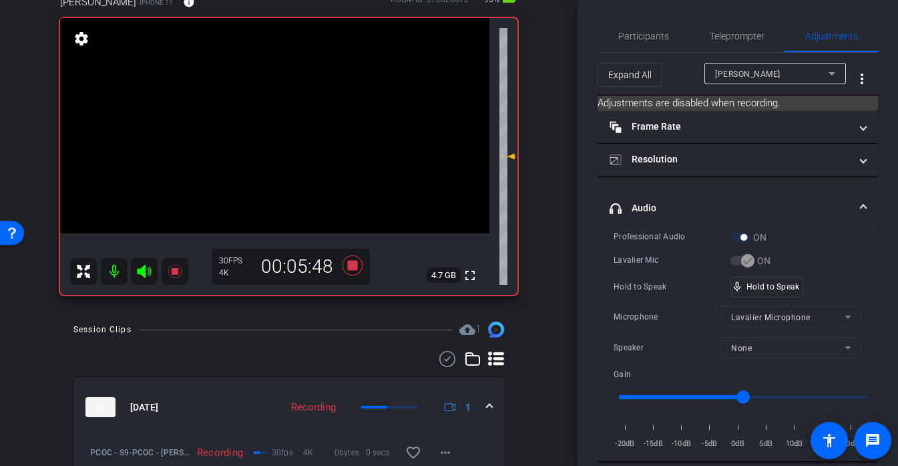
click at [269, 119] on video at bounding box center [274, 125] width 429 height 215
click at [269, 119] on div at bounding box center [268, 119] width 33 height 33
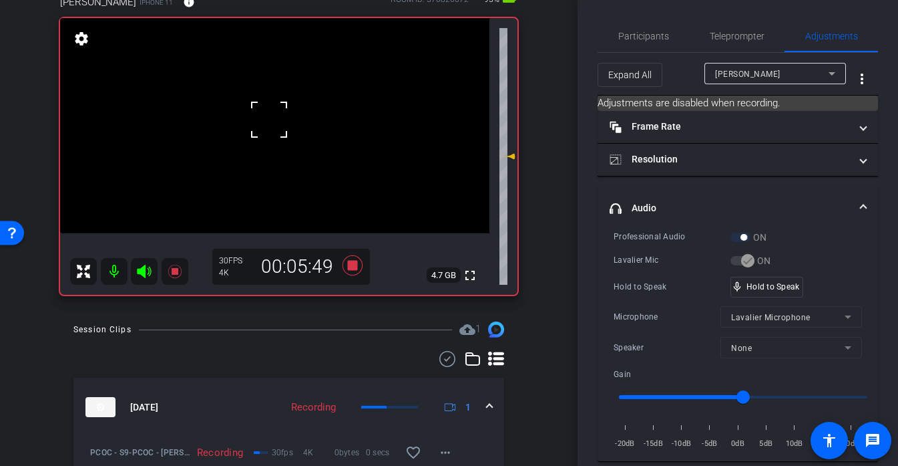
click at [273, 108] on div at bounding box center [268, 119] width 33 height 33
click at [293, 100] on video at bounding box center [274, 125] width 429 height 215
click at [293, 100] on div at bounding box center [293, 100] width 33 height 33
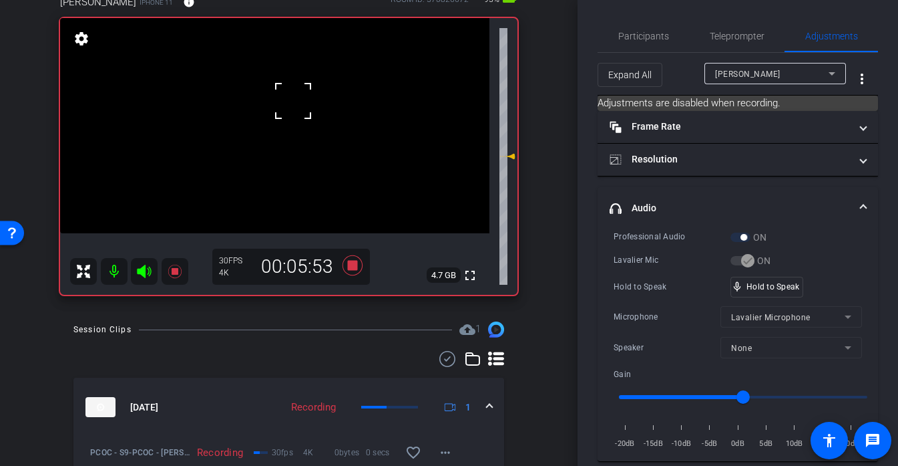
click at [277, 84] on span at bounding box center [277, 84] width 0 height 0
click at [293, 115] on div at bounding box center [293, 100] width 33 height 33
click at [282, 118] on video at bounding box center [274, 125] width 429 height 215
click at [282, 118] on div at bounding box center [281, 118] width 33 height 33
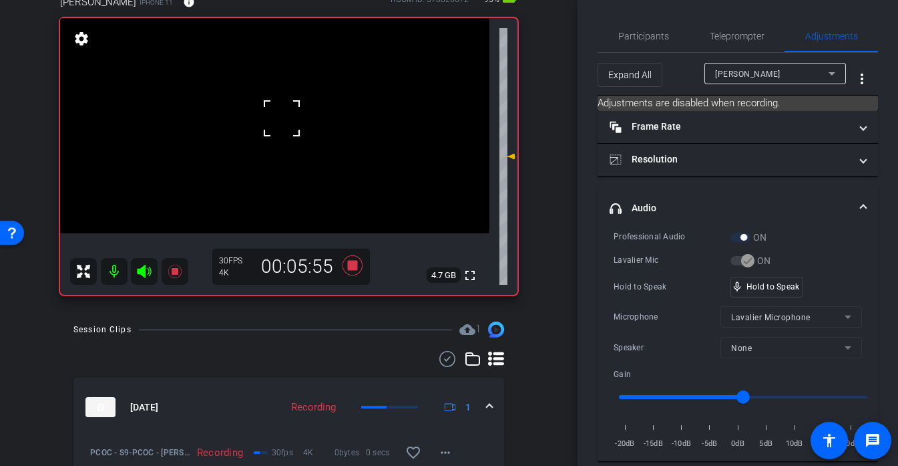
click at [282, 118] on div at bounding box center [281, 118] width 33 height 33
click at [279, 106] on div at bounding box center [281, 118] width 33 height 33
click at [279, 106] on div "fullscreen settings 4.7 GB" at bounding box center [289, 156] width 458 height 277
click at [294, 112] on video at bounding box center [274, 125] width 429 height 215
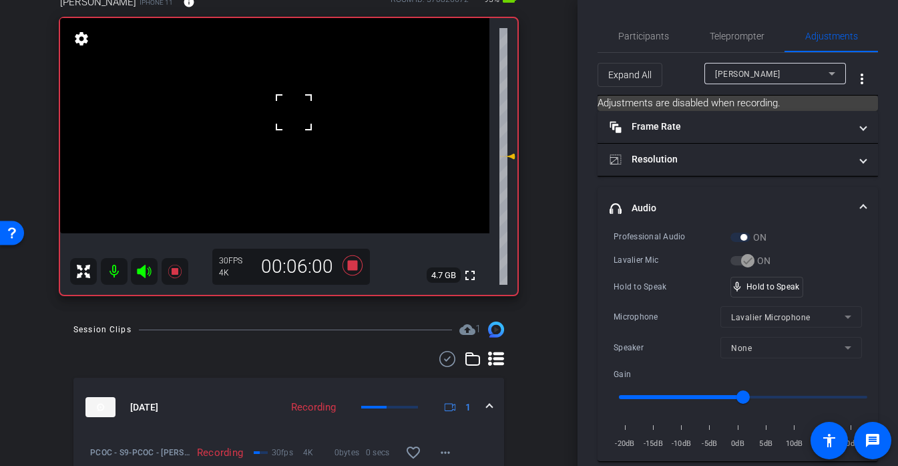
click at [294, 112] on div at bounding box center [293, 112] width 33 height 33
click at [289, 112] on div at bounding box center [293, 112] width 33 height 33
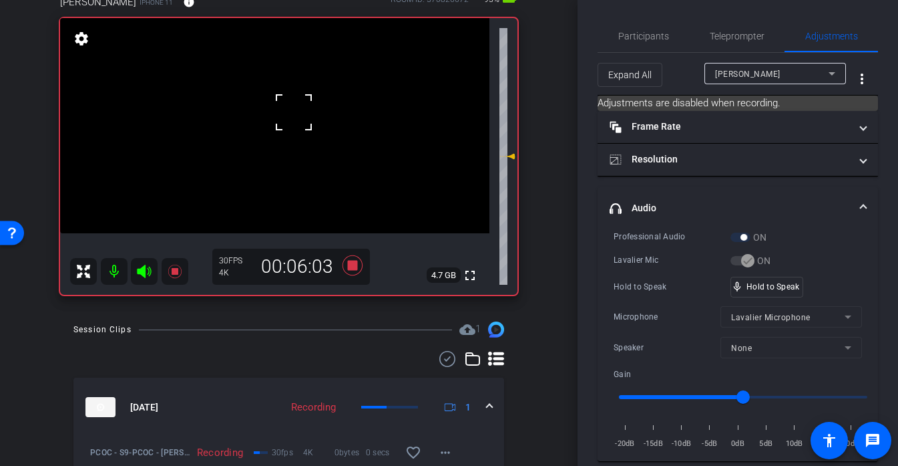
click at [281, 112] on div at bounding box center [293, 112] width 33 height 33
click at [280, 110] on div at bounding box center [293, 112] width 33 height 33
click at [280, 110] on div "fullscreen settings 4.7 GB" at bounding box center [289, 156] width 458 height 277
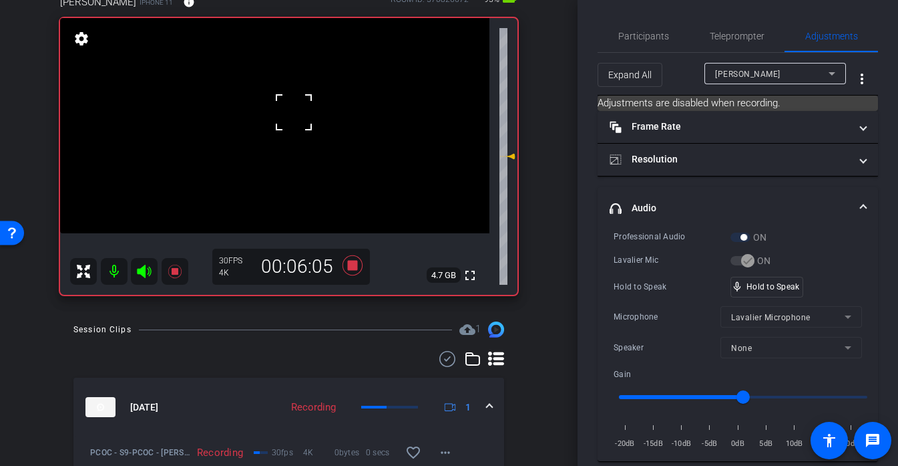
click at [280, 110] on video at bounding box center [274, 125] width 429 height 215
click at [283, 110] on div at bounding box center [279, 110] width 33 height 33
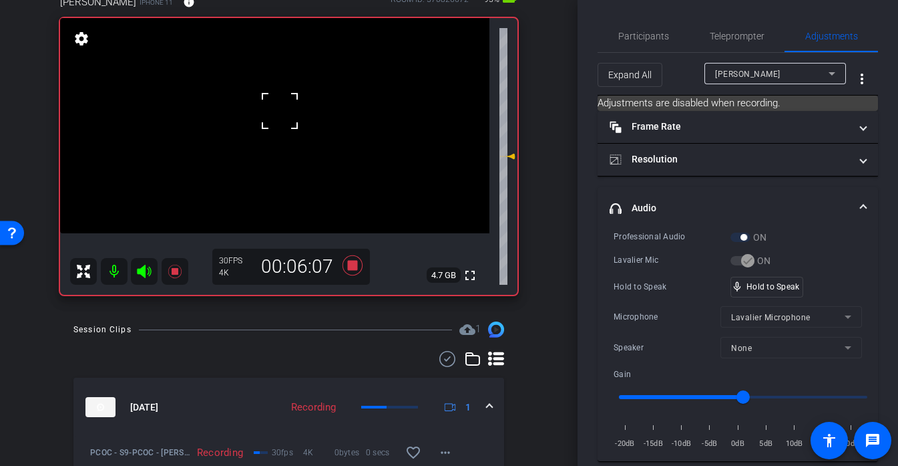
click at [283, 110] on div at bounding box center [279, 110] width 33 height 33
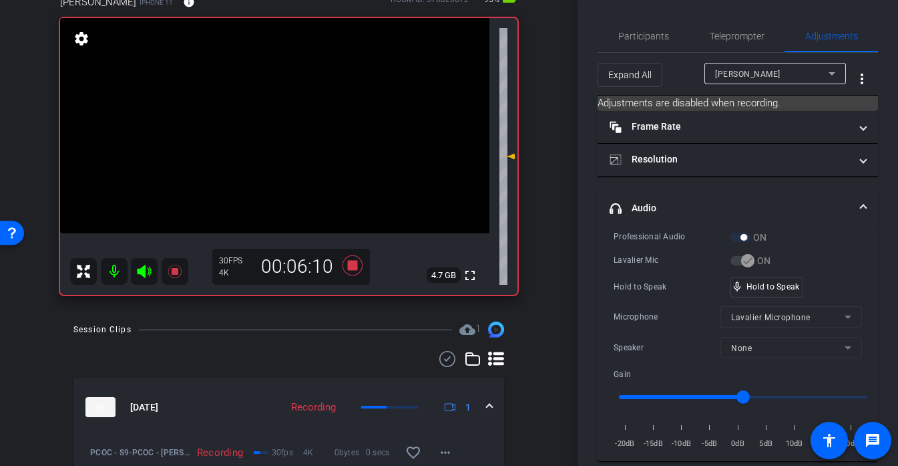
click at [283, 110] on div "fullscreen settings 4.7 GB" at bounding box center [289, 156] width 458 height 277
click at [281, 110] on video at bounding box center [274, 125] width 429 height 215
click at [285, 107] on div at bounding box center [281, 110] width 33 height 33
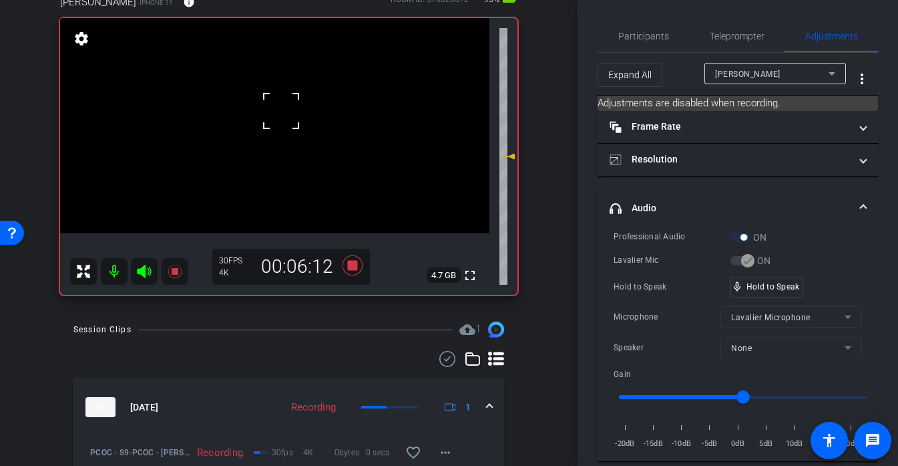
click at [285, 107] on div at bounding box center [281, 110] width 33 height 33
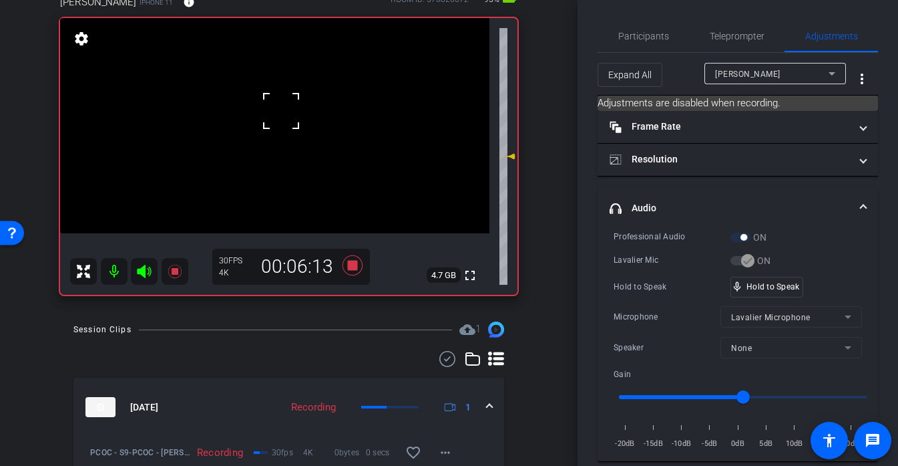
click at [285, 107] on div at bounding box center [281, 110] width 33 height 33
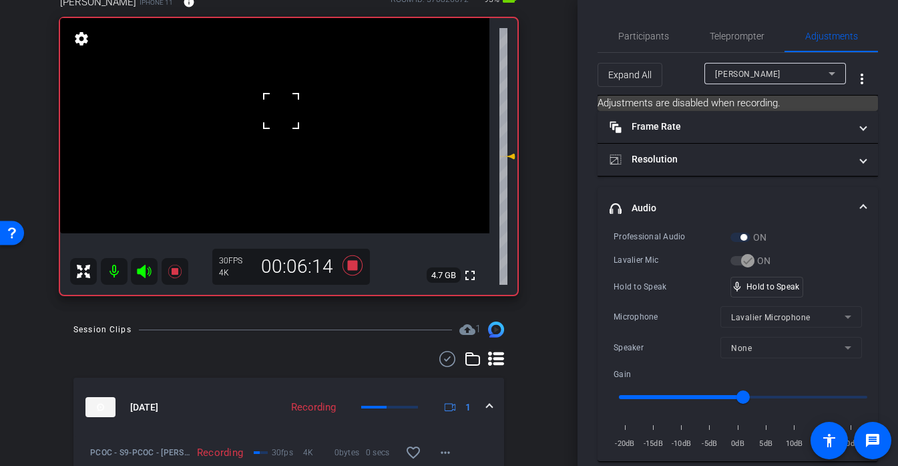
click at [285, 107] on div at bounding box center [281, 110] width 33 height 33
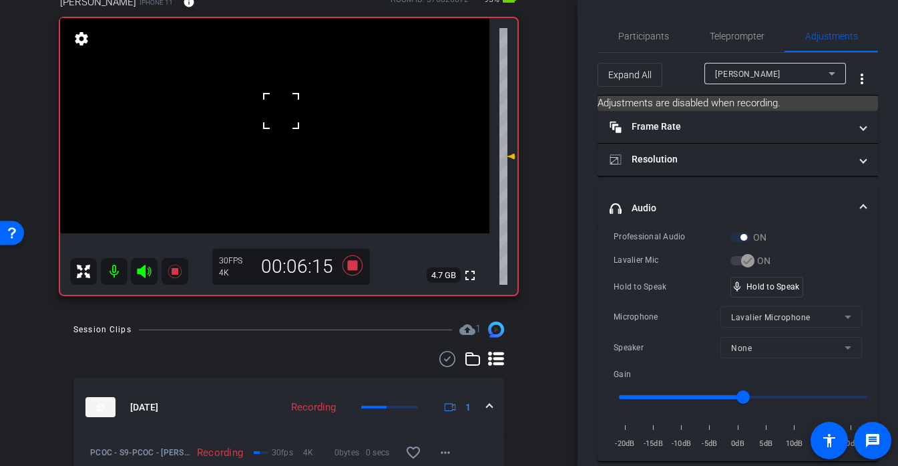
click at [285, 107] on div at bounding box center [281, 110] width 33 height 33
click at [285, 107] on video at bounding box center [274, 125] width 429 height 215
click at [285, 107] on div at bounding box center [285, 107] width 33 height 33
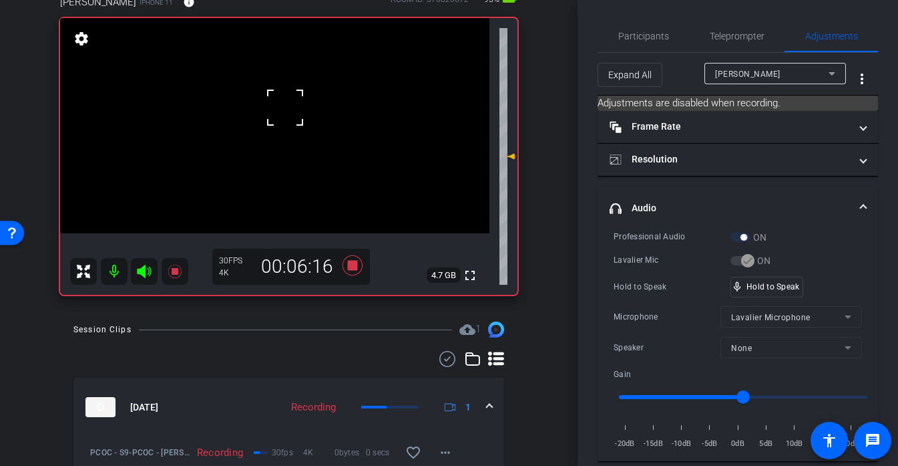
click at [285, 107] on div at bounding box center [285, 107] width 33 height 33
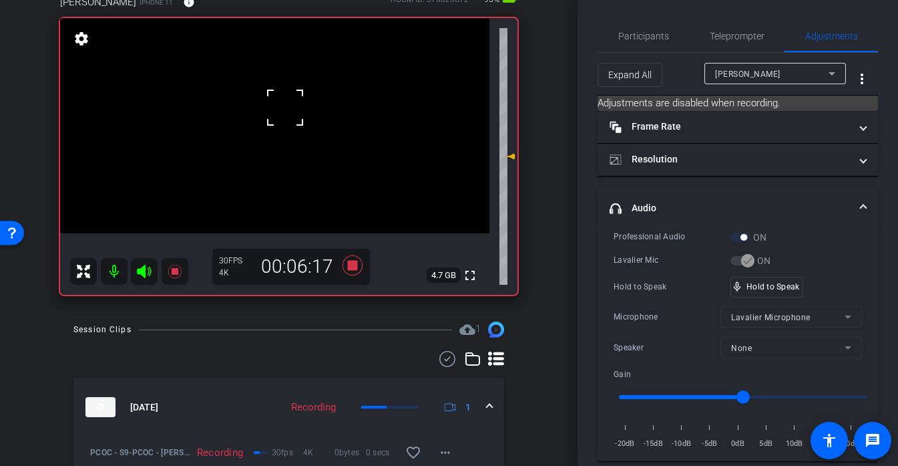
click at [285, 107] on div at bounding box center [285, 107] width 33 height 33
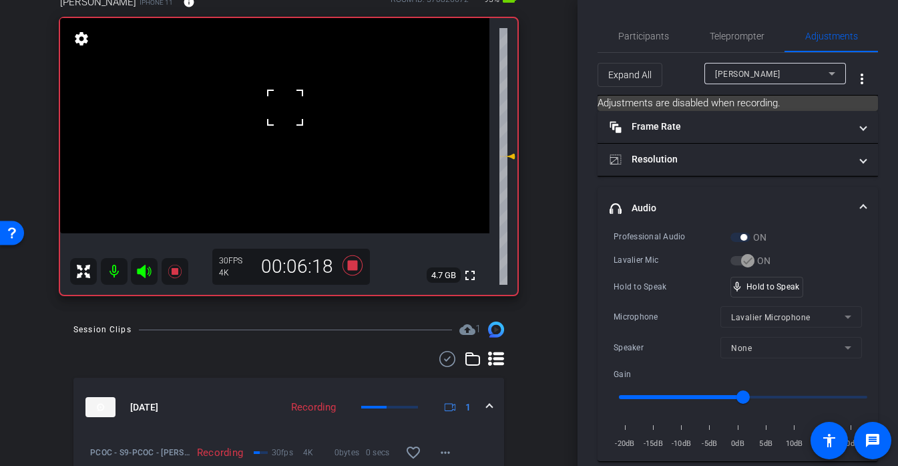
click at [285, 107] on div at bounding box center [285, 107] width 33 height 33
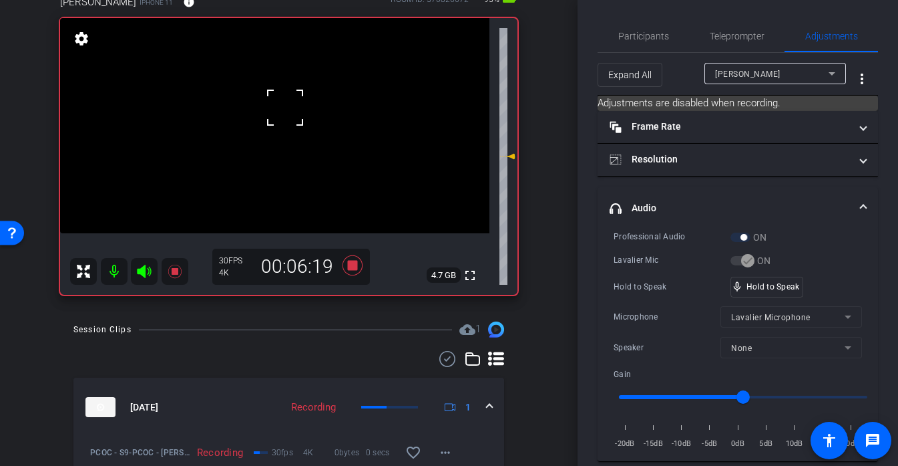
click at [285, 107] on div at bounding box center [285, 107] width 33 height 33
click at [280, 108] on div at bounding box center [285, 107] width 33 height 33
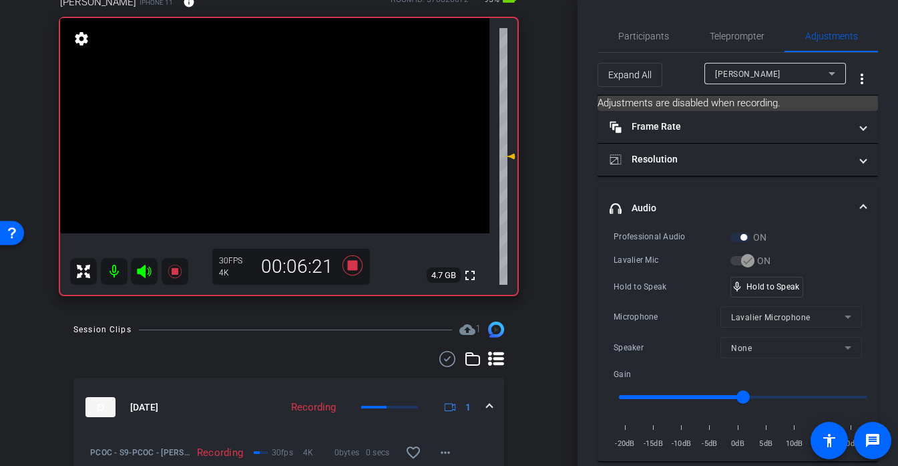
click at [280, 108] on video at bounding box center [274, 125] width 429 height 215
click at [280, 108] on div at bounding box center [279, 108] width 33 height 33
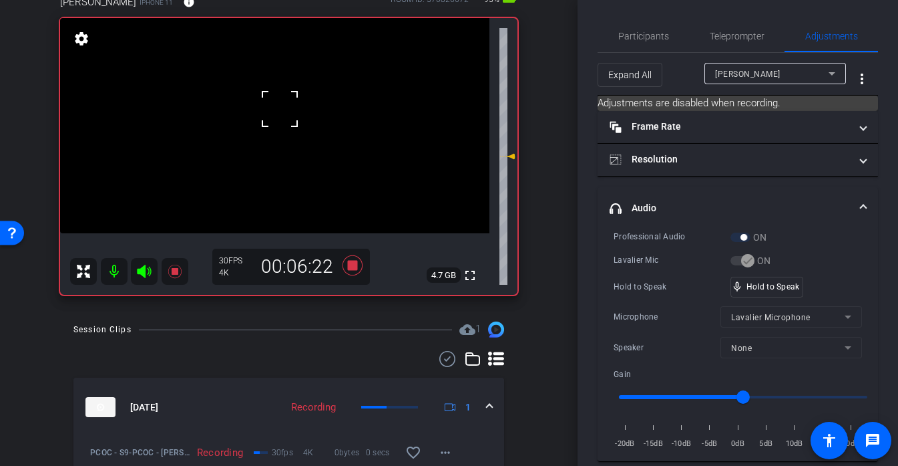
click at [280, 108] on div at bounding box center [279, 108] width 33 height 33
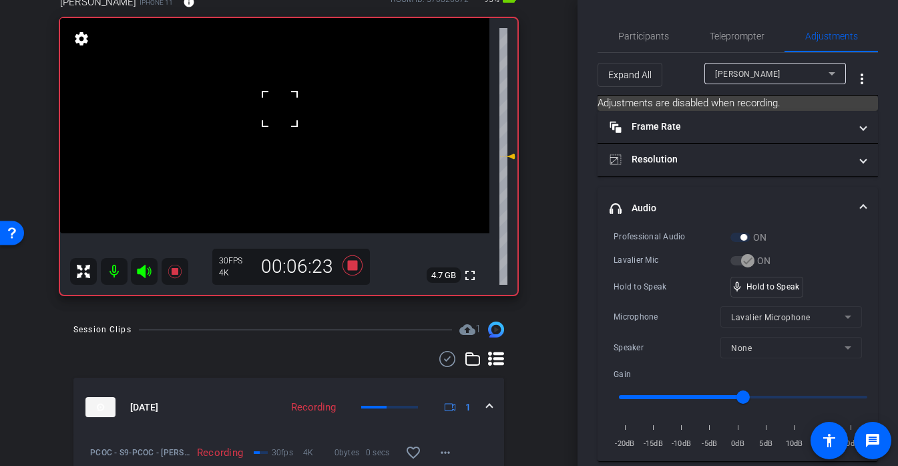
click at [280, 108] on div at bounding box center [279, 108] width 33 height 33
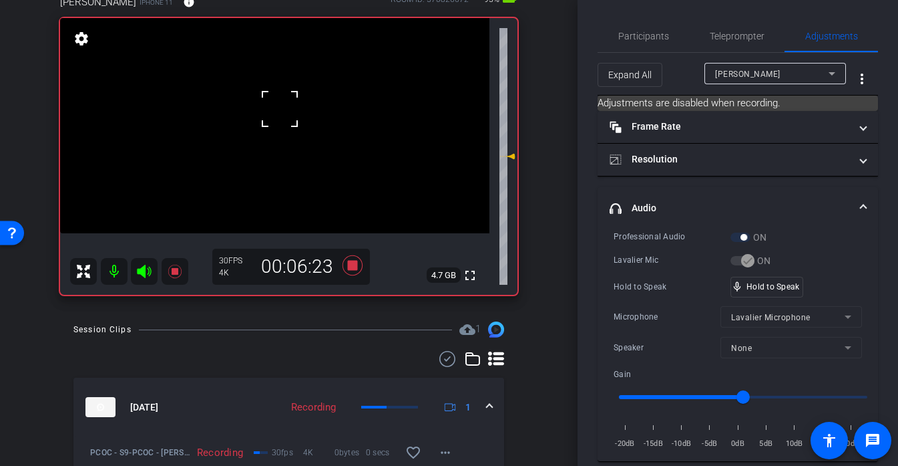
click at [280, 108] on div at bounding box center [279, 108] width 33 height 33
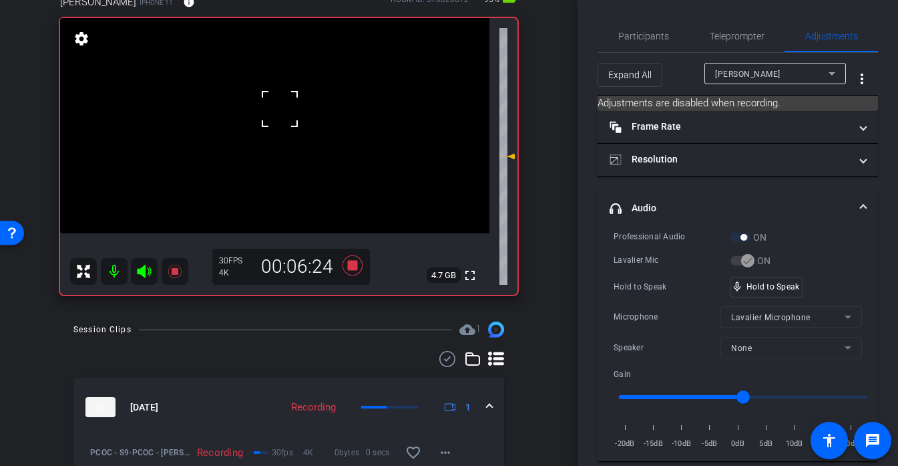
click at [280, 108] on div at bounding box center [279, 108] width 33 height 33
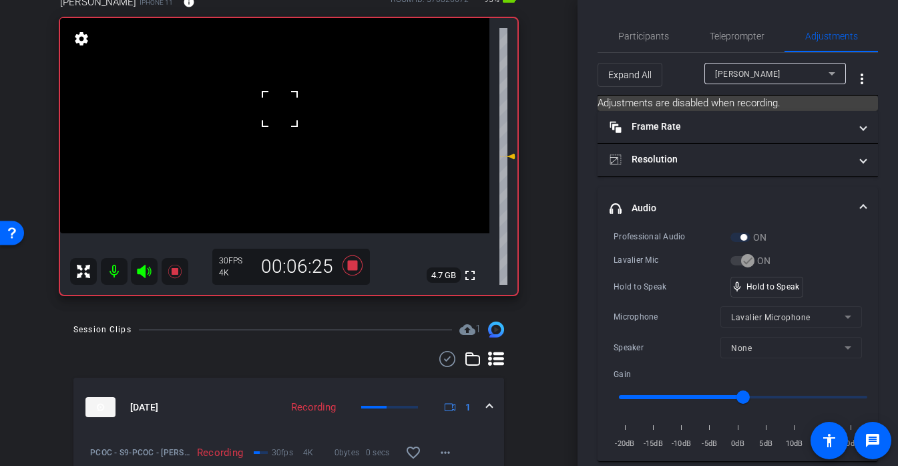
click at [280, 108] on div at bounding box center [279, 108] width 33 height 33
click at [280, 108] on video at bounding box center [274, 125] width 429 height 215
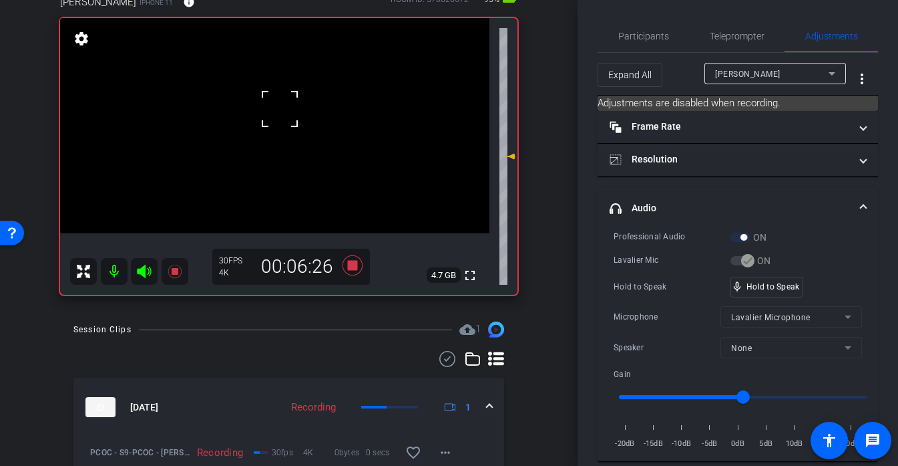
click at [280, 108] on div at bounding box center [279, 108] width 33 height 33
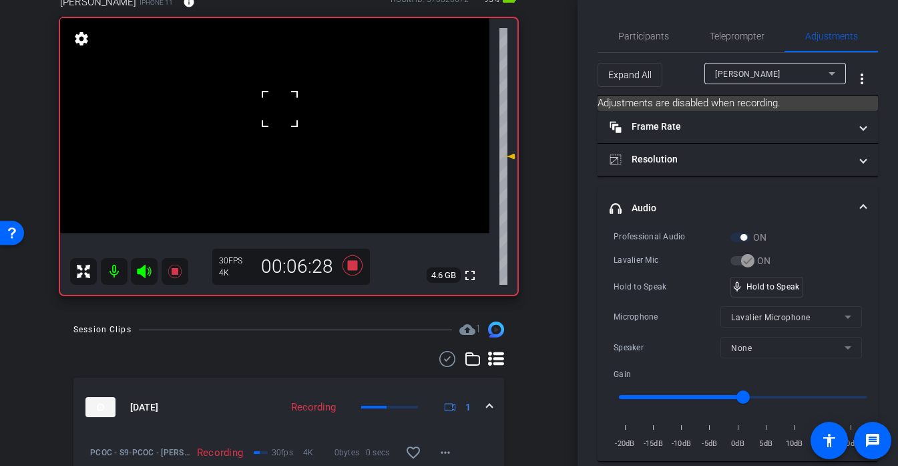
click at [280, 108] on div at bounding box center [279, 108] width 33 height 33
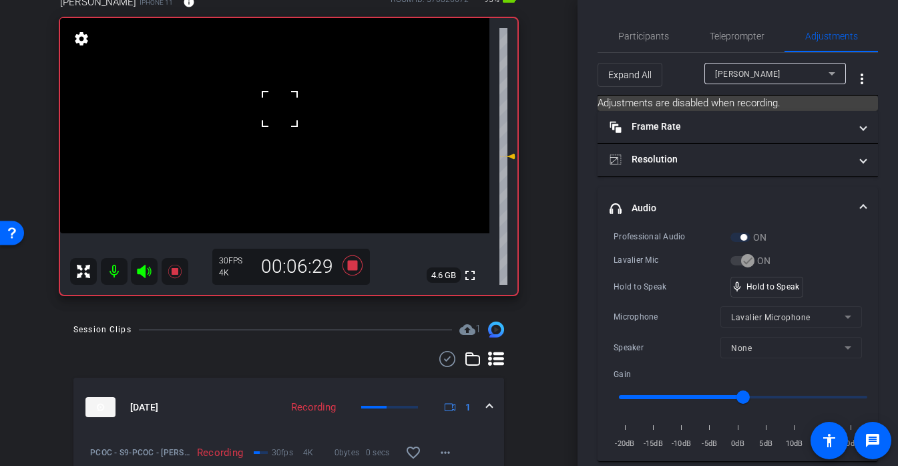
click at [280, 108] on div at bounding box center [279, 108] width 33 height 33
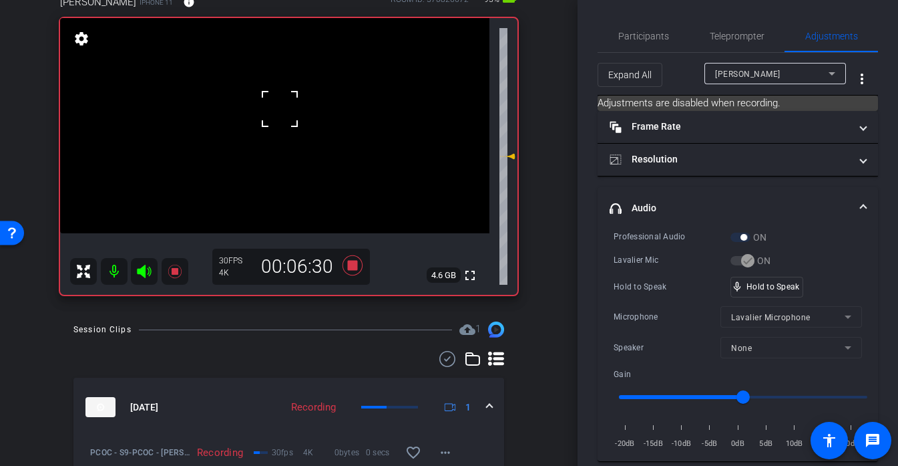
click at [280, 108] on div at bounding box center [279, 108] width 33 height 33
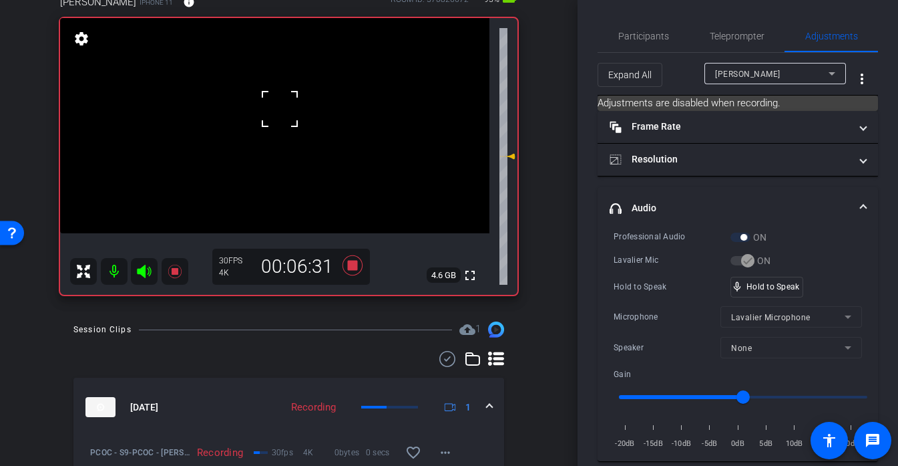
click at [280, 108] on div at bounding box center [279, 108] width 33 height 33
click at [246, 103] on video at bounding box center [274, 125] width 429 height 215
click at [246, 103] on div at bounding box center [246, 103] width 33 height 33
click at [245, 103] on div at bounding box center [246, 103] width 33 height 33
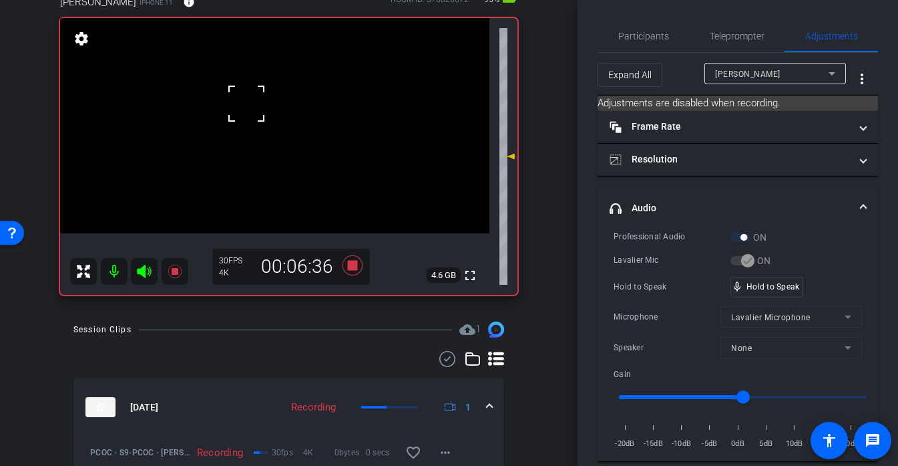
click at [275, 120] on video at bounding box center [274, 125] width 429 height 215
click at [275, 120] on div at bounding box center [274, 120] width 33 height 33
click at [289, 115] on div at bounding box center [274, 120] width 33 height 33
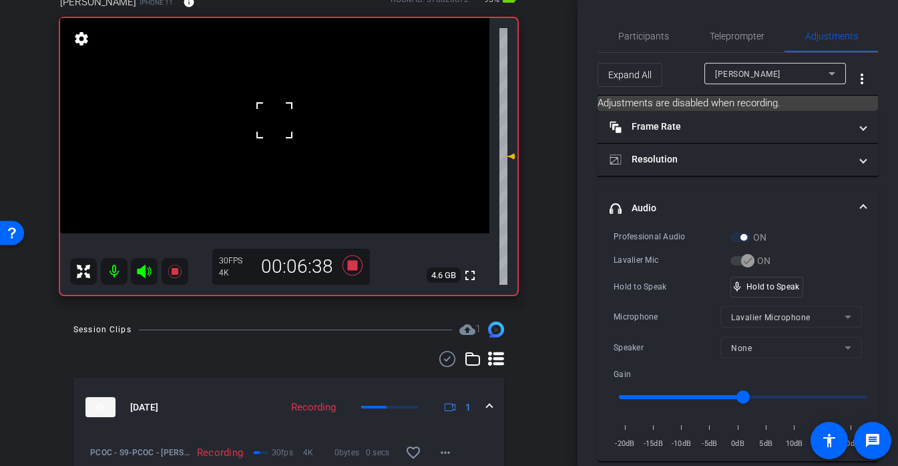
click at [285, 117] on div at bounding box center [274, 120] width 33 height 33
click at [780, 291] on div "mic_none Speaking..." at bounding box center [761, 286] width 60 height 19
click at [295, 110] on video at bounding box center [274, 125] width 429 height 215
click at [295, 110] on div at bounding box center [294, 110] width 33 height 33
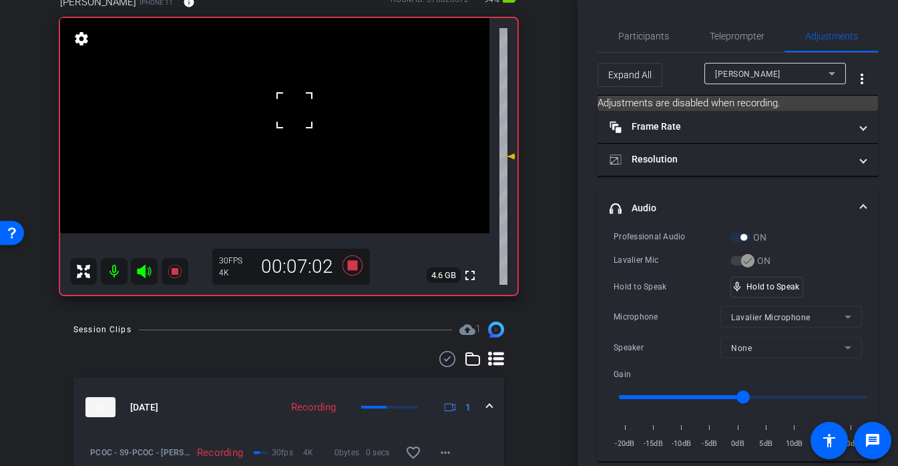
click at [295, 110] on div at bounding box center [294, 110] width 33 height 33
click at [295, 110] on video at bounding box center [274, 125] width 429 height 215
click at [295, 110] on div at bounding box center [294, 110] width 33 height 33
click at [295, 110] on video at bounding box center [274, 125] width 429 height 215
click at [295, 110] on div at bounding box center [294, 110] width 33 height 33
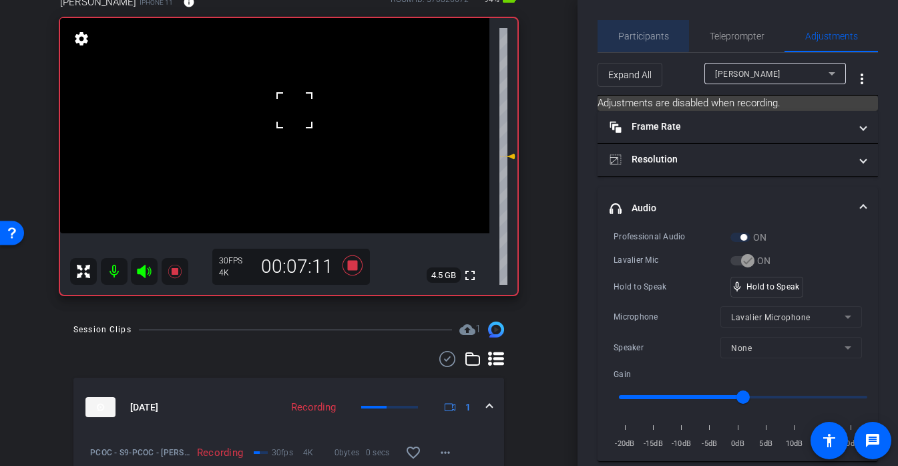
click at [640, 34] on span "Participants" at bounding box center [644, 35] width 51 height 9
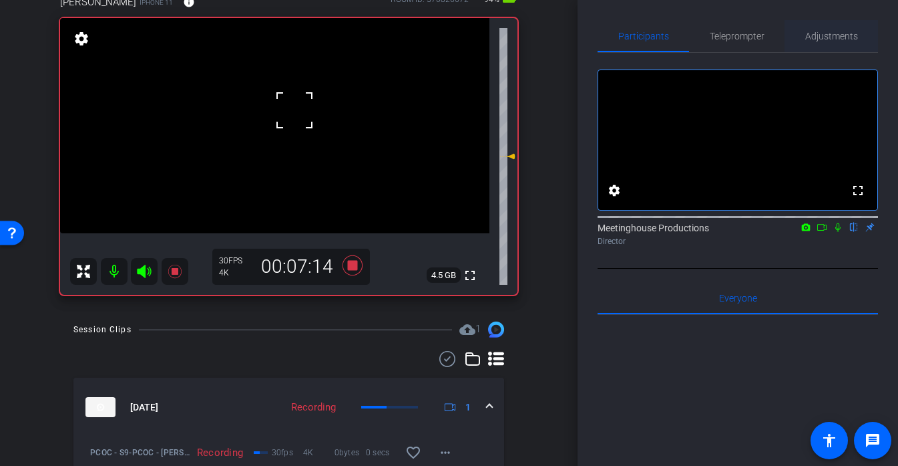
click at [822, 38] on span "Adjustments" at bounding box center [832, 35] width 53 height 9
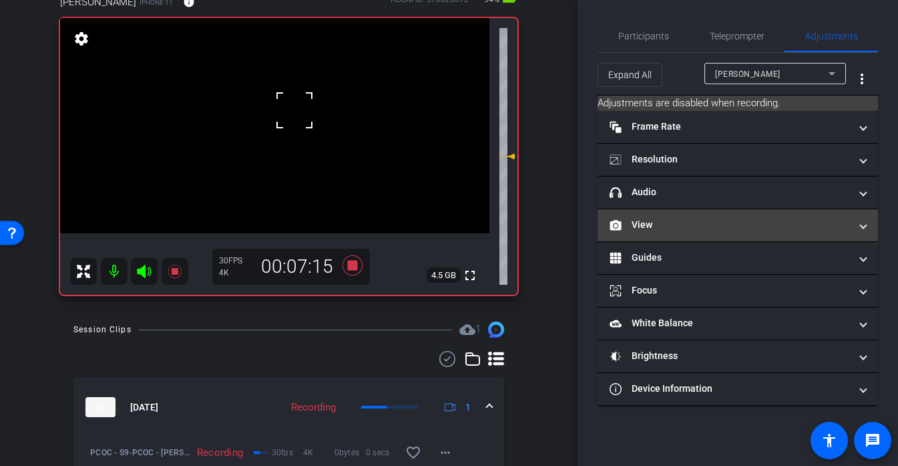
click at [674, 224] on mat-panel-title "View" at bounding box center [730, 225] width 240 height 14
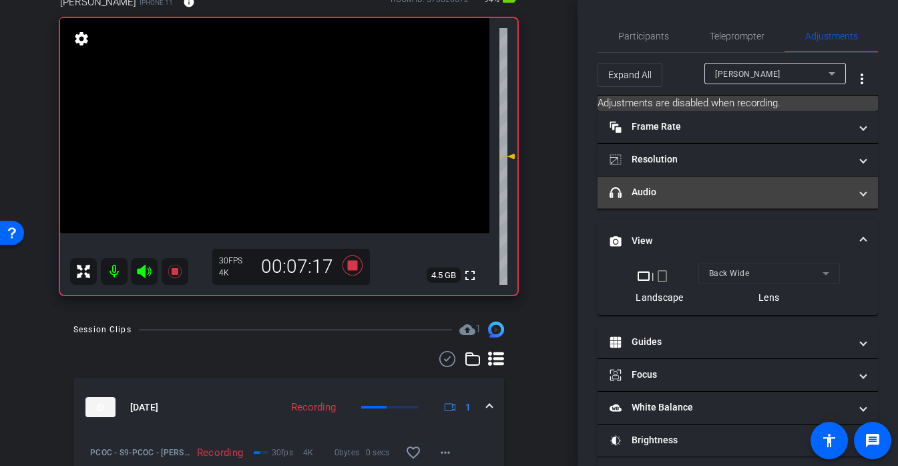
click at [663, 194] on mat-panel-title "headphone icon Audio" at bounding box center [730, 192] width 240 height 14
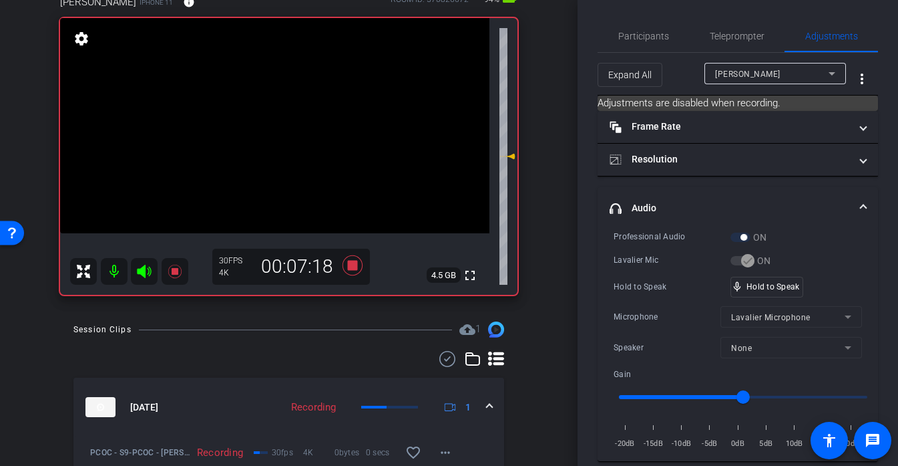
click at [285, 107] on video at bounding box center [274, 125] width 429 height 215
click at [286, 106] on div at bounding box center [285, 107] width 33 height 33
click at [645, 38] on span "Participants" at bounding box center [644, 35] width 51 height 9
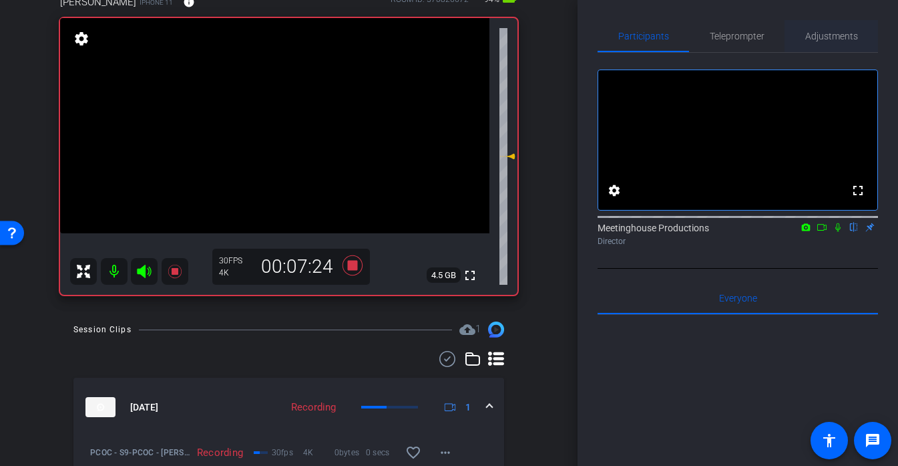
click at [846, 31] on span "Adjustments" at bounding box center [832, 35] width 53 height 9
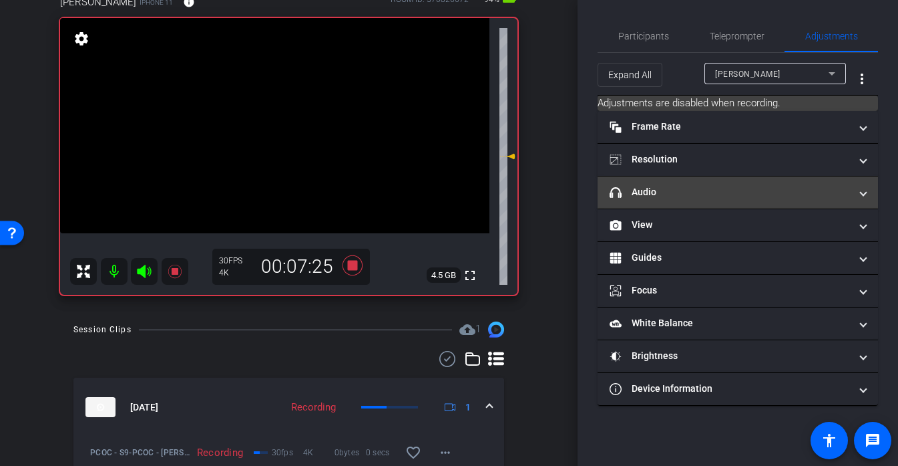
click at [667, 194] on mat-panel-title "headphone icon Audio" at bounding box center [730, 192] width 240 height 14
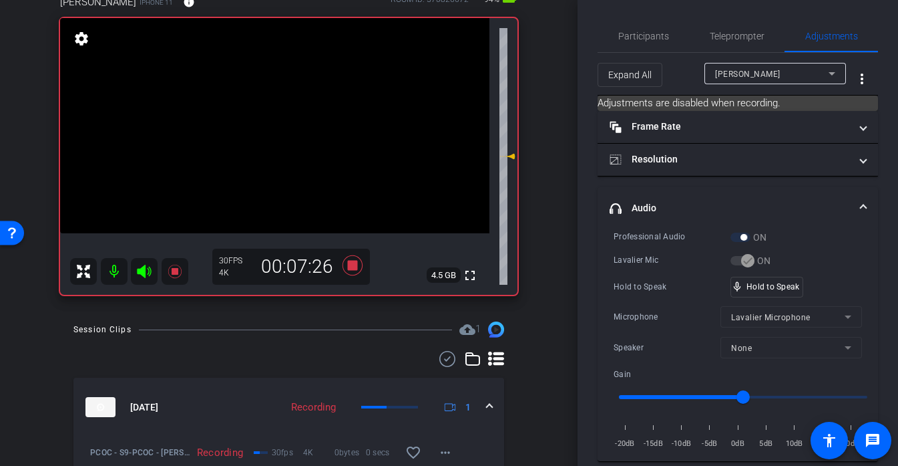
click at [273, 108] on video at bounding box center [274, 125] width 429 height 215
click at [277, 110] on div at bounding box center [272, 108] width 33 height 33
click at [295, 106] on video at bounding box center [274, 125] width 429 height 215
click at [281, 110] on div at bounding box center [294, 106] width 33 height 33
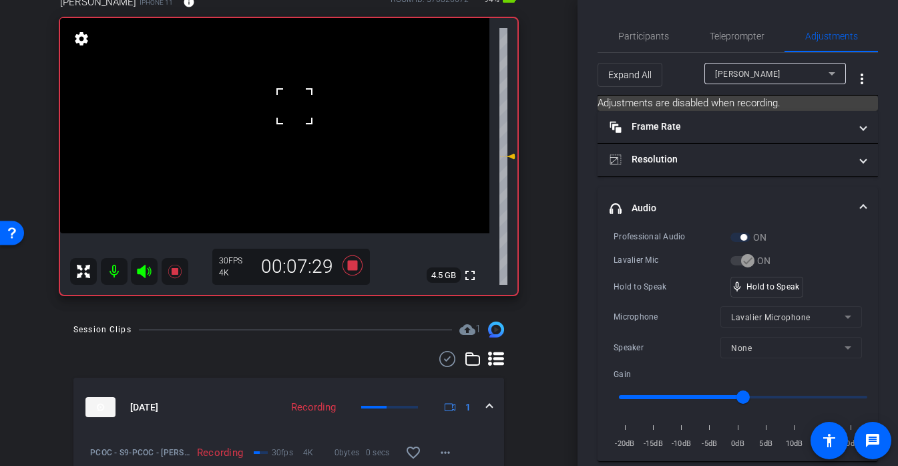
click at [277, 110] on video at bounding box center [274, 125] width 429 height 215
click at [277, 110] on div at bounding box center [277, 110] width 33 height 33
click at [289, 104] on div at bounding box center [277, 110] width 33 height 33
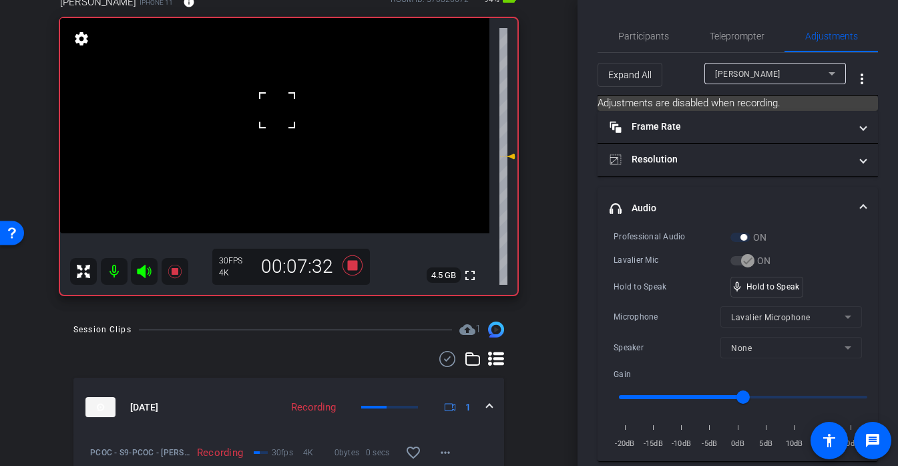
click at [288, 104] on div at bounding box center [277, 110] width 33 height 33
click at [287, 104] on div at bounding box center [277, 110] width 33 height 33
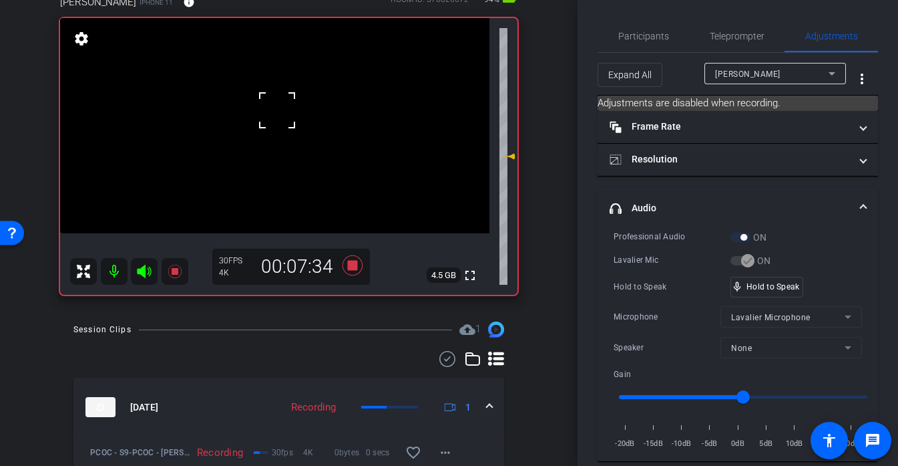
click at [287, 104] on div at bounding box center [277, 110] width 33 height 33
click at [287, 104] on video at bounding box center [274, 125] width 429 height 215
click at [287, 104] on div at bounding box center [277, 110] width 33 height 33
click at [283, 104] on div at bounding box center [287, 104] width 33 height 33
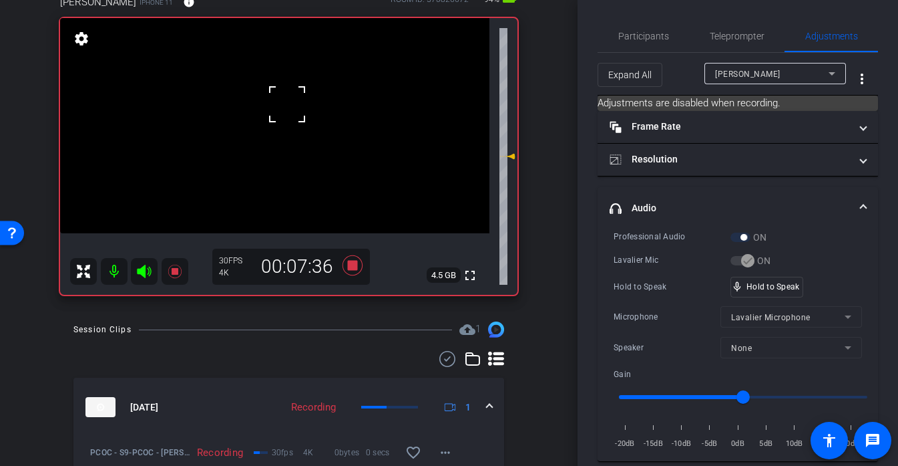
click at [283, 104] on div at bounding box center [287, 104] width 33 height 33
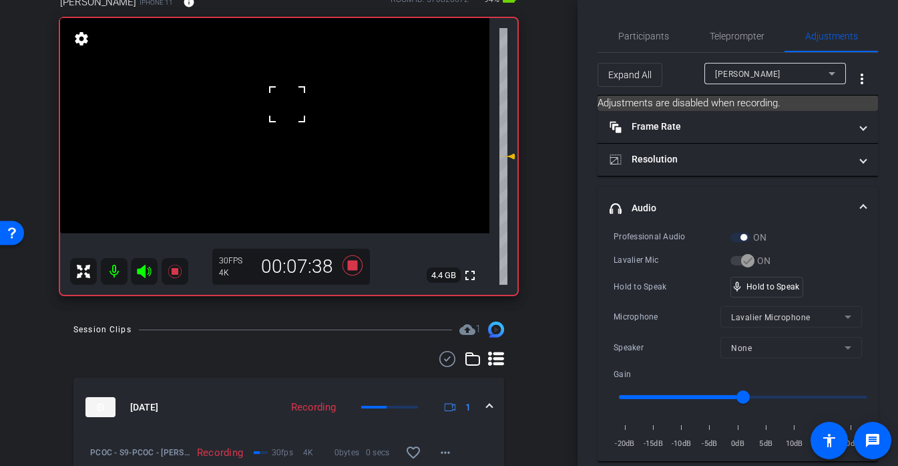
click at [283, 104] on div at bounding box center [287, 104] width 33 height 33
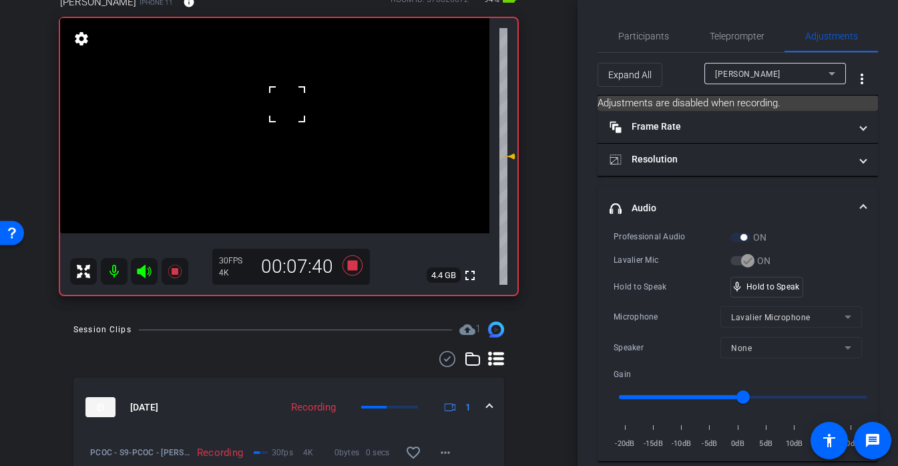
click at [283, 104] on div "fullscreen settings 4.4 GB" at bounding box center [289, 156] width 458 height 277
click at [283, 104] on video at bounding box center [274, 125] width 429 height 215
click at [283, 104] on div at bounding box center [283, 104] width 33 height 33
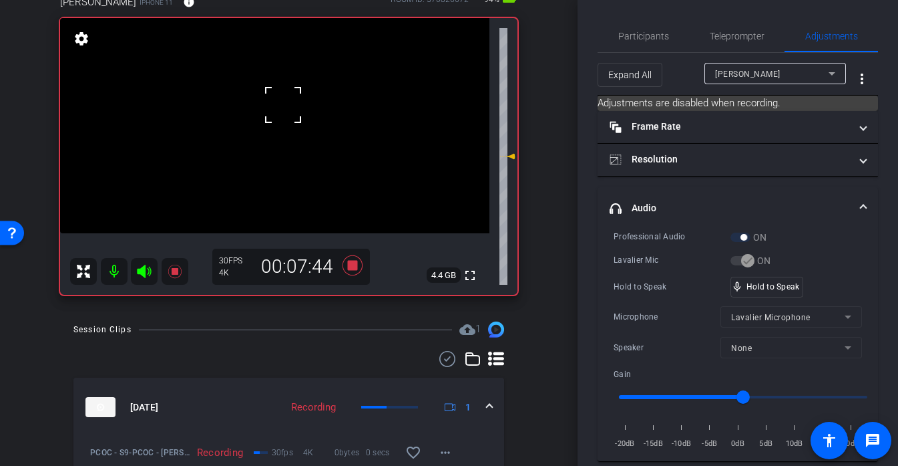
click at [283, 104] on div at bounding box center [283, 104] width 33 height 33
click at [283, 104] on video at bounding box center [274, 125] width 429 height 215
click at [283, 104] on div at bounding box center [283, 104] width 33 height 33
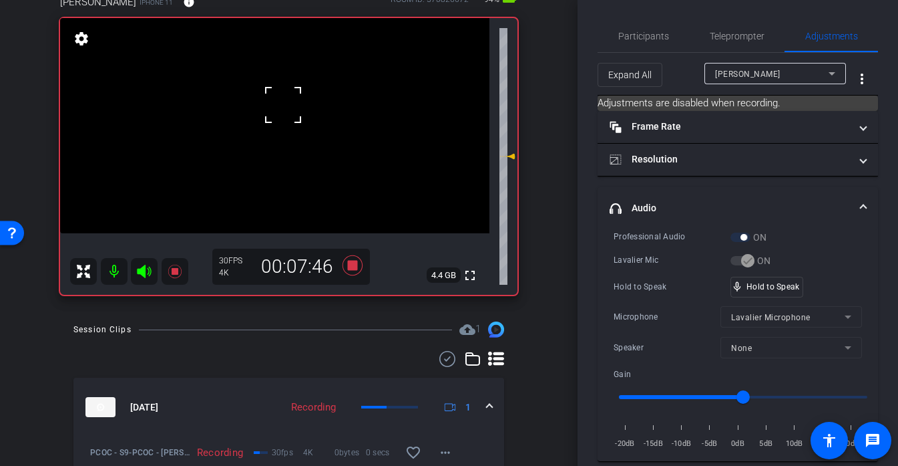
click at [283, 104] on div at bounding box center [283, 104] width 33 height 33
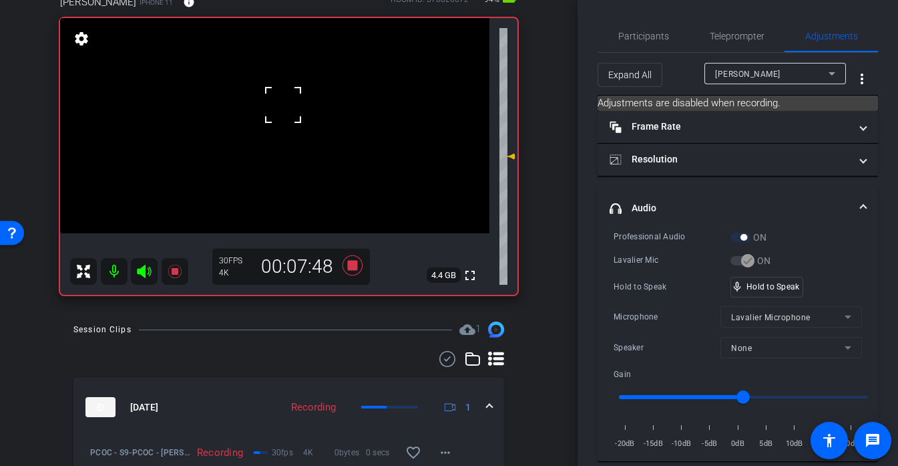
click at [283, 104] on div at bounding box center [283, 104] width 33 height 33
click at [797, 291] on div "Hold to Speak mic_none Speaking..." at bounding box center [738, 287] width 248 height 21
click at [297, 108] on video at bounding box center [274, 125] width 429 height 215
click at [297, 108] on div at bounding box center [296, 108] width 33 height 33
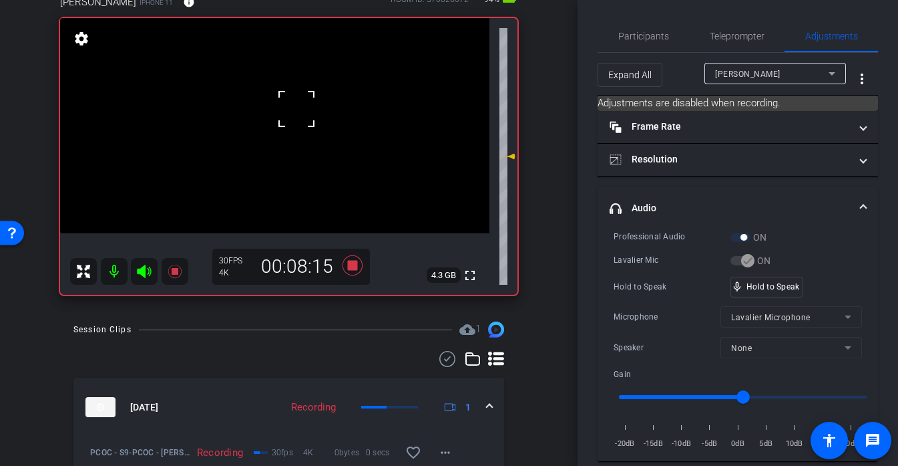
click at [297, 108] on div at bounding box center [296, 108] width 33 height 33
click at [287, 110] on div at bounding box center [296, 108] width 33 height 33
click at [284, 109] on div at bounding box center [296, 108] width 33 height 33
drag, startPoint x: 753, startPoint y: 283, endPoint x: 782, endPoint y: 286, distance: 28.2
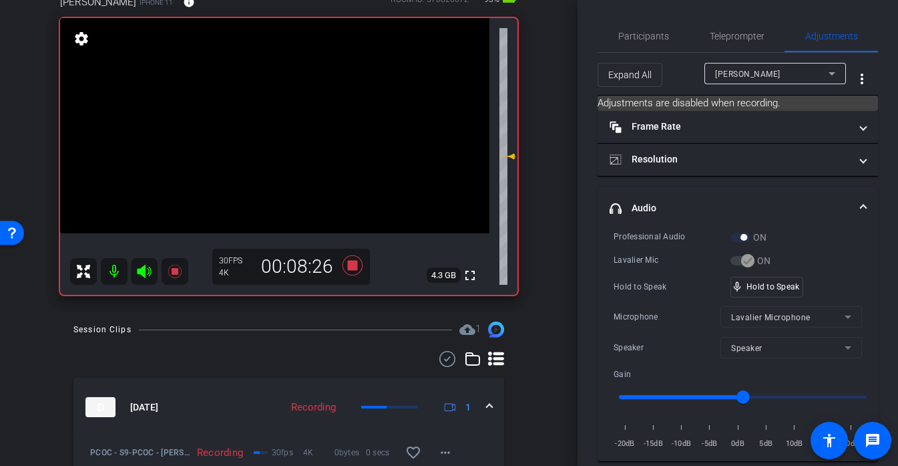
click at [824, 285] on div "Hold to Speak mic_none Hold to Speak" at bounding box center [738, 287] width 248 height 21
click at [651, 36] on span "Participants" at bounding box center [644, 35] width 51 height 9
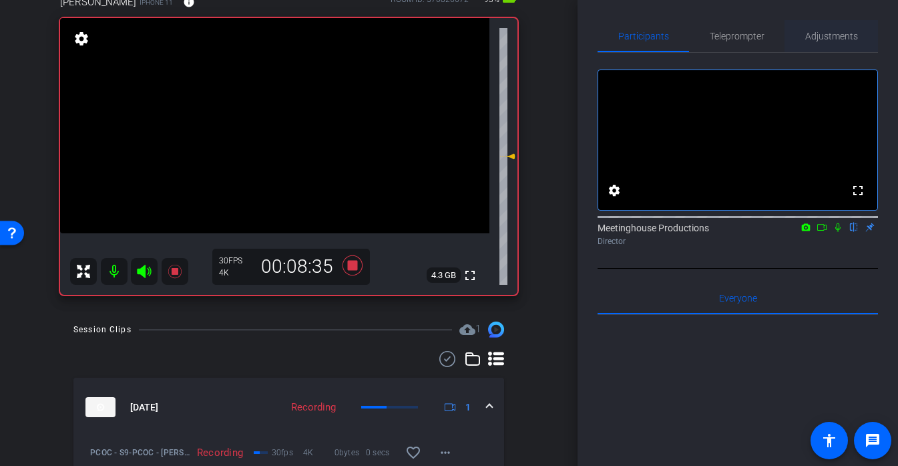
click at [834, 34] on span "Adjustments" at bounding box center [832, 35] width 53 height 9
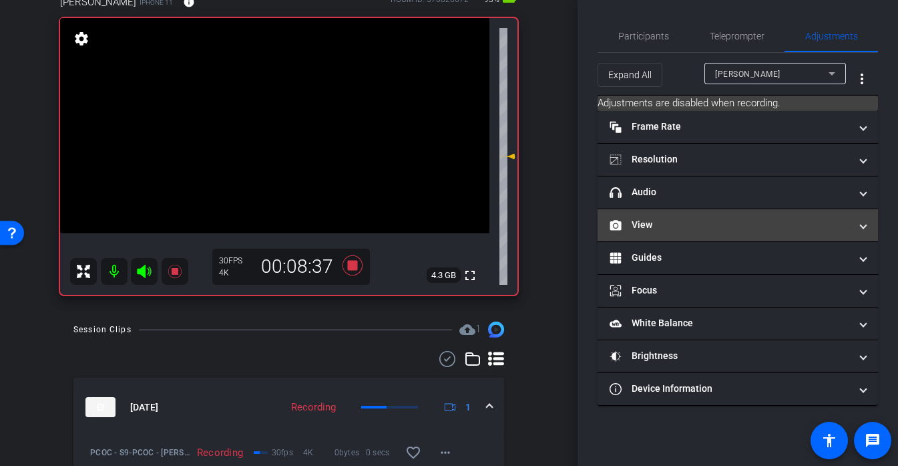
click at [671, 217] on mat-expansion-panel-header "View" at bounding box center [738, 225] width 281 height 32
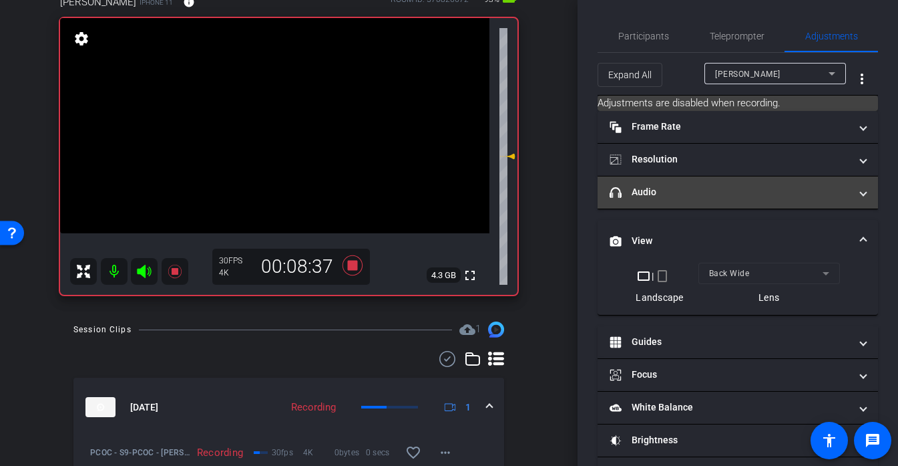
click at [689, 185] on mat-panel-title "headphone icon Audio" at bounding box center [730, 192] width 240 height 14
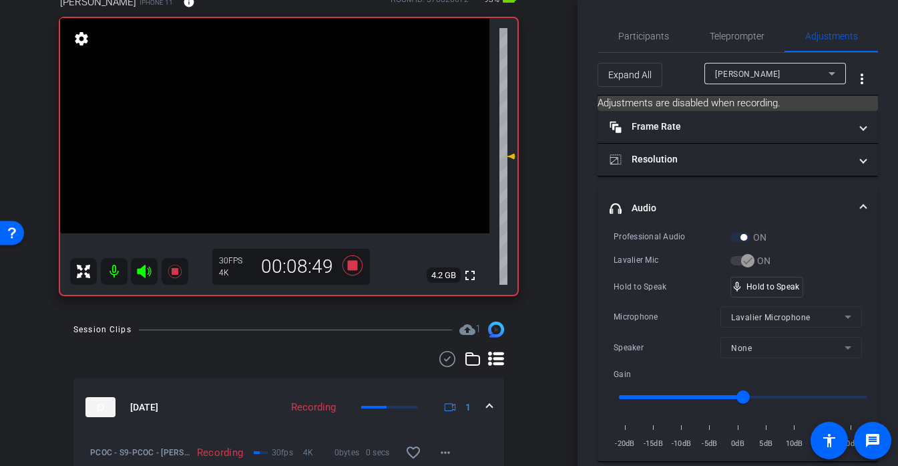
click at [283, 100] on video at bounding box center [274, 125] width 429 height 215
click at [283, 105] on div at bounding box center [282, 99] width 33 height 33
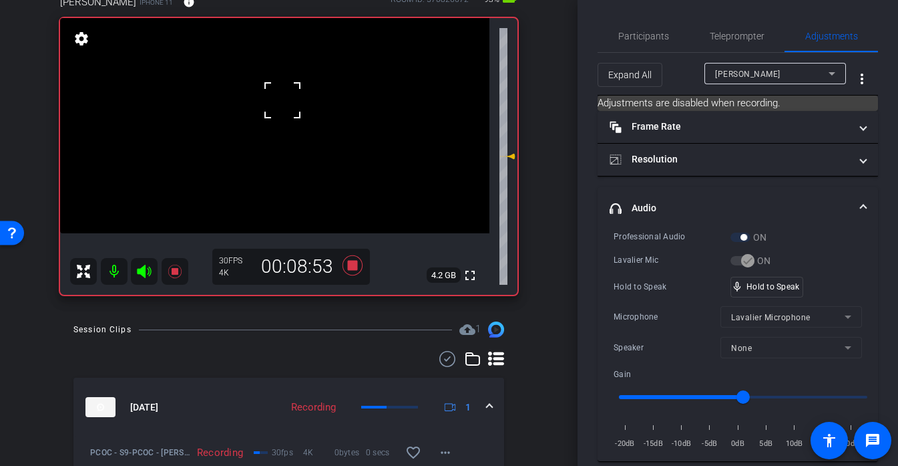
click at [283, 105] on div at bounding box center [282, 99] width 33 height 33
click at [283, 105] on video at bounding box center [274, 125] width 429 height 215
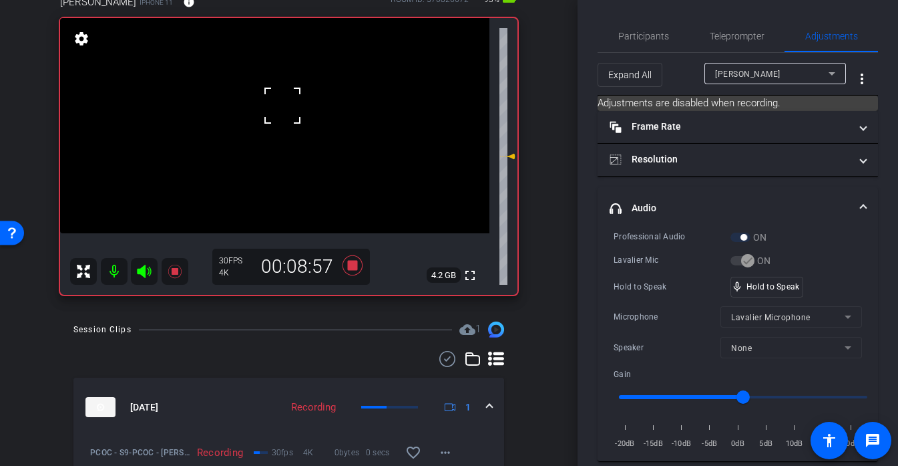
click at [283, 105] on div at bounding box center [282, 105] width 33 height 33
click at [668, 44] on div "Participants" at bounding box center [644, 36] width 92 height 32
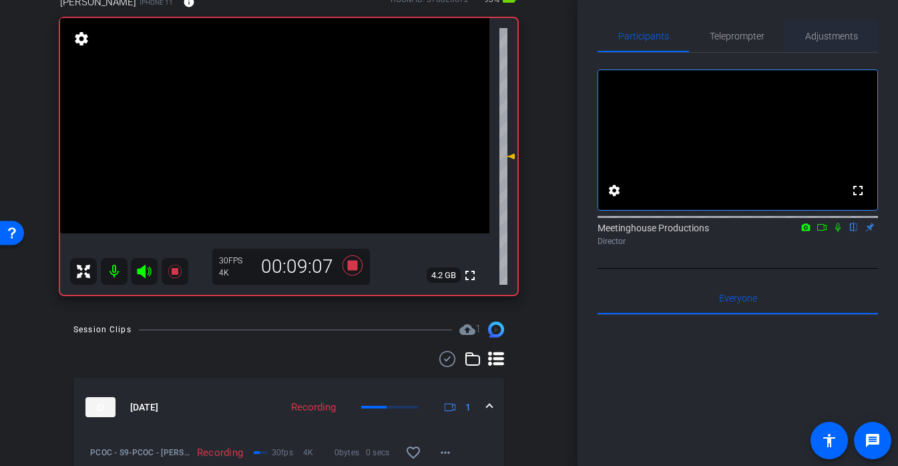
click at [812, 33] on span "Adjustments" at bounding box center [832, 35] width 53 height 9
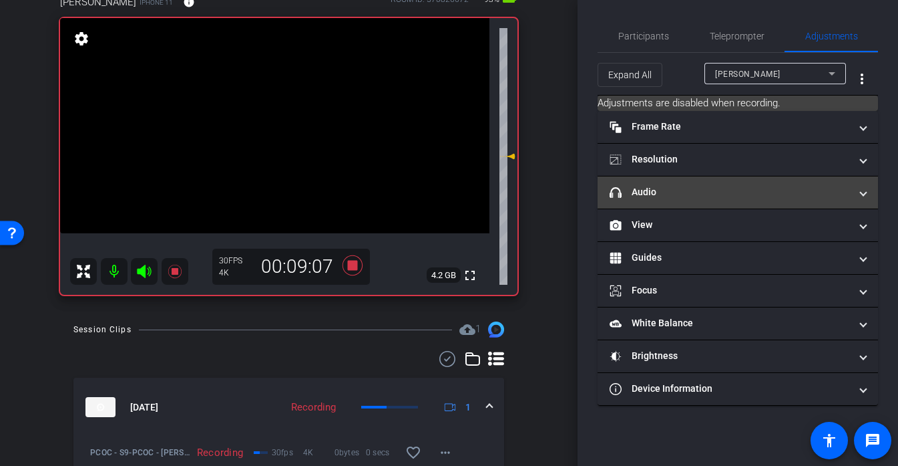
click at [638, 192] on mat-panel-title "headphone icon Audio" at bounding box center [730, 192] width 240 height 14
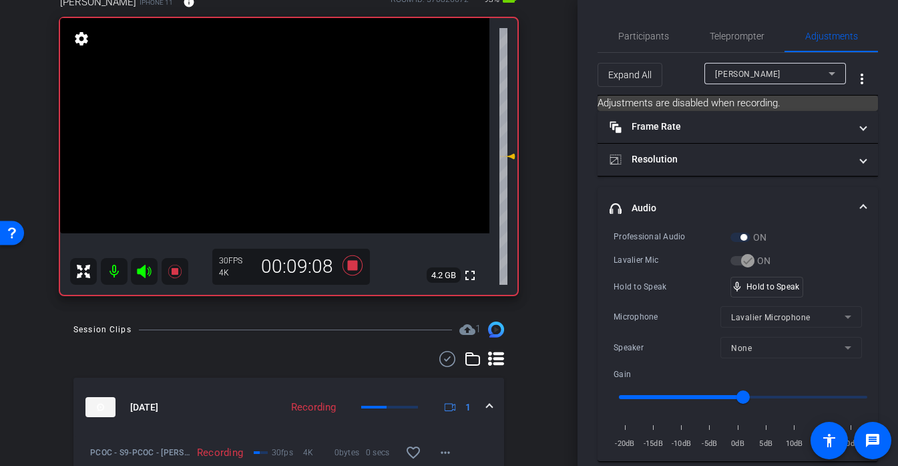
click at [647, 193] on mat-expansion-panel-header "headphone icon Audio" at bounding box center [738, 208] width 281 height 43
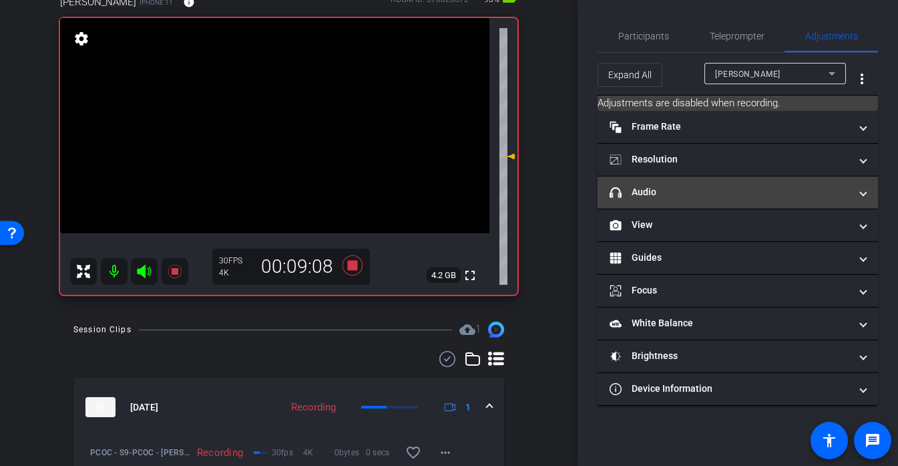
click at [647, 193] on mat-panel-title "headphone icon Audio" at bounding box center [730, 192] width 240 height 14
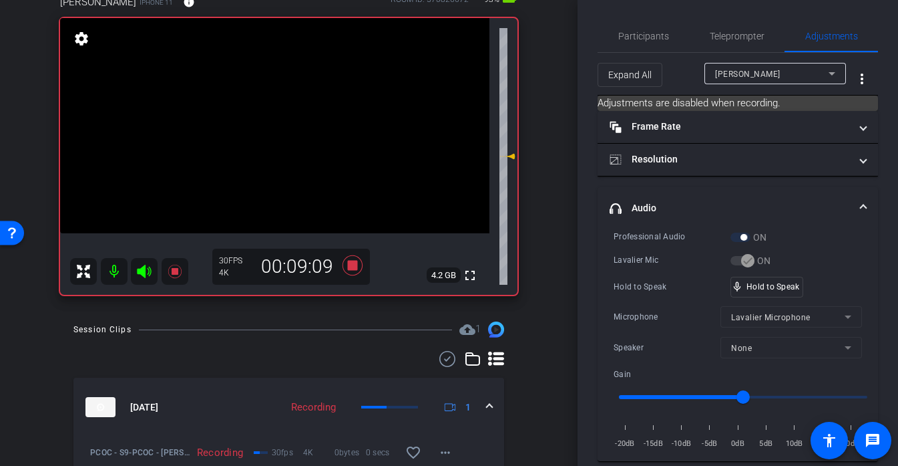
click at [283, 108] on video at bounding box center [274, 125] width 429 height 215
click at [283, 108] on div at bounding box center [282, 108] width 33 height 33
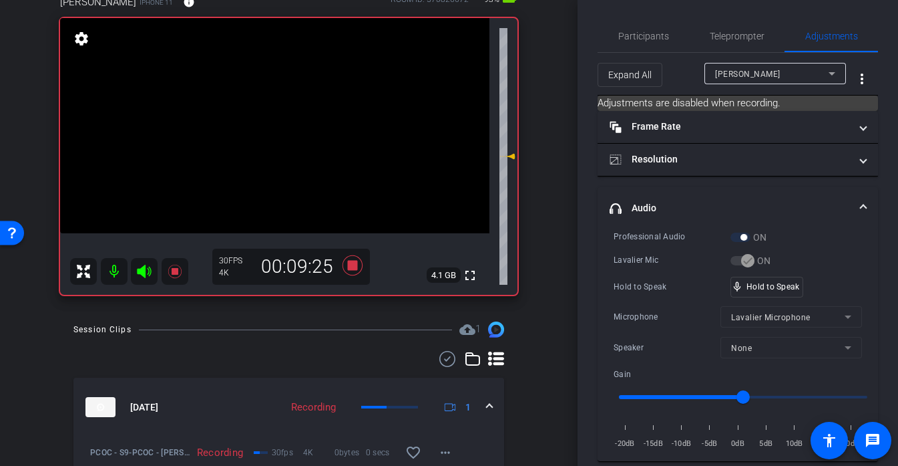
click at [283, 103] on video at bounding box center [274, 125] width 429 height 215
click at [283, 103] on div at bounding box center [283, 103] width 33 height 33
click at [284, 103] on div at bounding box center [283, 103] width 33 height 33
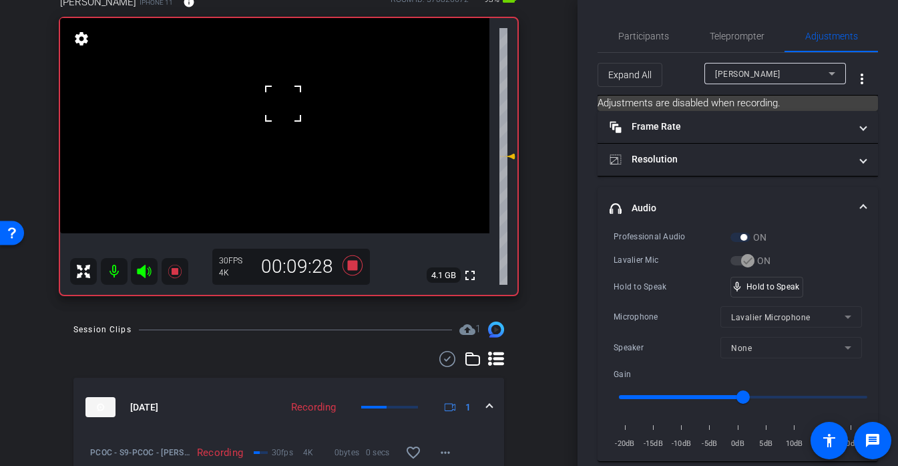
click at [284, 103] on div at bounding box center [283, 103] width 33 height 33
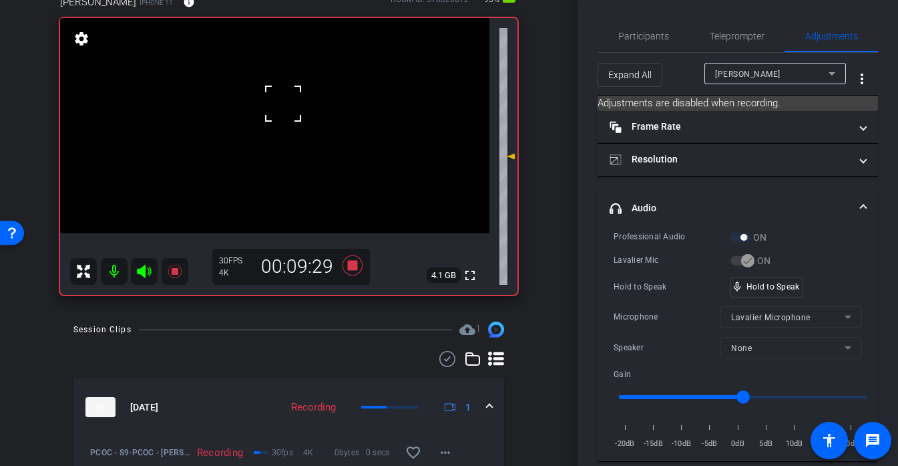
click at [284, 103] on div at bounding box center [283, 103] width 33 height 33
click at [284, 110] on div at bounding box center [283, 103] width 33 height 33
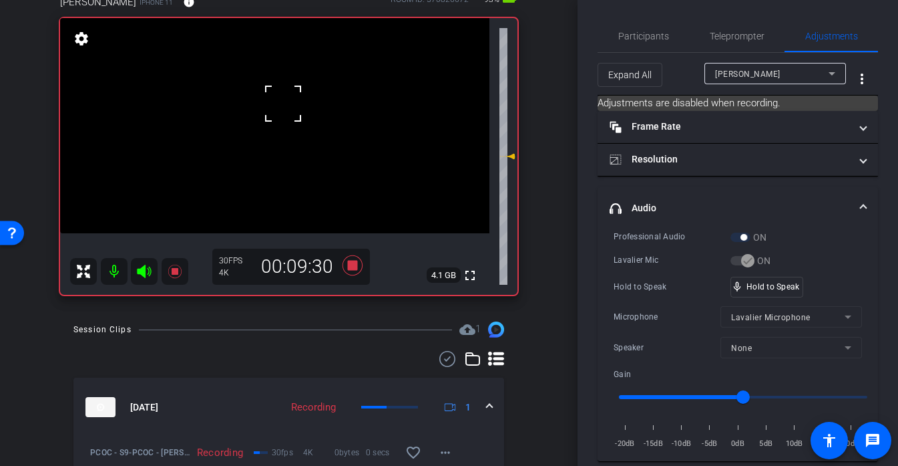
click at [289, 109] on div at bounding box center [283, 103] width 33 height 33
click at [289, 109] on div "fullscreen settings 4.1 GB" at bounding box center [289, 156] width 458 height 277
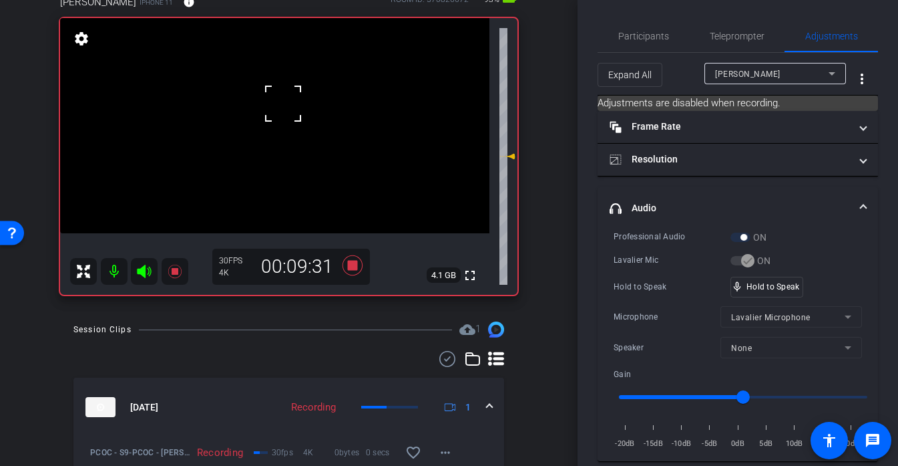
click at [289, 109] on video at bounding box center [274, 125] width 429 height 215
click at [289, 109] on div at bounding box center [288, 109] width 33 height 33
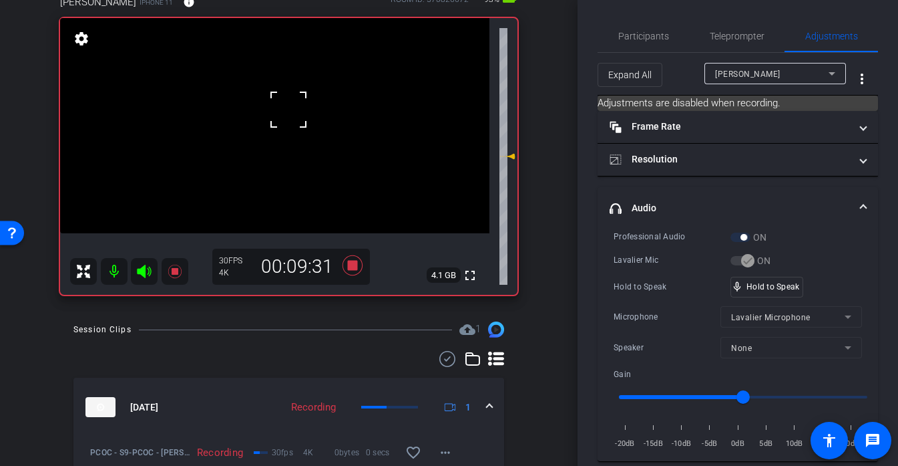
click at [289, 109] on div at bounding box center [288, 109] width 33 height 33
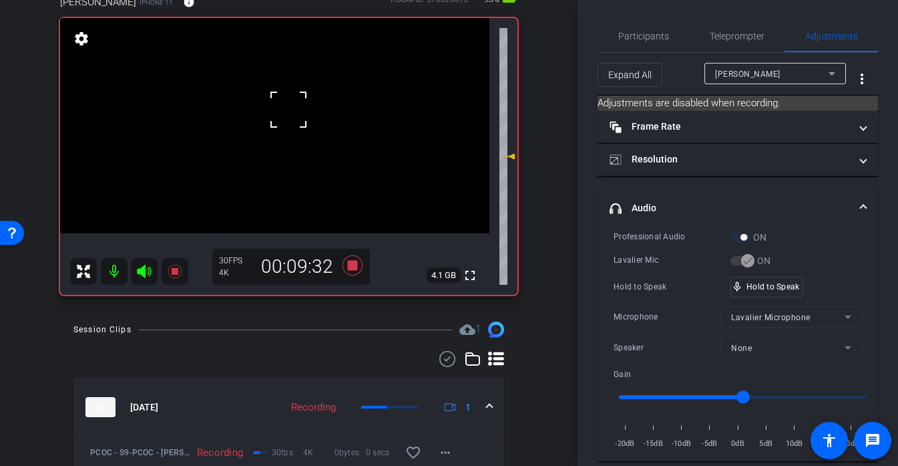
click at [289, 109] on div at bounding box center [288, 109] width 33 height 33
click at [272, 112] on div at bounding box center [288, 109] width 33 height 33
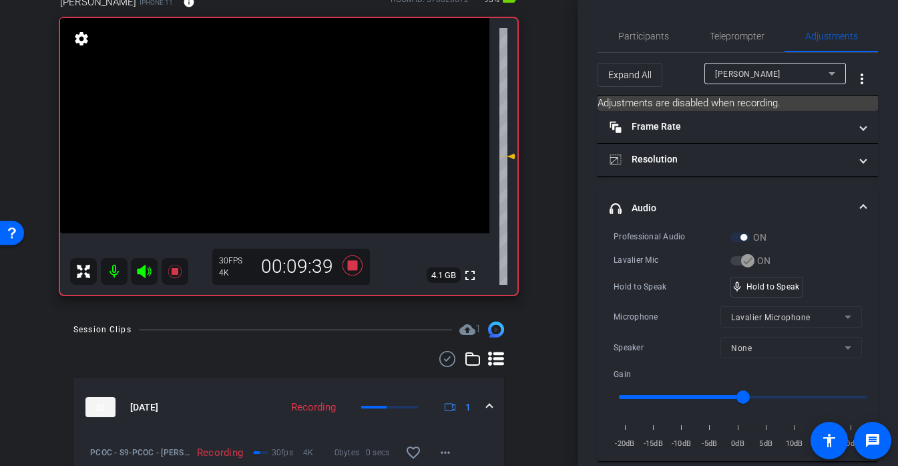
click at [272, 112] on video at bounding box center [274, 125] width 429 height 215
click at [264, 111] on video at bounding box center [274, 125] width 429 height 215
click at [277, 113] on div at bounding box center [263, 111] width 33 height 33
click at [279, 114] on div at bounding box center [263, 111] width 33 height 33
click at [289, 113] on video at bounding box center [274, 125] width 429 height 215
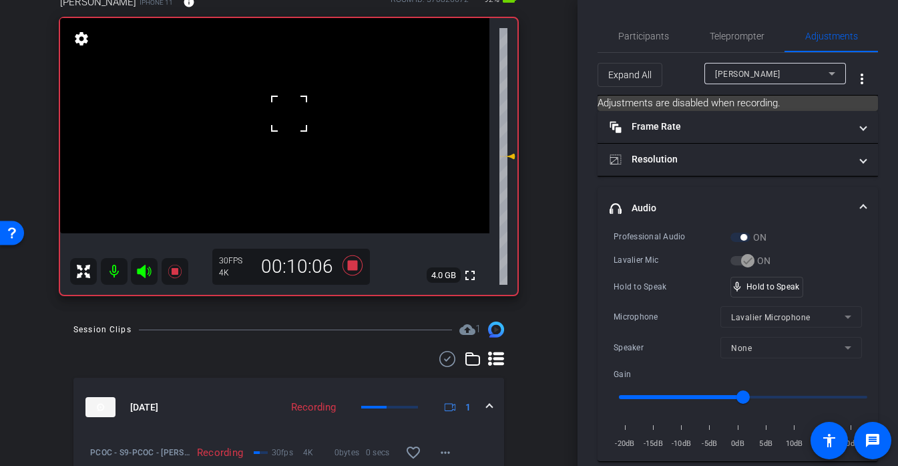
click at [289, 113] on div at bounding box center [289, 113] width 33 height 33
click at [280, 113] on div at bounding box center [289, 113] width 33 height 33
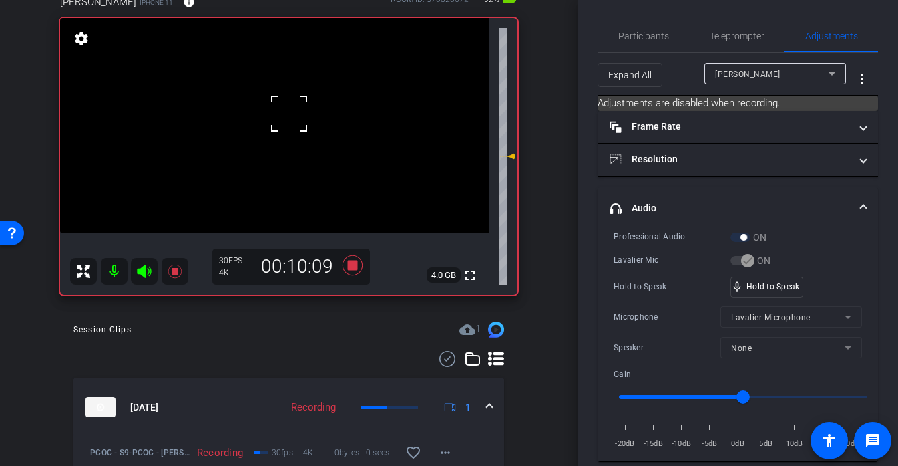
click at [280, 113] on div at bounding box center [289, 113] width 33 height 33
click at [673, 36] on div "Participants" at bounding box center [644, 36] width 92 height 32
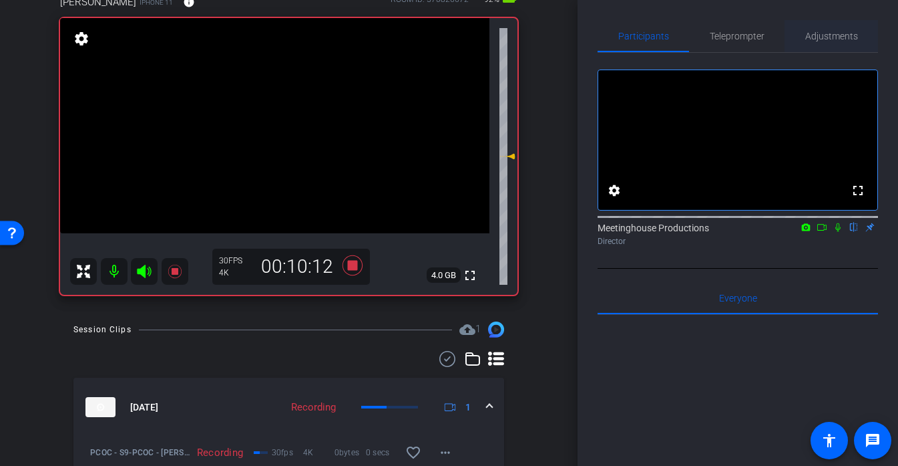
click at [825, 33] on span "Adjustments" at bounding box center [832, 35] width 53 height 9
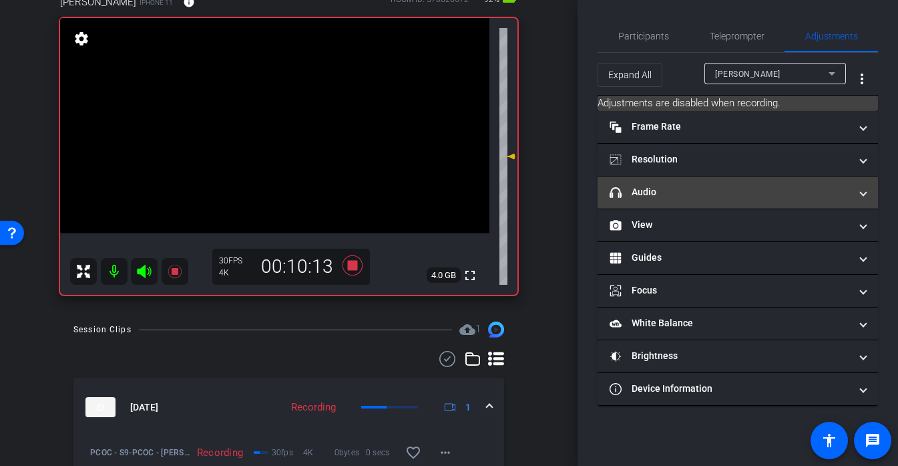
click at [676, 205] on mat-expansion-panel-header "headphone icon Audio" at bounding box center [738, 192] width 281 height 32
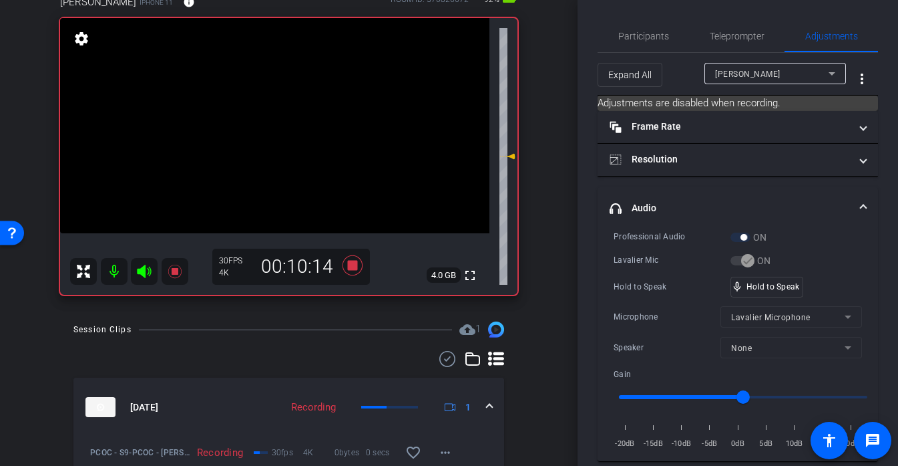
click at [284, 104] on video at bounding box center [274, 125] width 429 height 215
click at [284, 104] on div at bounding box center [283, 104] width 33 height 33
click at [292, 107] on video at bounding box center [274, 125] width 429 height 215
click at [287, 113] on div at bounding box center [291, 107] width 33 height 33
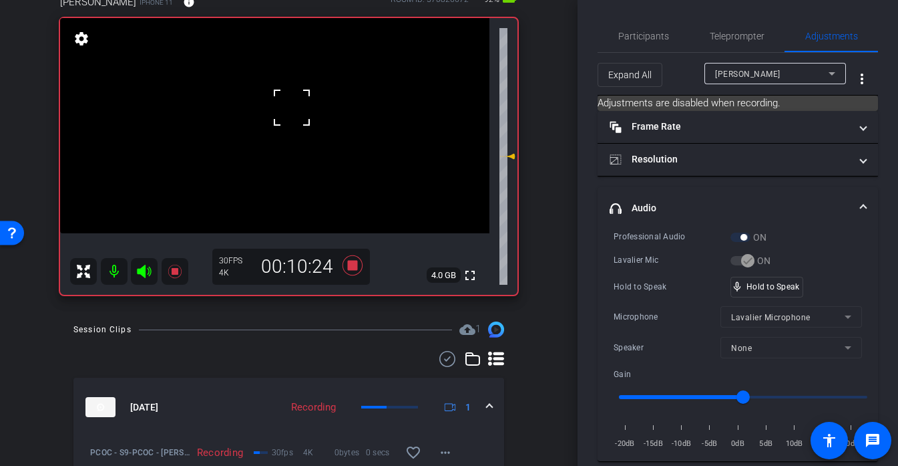
click at [287, 113] on div at bounding box center [291, 107] width 33 height 33
click at [289, 125] on video at bounding box center [274, 125] width 429 height 215
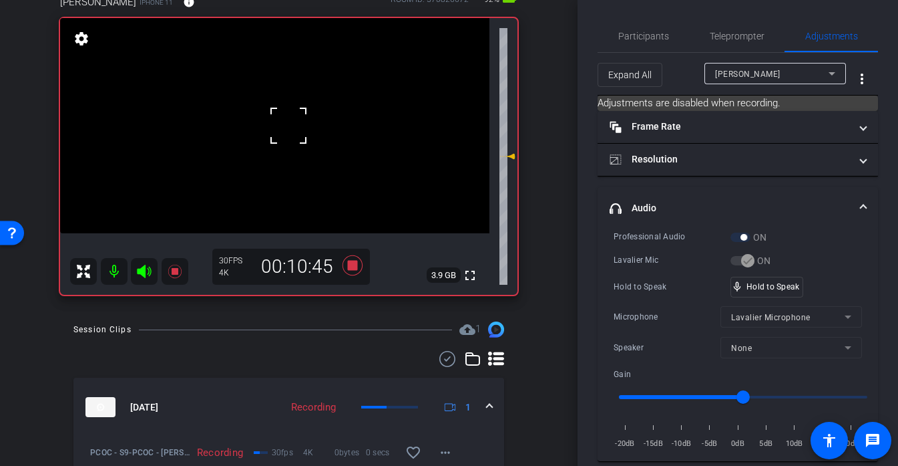
click at [285, 114] on div at bounding box center [288, 125] width 33 height 33
click at [279, 114] on div at bounding box center [288, 125] width 33 height 33
click at [269, 90] on video at bounding box center [274, 125] width 429 height 215
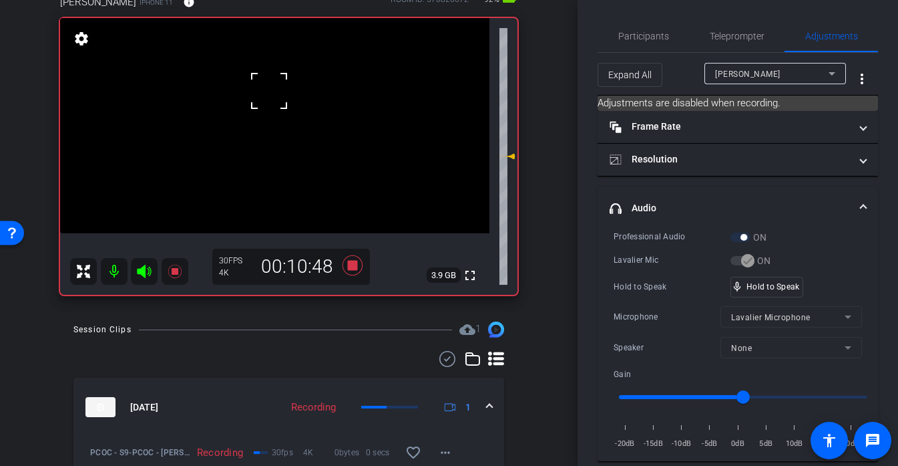
click at [281, 116] on video at bounding box center [274, 125] width 429 height 215
click at [788, 294] on div "mic_none Speaking..." at bounding box center [761, 286] width 60 height 19
click at [279, 130] on video at bounding box center [274, 125] width 429 height 215
click at [279, 130] on div at bounding box center [279, 130] width 33 height 33
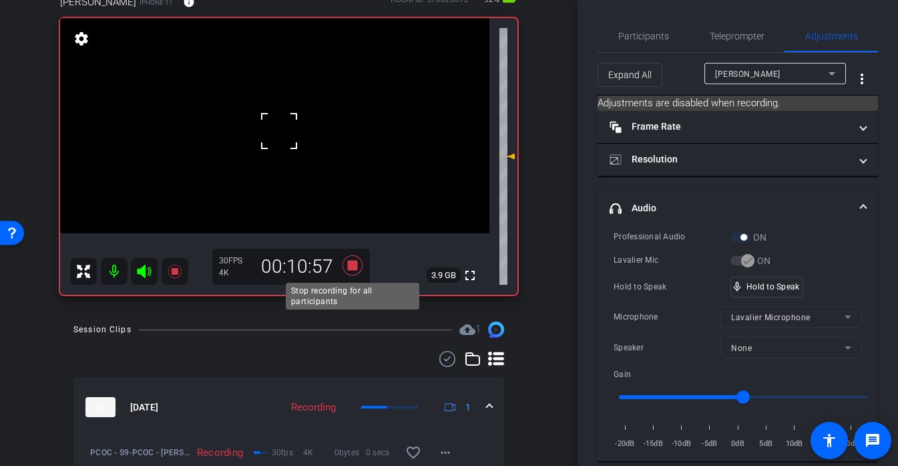
click at [351, 269] on icon at bounding box center [352, 265] width 20 height 20
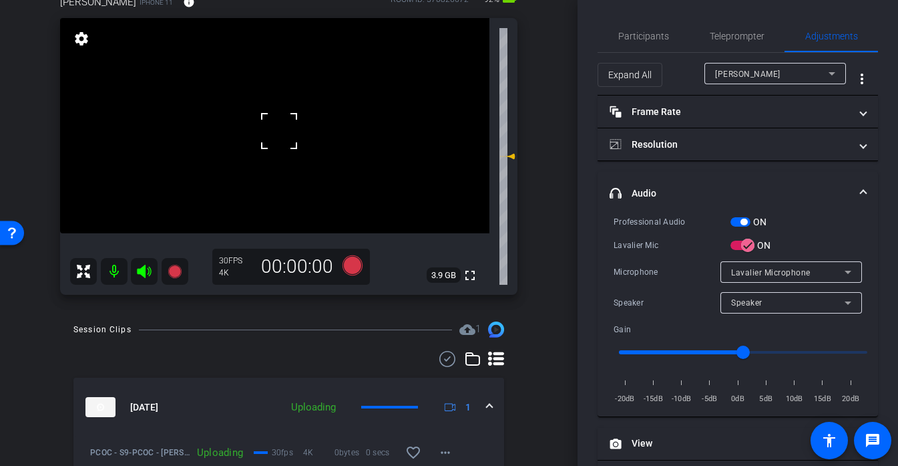
click at [296, 154] on video at bounding box center [274, 125] width 429 height 215
click at [281, 99] on video at bounding box center [274, 125] width 429 height 215
click at [312, 119] on video at bounding box center [274, 125] width 429 height 215
click at [289, 113] on video at bounding box center [274, 125] width 429 height 215
click at [289, 102] on div at bounding box center [288, 113] width 33 height 33
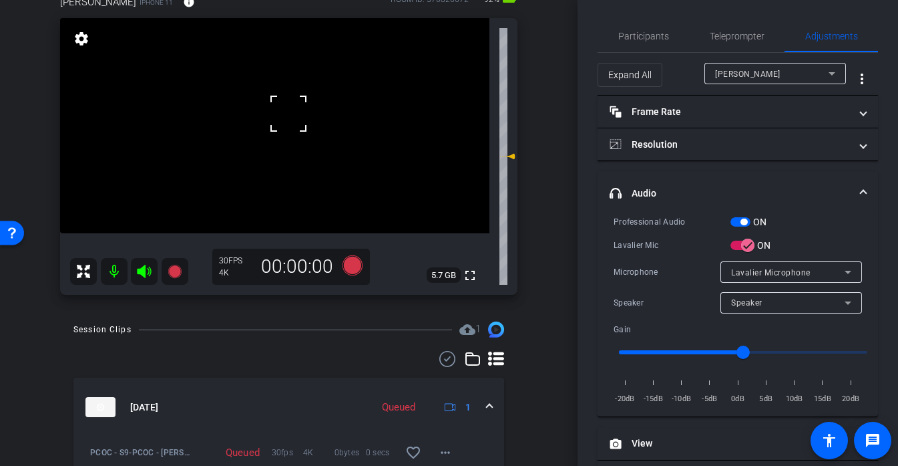
click at [289, 102] on div at bounding box center [288, 113] width 33 height 33
click at [349, 271] on icon at bounding box center [352, 265] width 20 height 20
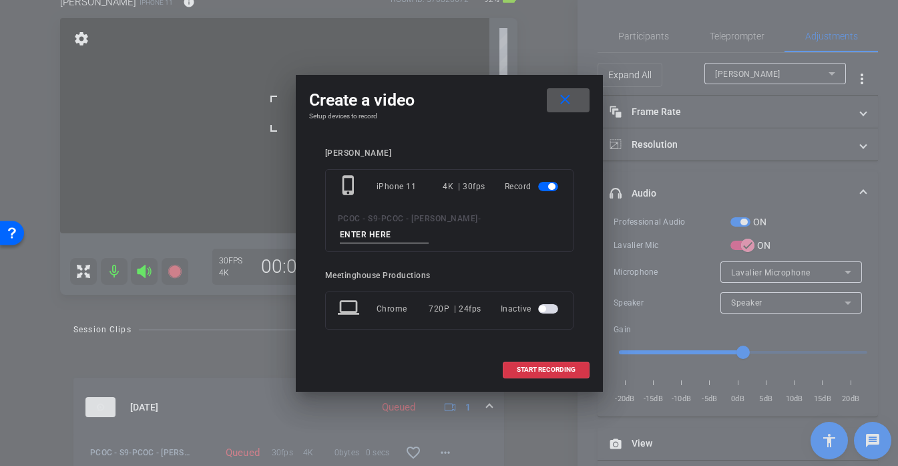
click at [415, 237] on input at bounding box center [385, 234] width 90 height 17
type input "901 story 2"
click at [548, 372] on span "START RECORDING" at bounding box center [546, 369] width 59 height 7
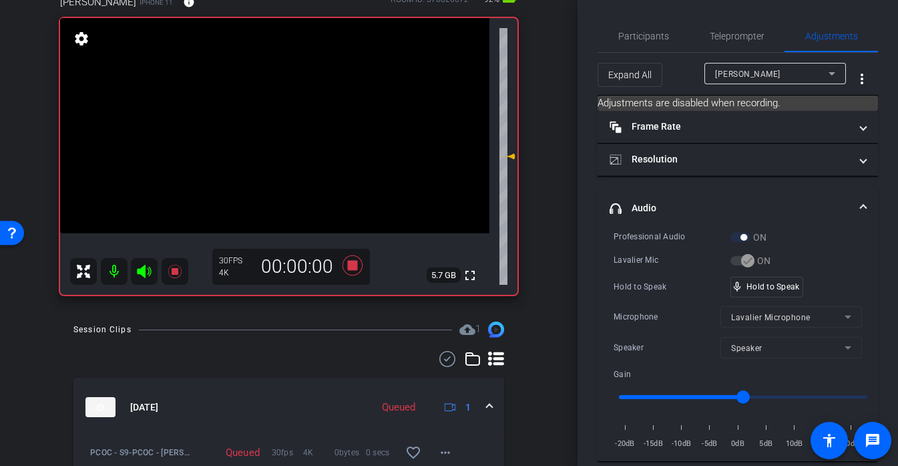
click at [288, 106] on video at bounding box center [274, 125] width 429 height 215
click at [288, 106] on div at bounding box center [287, 106] width 33 height 33
click at [282, 116] on video at bounding box center [274, 125] width 429 height 215
click at [281, 113] on div at bounding box center [281, 116] width 33 height 33
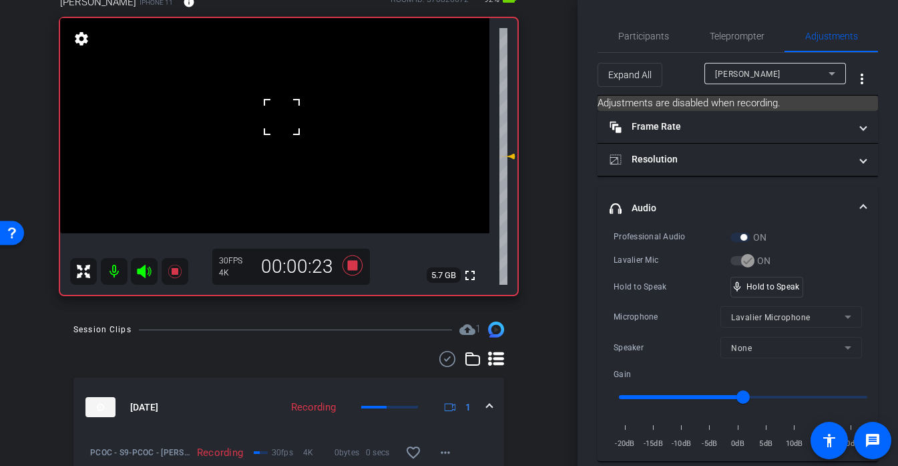
click at [281, 113] on div at bounding box center [281, 116] width 33 height 33
click at [281, 113] on div "fullscreen settings 5.7 GB" at bounding box center [289, 156] width 458 height 277
click at [279, 134] on video at bounding box center [274, 125] width 429 height 215
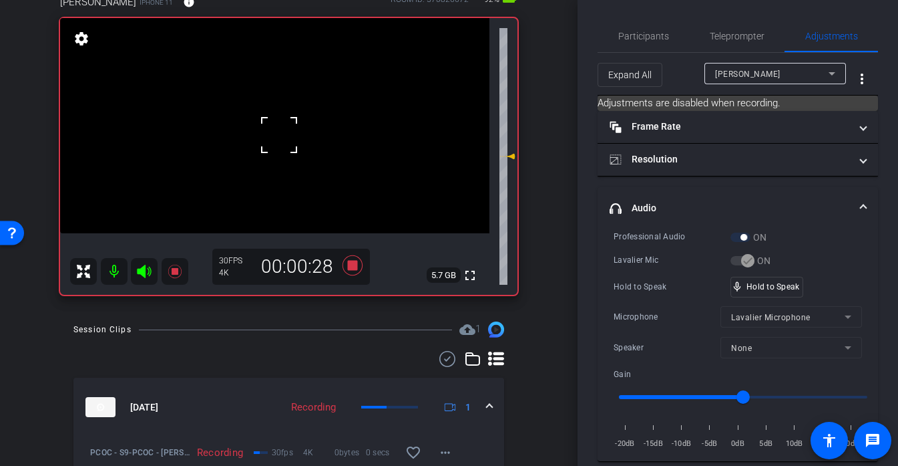
click at [284, 132] on div at bounding box center [279, 134] width 33 height 33
click at [783, 295] on div "mic_none Speaking..." at bounding box center [761, 286] width 60 height 19
click at [285, 123] on video at bounding box center [274, 125] width 429 height 215
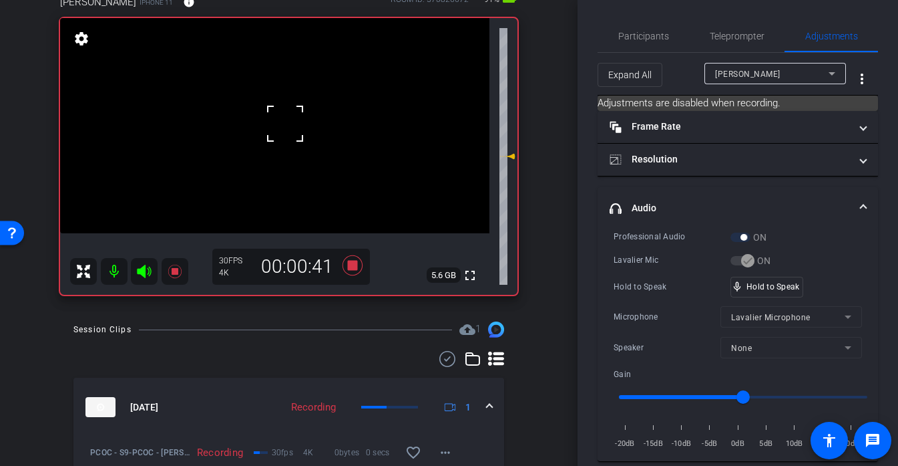
click at [285, 123] on div at bounding box center [285, 123] width 33 height 33
click at [644, 42] on span "Participants" at bounding box center [644, 36] width 51 height 32
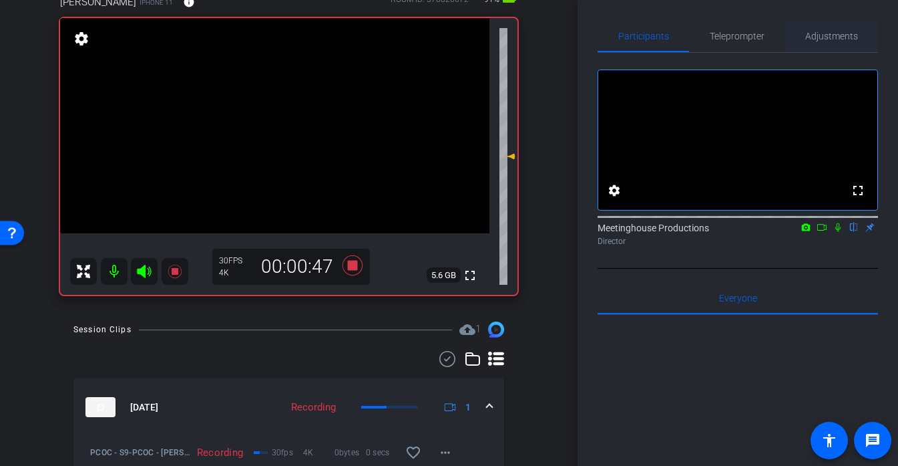
click at [831, 33] on span "Adjustments" at bounding box center [832, 35] width 53 height 9
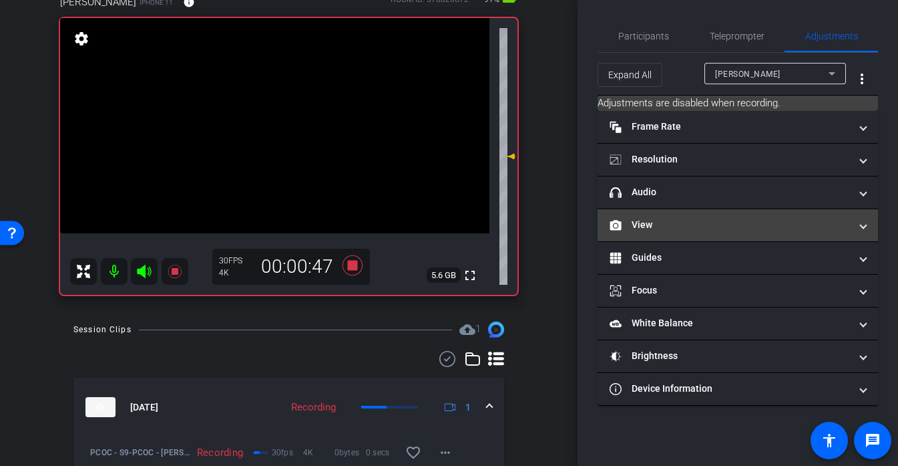
click at [655, 218] on mat-panel-title "View" at bounding box center [730, 225] width 240 height 14
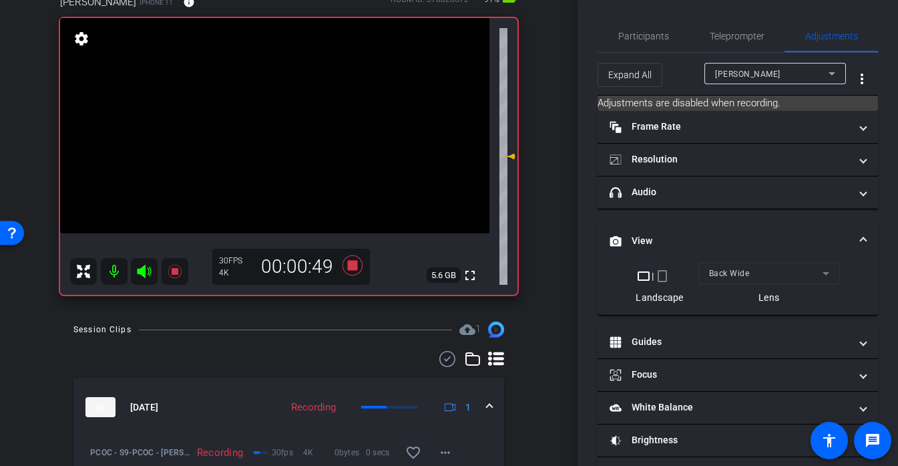
click at [673, 248] on mat-expansion-panel-header "View" at bounding box center [738, 241] width 281 height 43
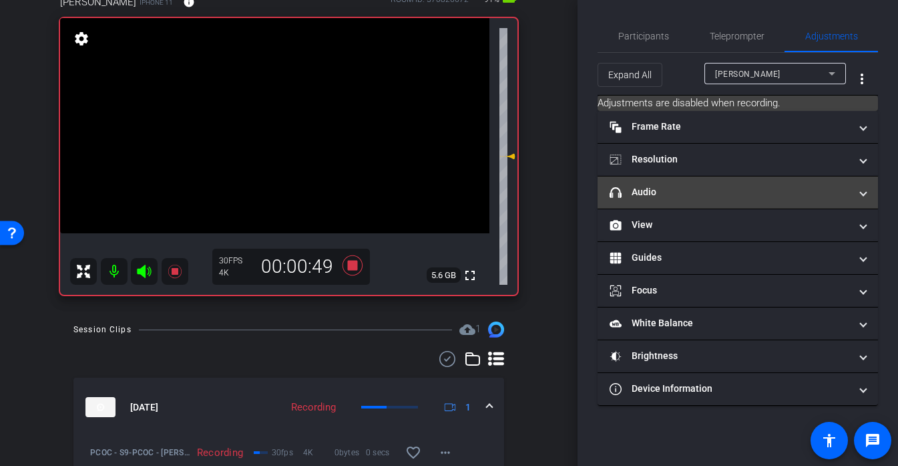
click at [662, 189] on mat-panel-title "headphone icon Audio" at bounding box center [730, 192] width 240 height 14
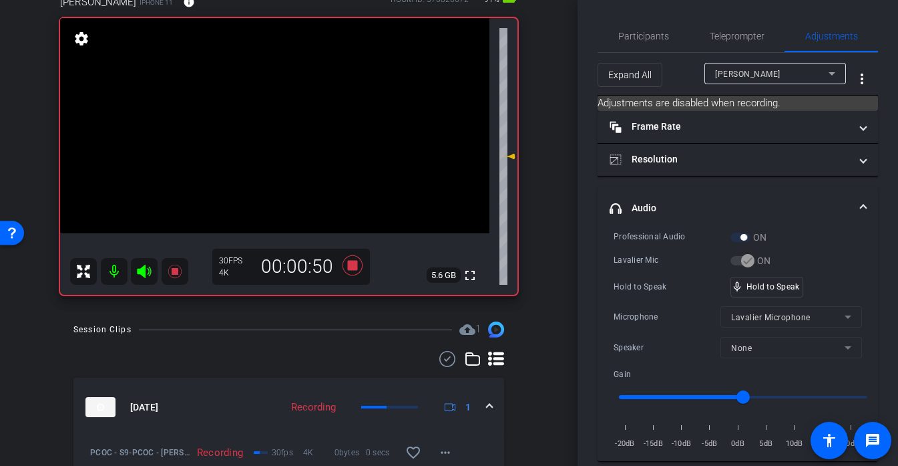
click at [264, 103] on video at bounding box center [274, 125] width 429 height 215
click at [271, 106] on div at bounding box center [263, 103] width 33 height 33
click at [280, 112] on div at bounding box center [263, 103] width 33 height 33
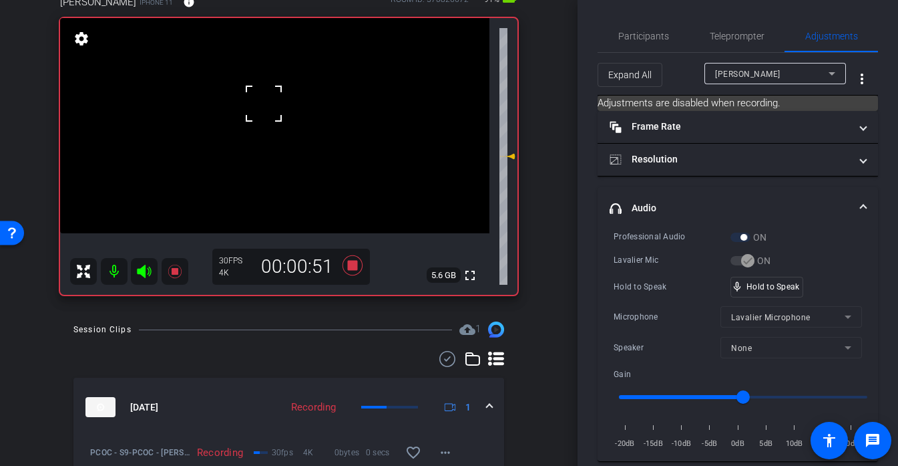
click at [280, 112] on div at bounding box center [263, 103] width 33 height 33
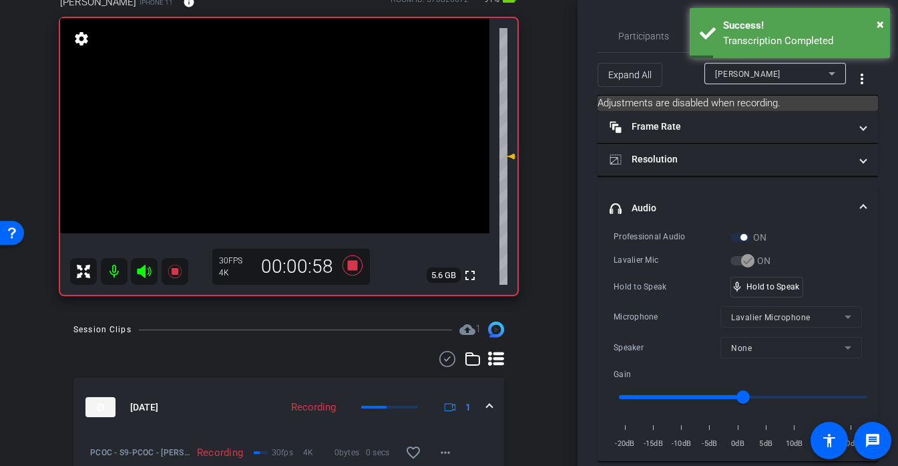
click at [275, 129] on video at bounding box center [274, 125] width 429 height 215
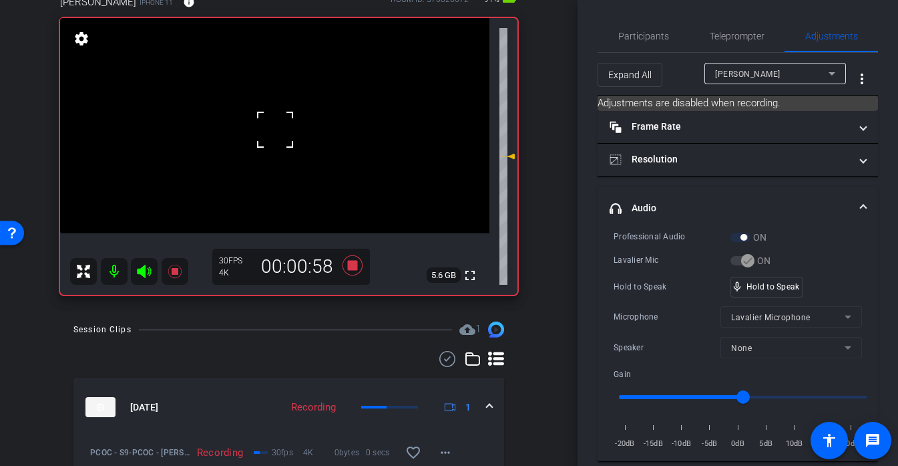
click at [283, 122] on div at bounding box center [274, 129] width 33 height 33
click at [284, 125] on div at bounding box center [274, 129] width 33 height 33
click at [651, 43] on span "Participants" at bounding box center [644, 36] width 51 height 32
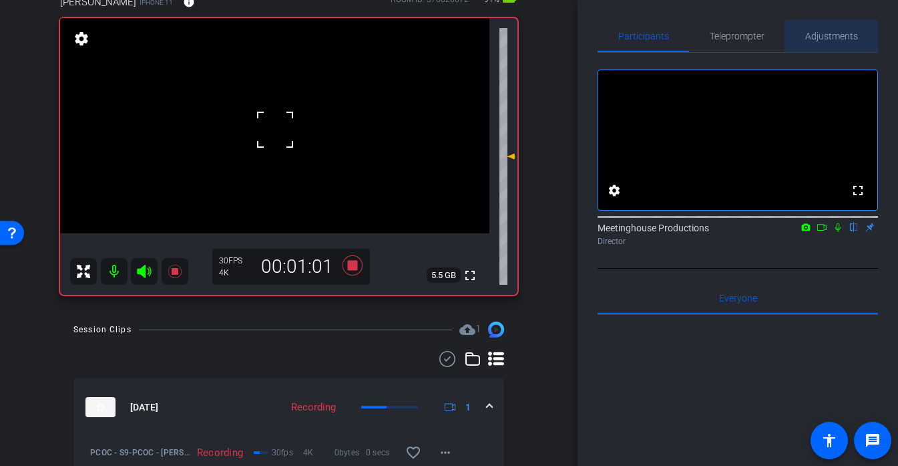
click at [826, 33] on span "Adjustments" at bounding box center [832, 35] width 53 height 9
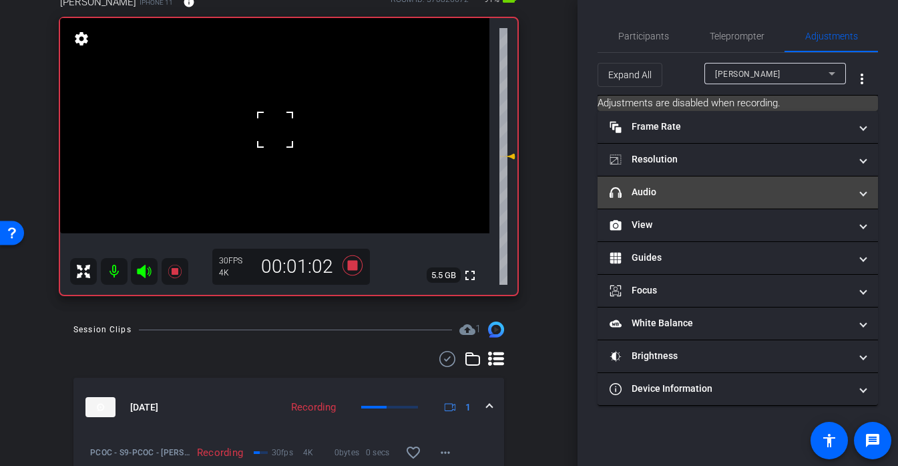
click at [661, 185] on mat-panel-title "headphone icon Audio" at bounding box center [730, 192] width 240 height 14
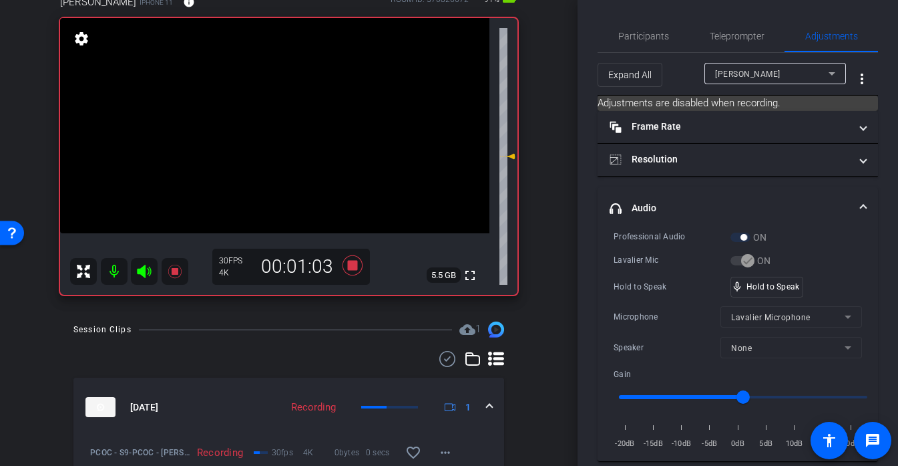
click at [276, 112] on video at bounding box center [274, 125] width 429 height 215
click at [281, 137] on video at bounding box center [274, 125] width 429 height 215
click at [299, 102] on video at bounding box center [274, 125] width 429 height 215
click at [277, 112] on video at bounding box center [274, 125] width 429 height 215
click at [283, 112] on div at bounding box center [299, 101] width 33 height 33
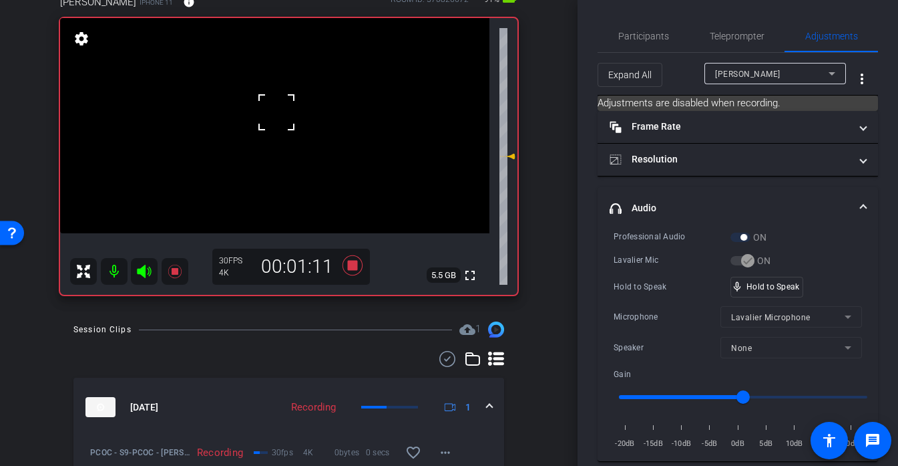
click at [277, 134] on video at bounding box center [274, 125] width 429 height 215
click at [277, 134] on div at bounding box center [277, 134] width 33 height 33
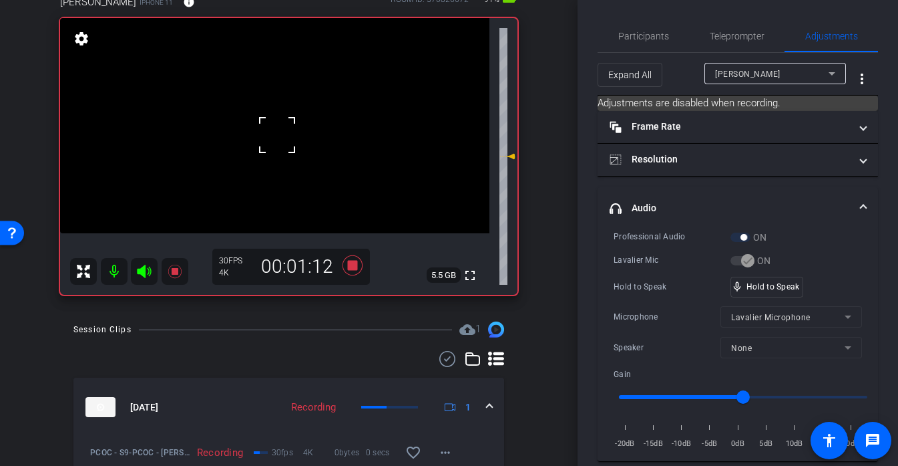
click at [277, 134] on div at bounding box center [277, 134] width 33 height 33
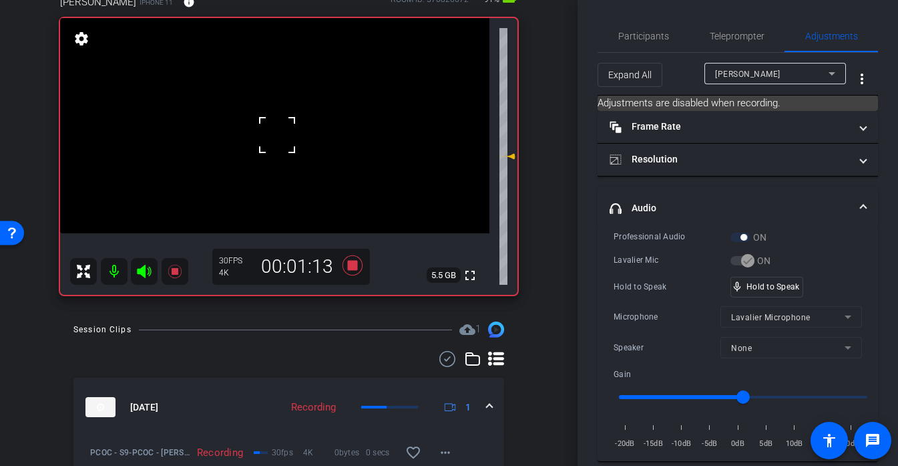
click at [277, 134] on div at bounding box center [277, 134] width 33 height 33
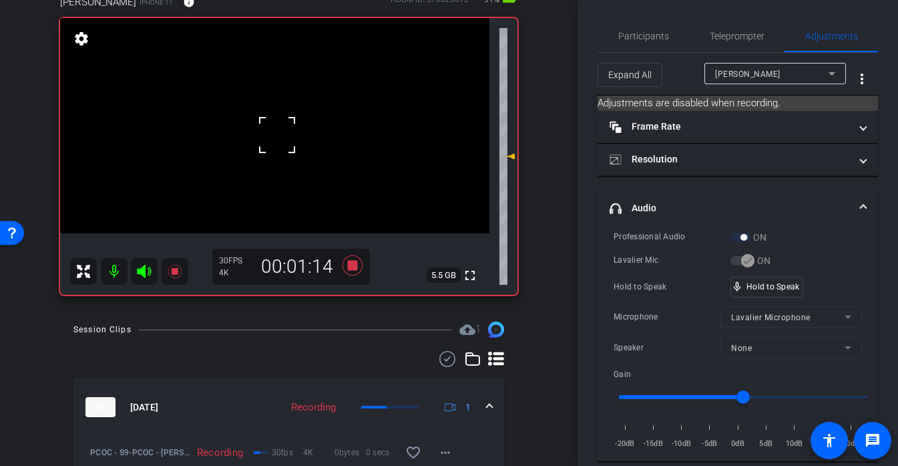
click at [277, 134] on div at bounding box center [277, 134] width 33 height 33
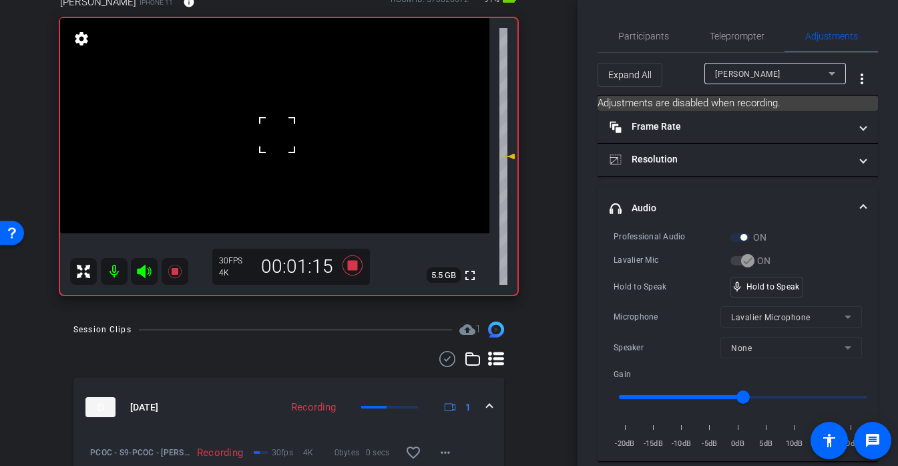
click at [277, 134] on div at bounding box center [277, 134] width 33 height 33
click at [277, 134] on video at bounding box center [274, 125] width 429 height 215
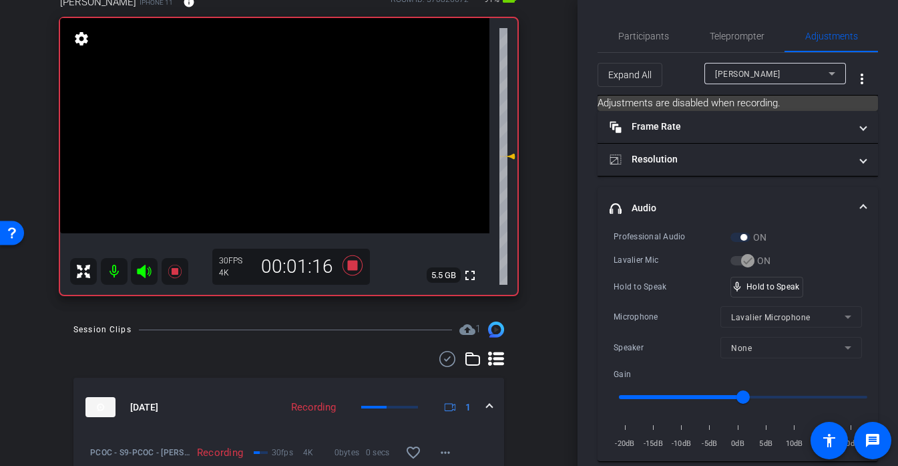
click at [277, 134] on div at bounding box center [277, 134] width 33 height 33
click at [272, 108] on video at bounding box center [274, 125] width 429 height 215
click at [283, 130] on video at bounding box center [274, 125] width 429 height 215
click at [283, 130] on div at bounding box center [283, 130] width 33 height 33
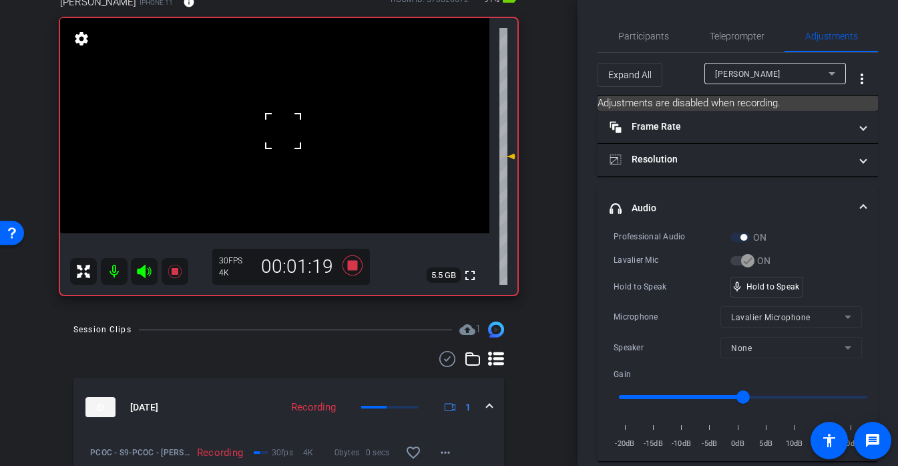
click at [283, 130] on div at bounding box center [283, 130] width 33 height 33
click at [283, 130] on div "fullscreen settings 5.5 GB" at bounding box center [289, 156] width 458 height 277
click
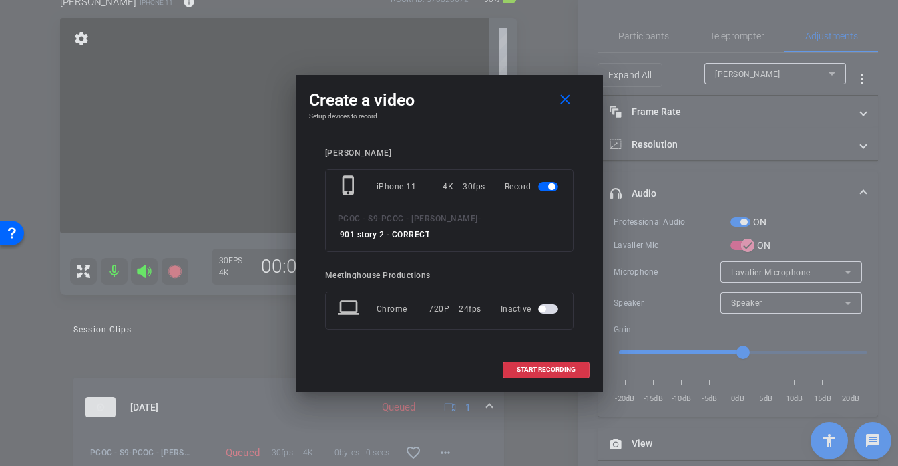
scroll to position [0, 0]
type input "901 story 2 - CORRECT TAKE"
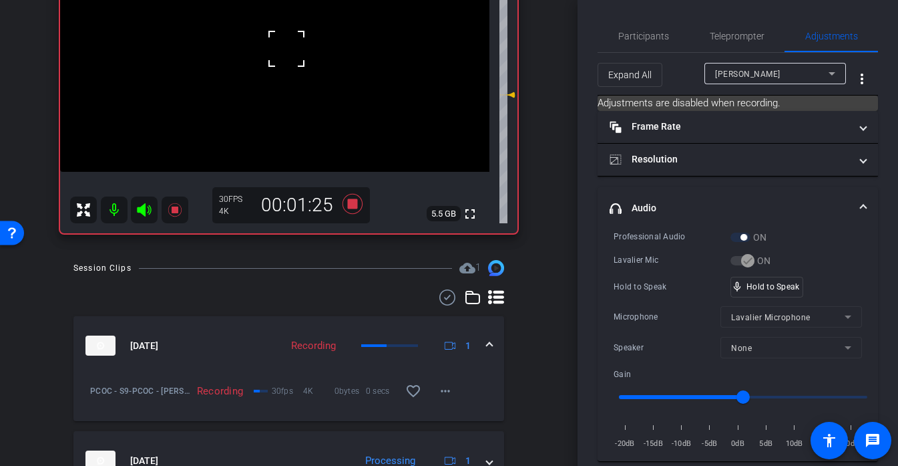
scroll to position [144, 0]
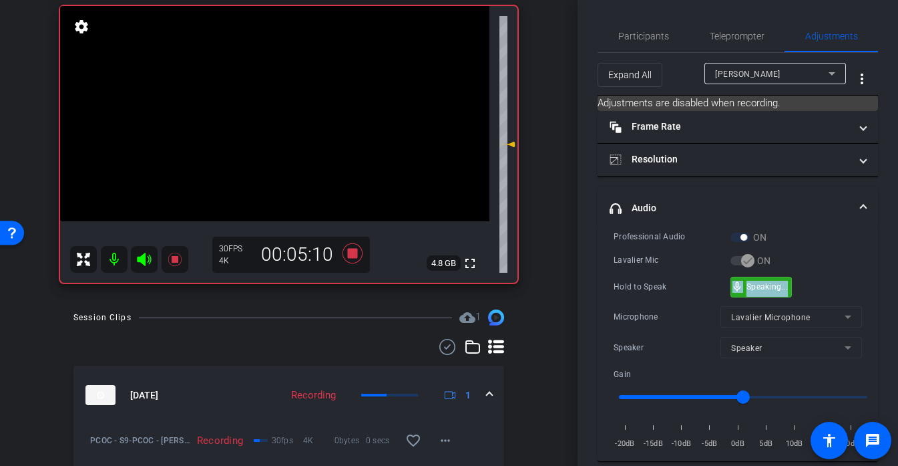
drag, startPoint x: 792, startPoint y: 283, endPoint x: 786, endPoint y: 273, distance: 12.6
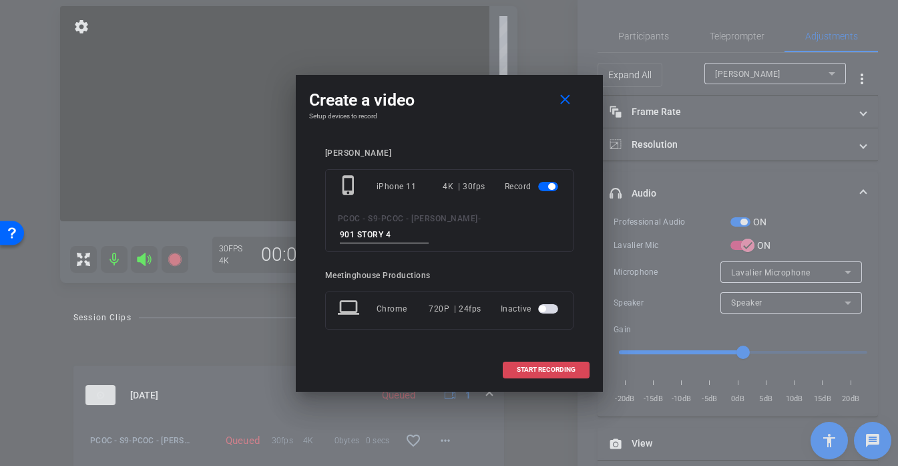
type input "901 STORY 4"
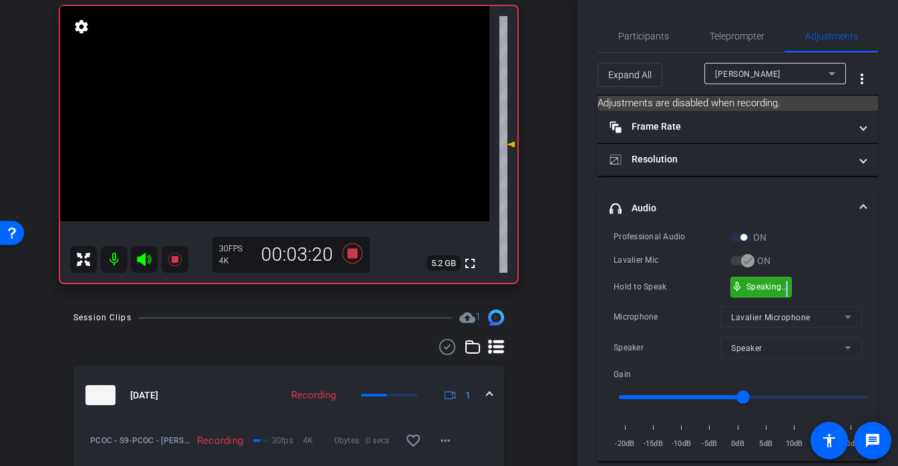
drag, startPoint x: 798, startPoint y: 286, endPoint x: 786, endPoint y: 287, distance: 12.7
drag, startPoint x: 797, startPoint y: 283, endPoint x: 780, endPoint y: 287, distance: 17.2
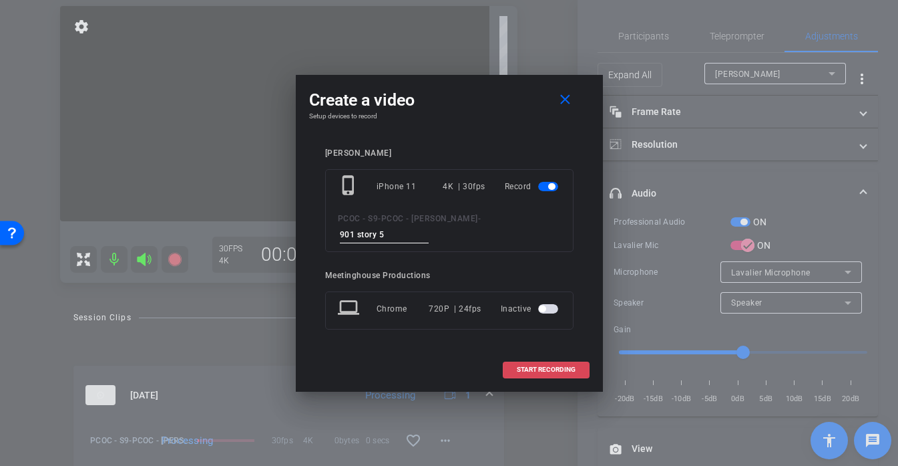
type input "901 story 5"
type input "901 story 6"
type input "901 story 7"
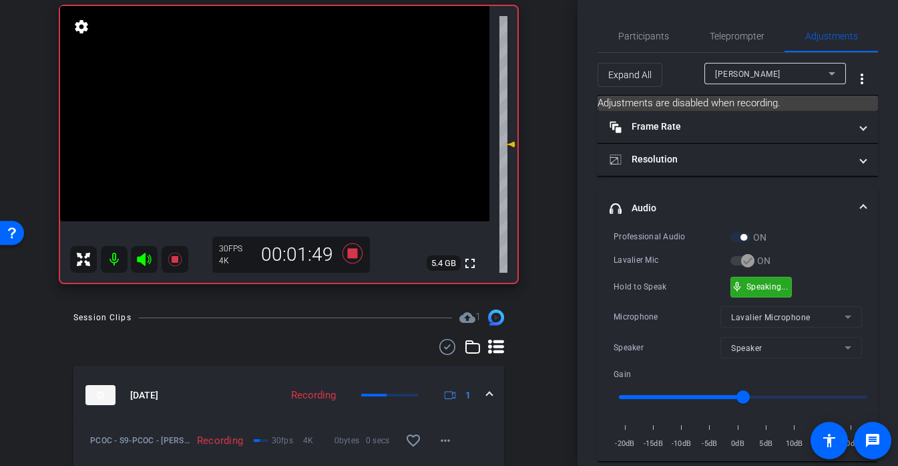
drag, startPoint x: 796, startPoint y: 289, endPoint x: 787, endPoint y: 287, distance: 8.8
drag, startPoint x: 794, startPoint y: 289, endPoint x: 771, endPoint y: 287, distance: 22.8
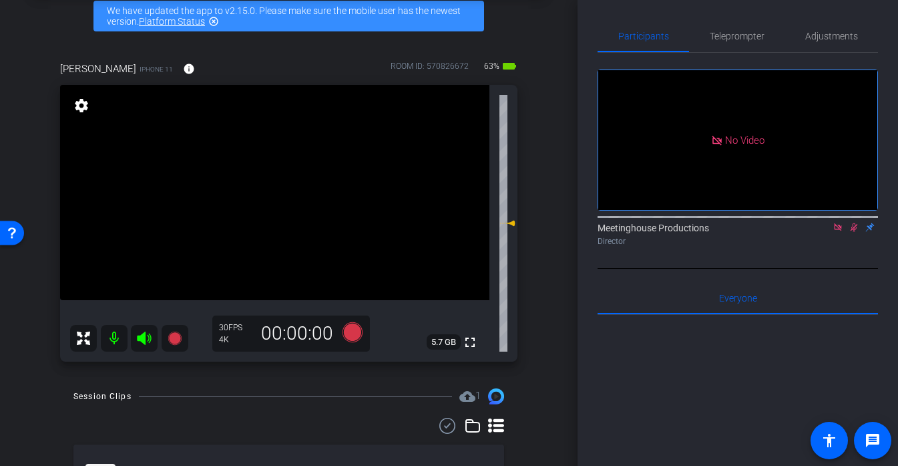
scroll to position [0, 0]
